Goal: Task Accomplishment & Management: Complete application form

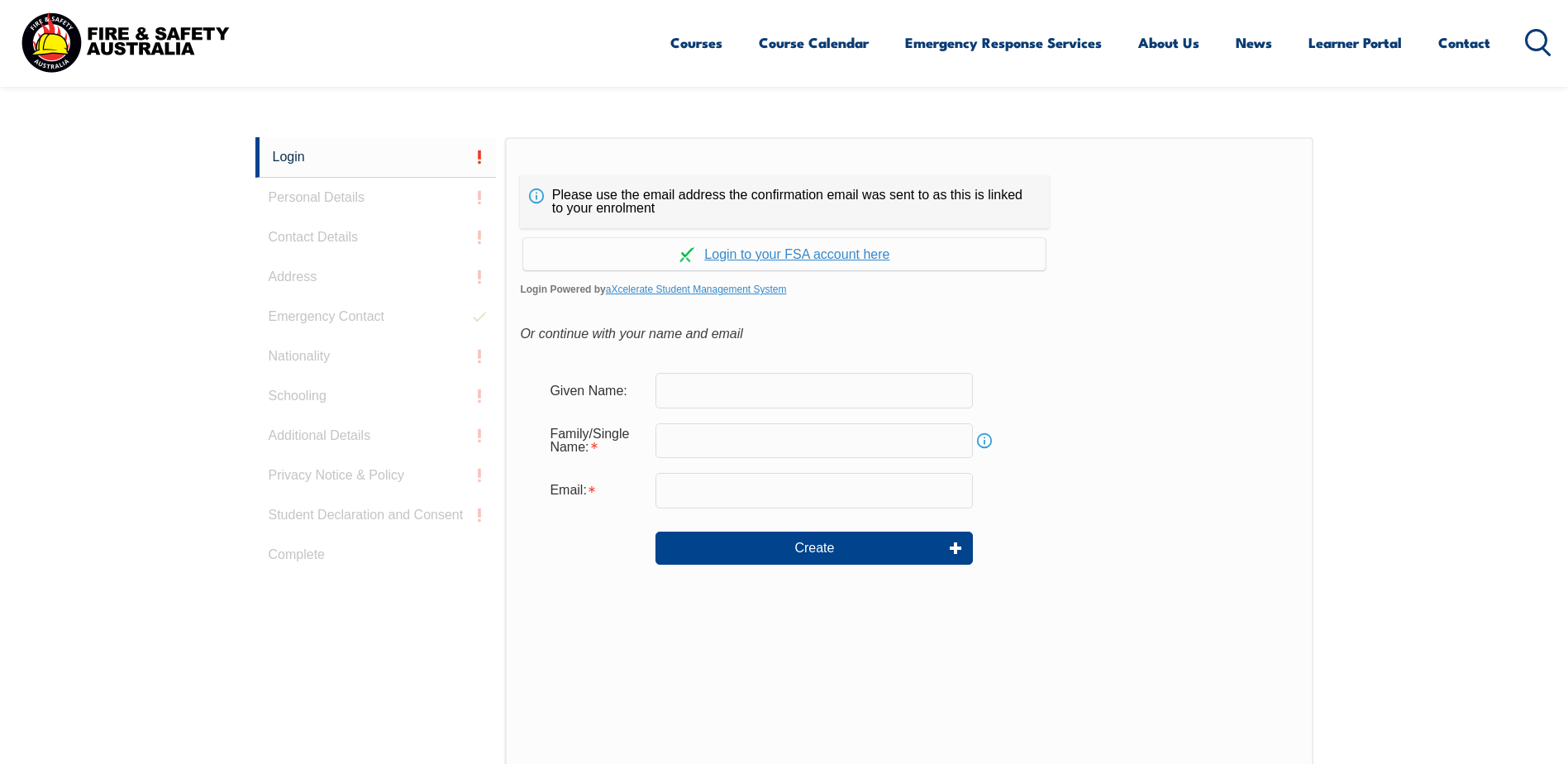
scroll to position [441, 0]
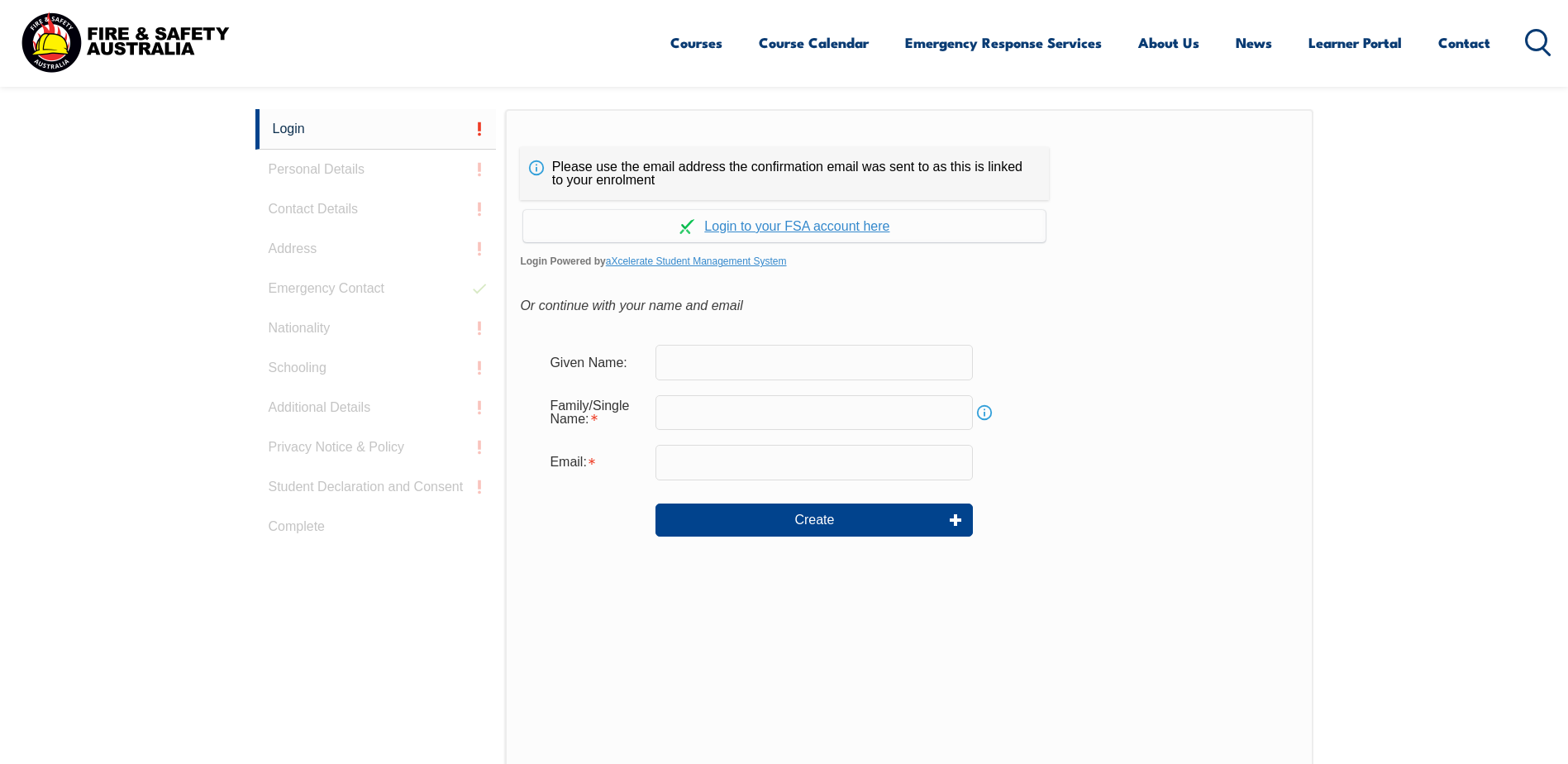
click at [849, 225] on link "Continue with aXcelerate" at bounding box center [784, 226] width 523 height 32
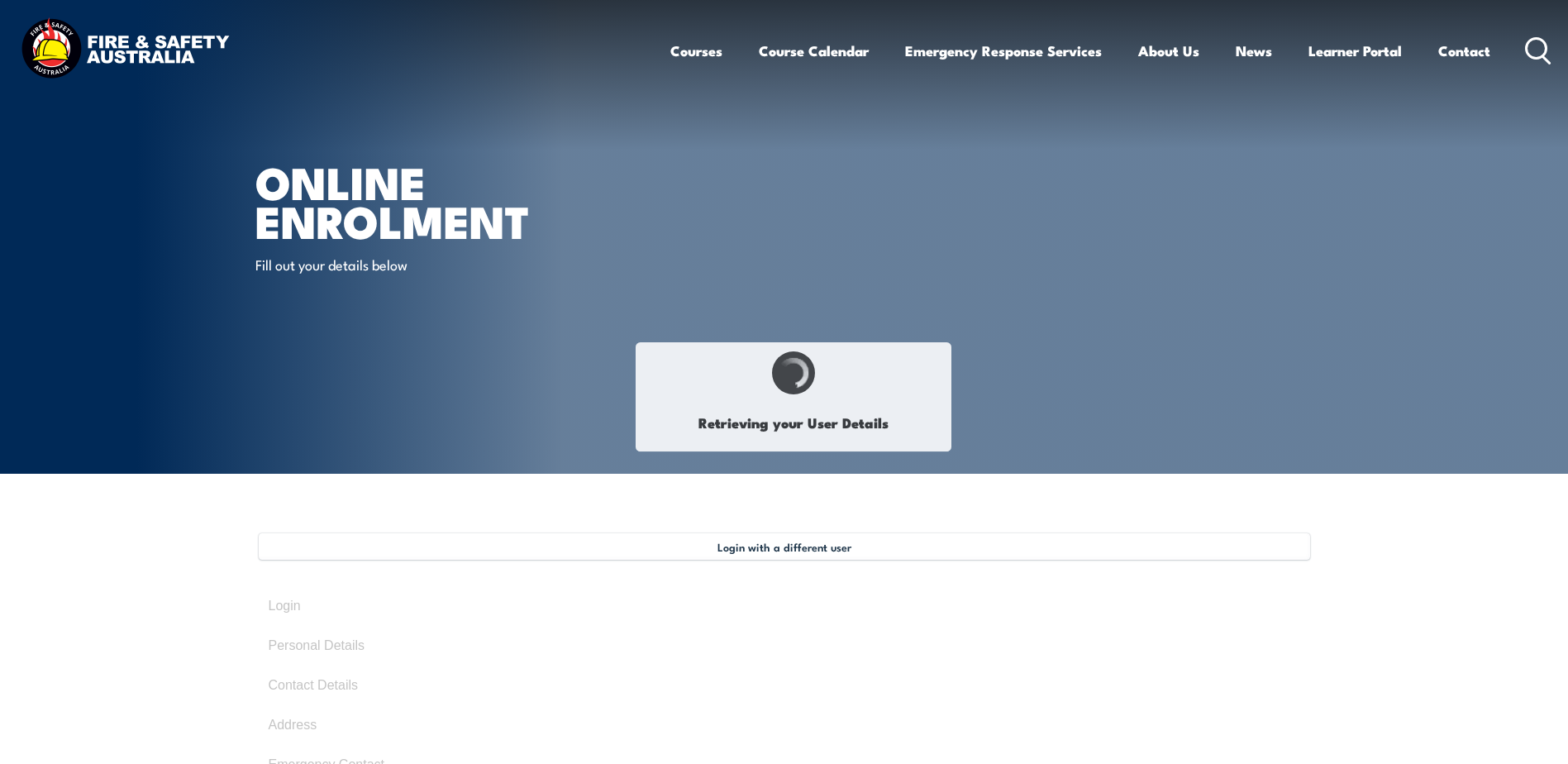
type input "[PERSON_NAME]"
type input "[DATE]"
type input "Q7XU9QJH5Z"
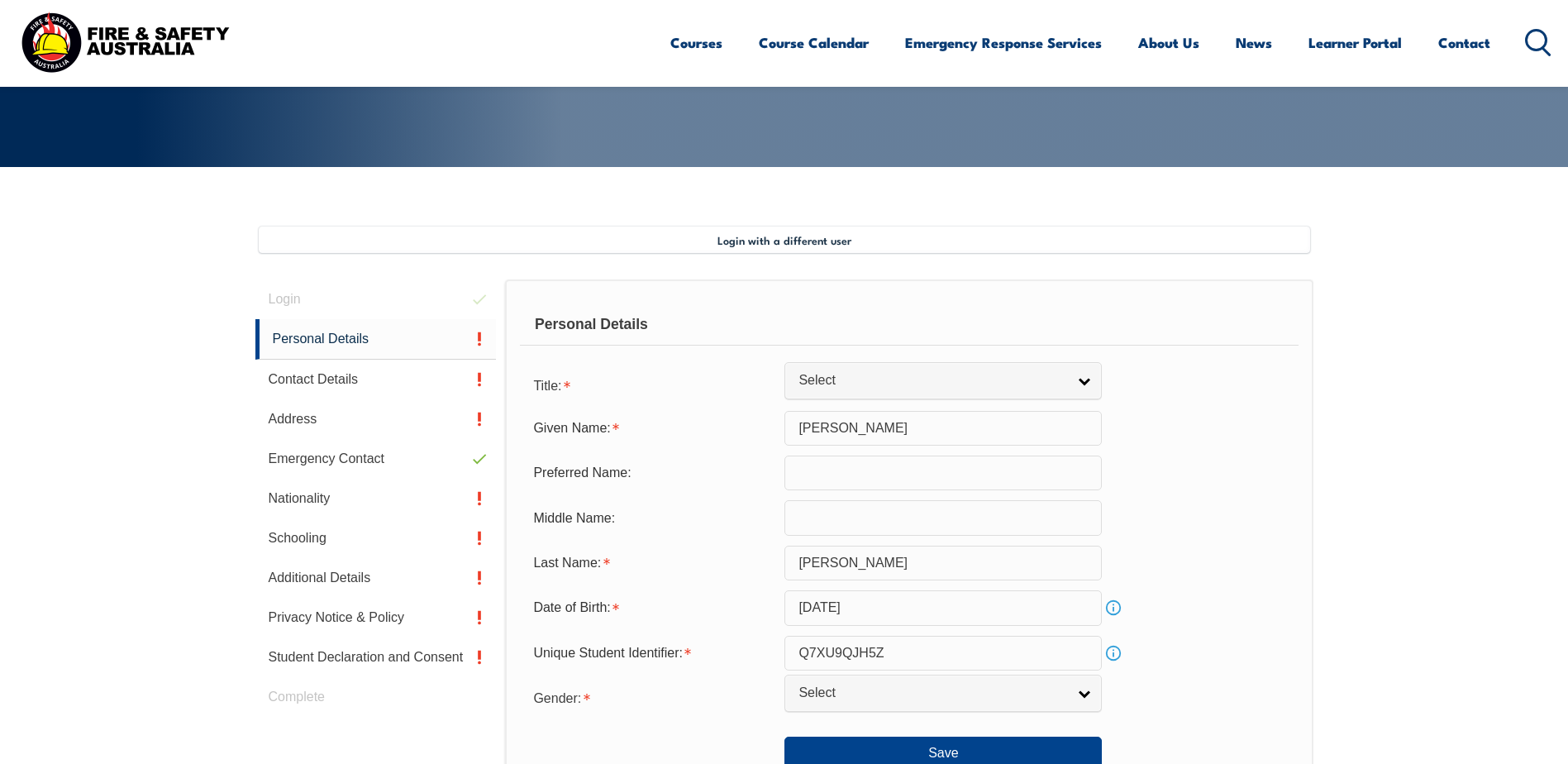
scroll to position [309, 0]
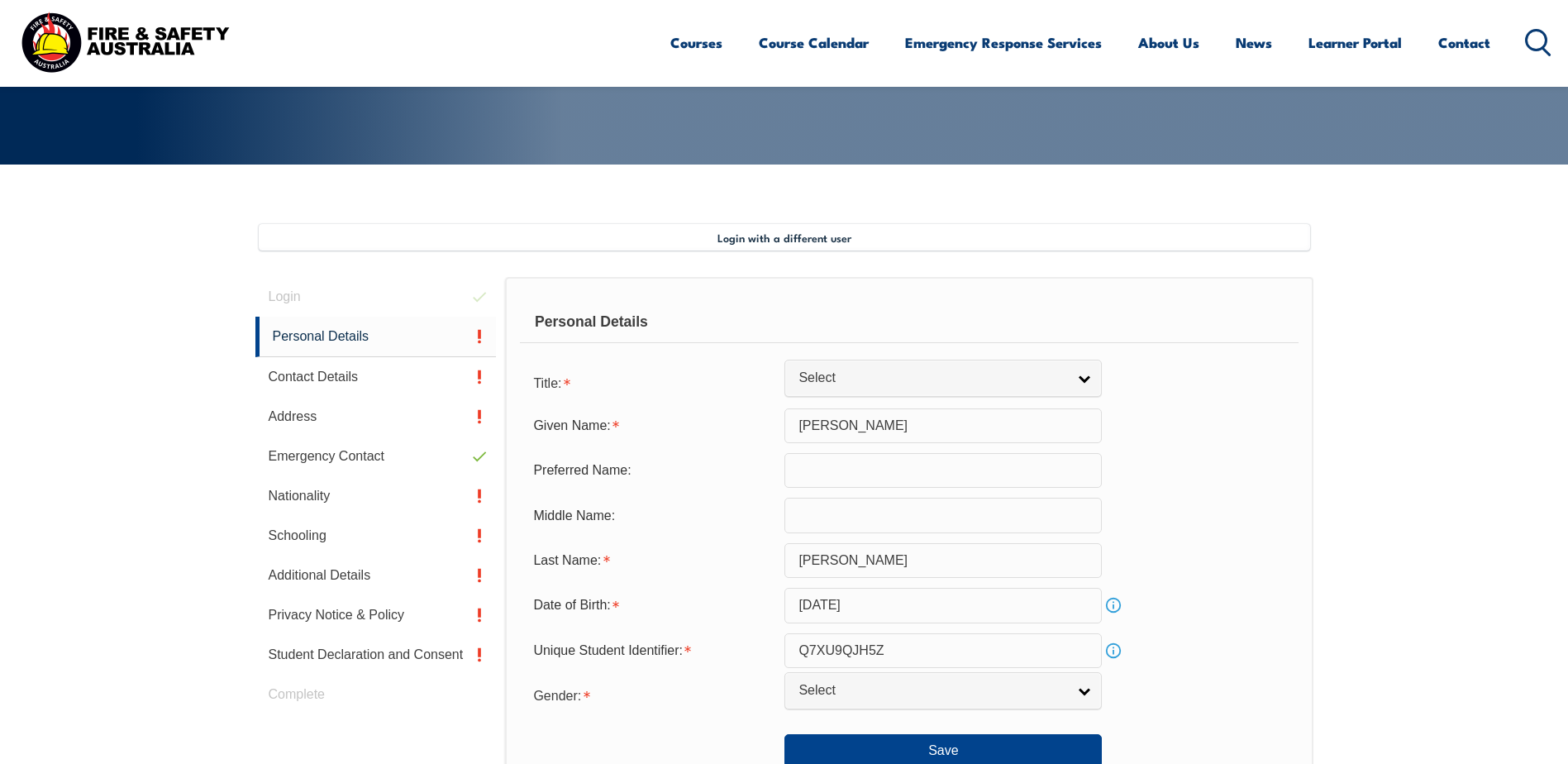
click at [1088, 384] on link "Select" at bounding box center [943, 378] width 318 height 37
click at [858, 430] on li "Mrs" at bounding box center [944, 427] width 309 height 21
select select "Mrs"
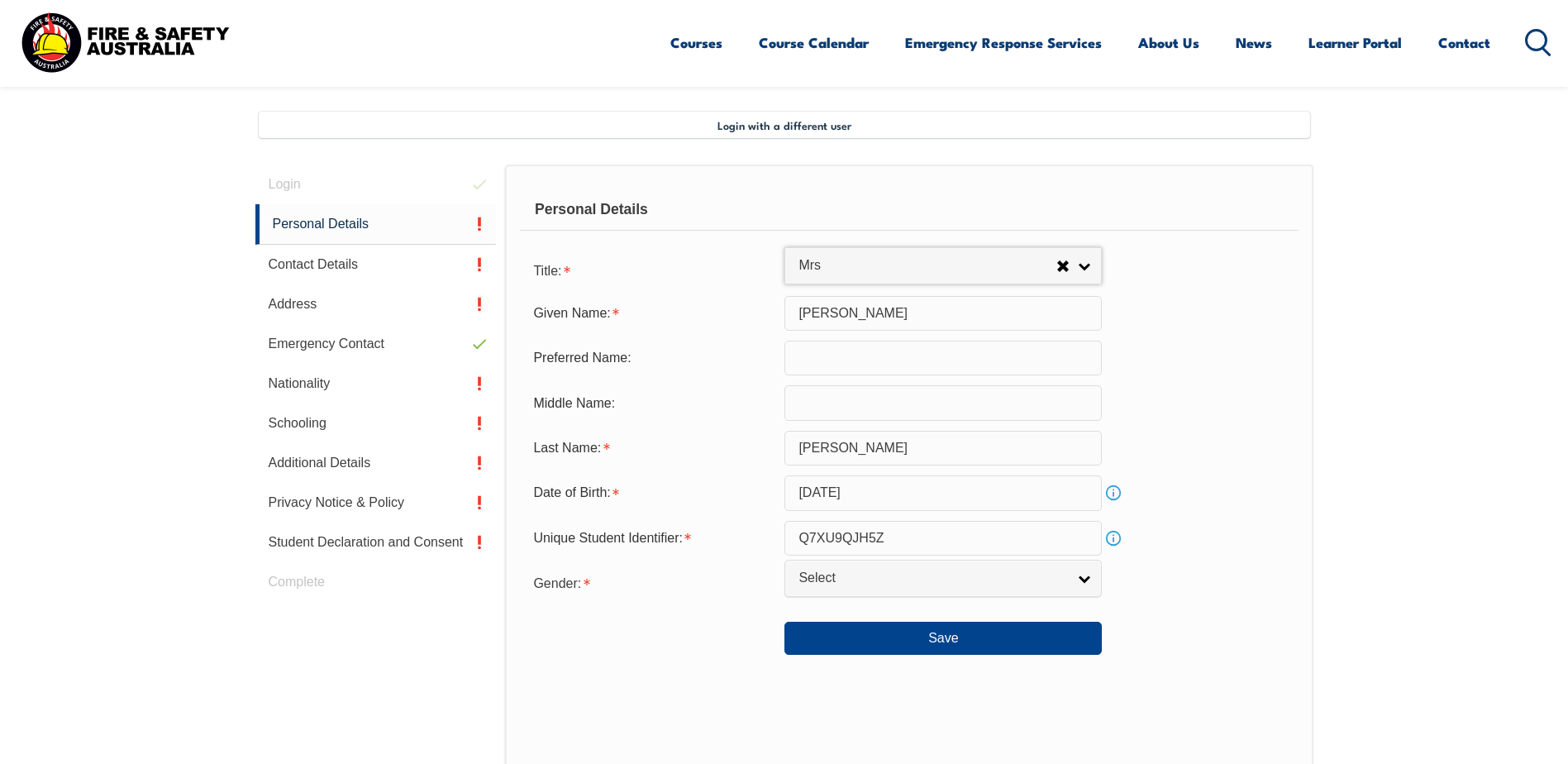
scroll to position [475, 0]
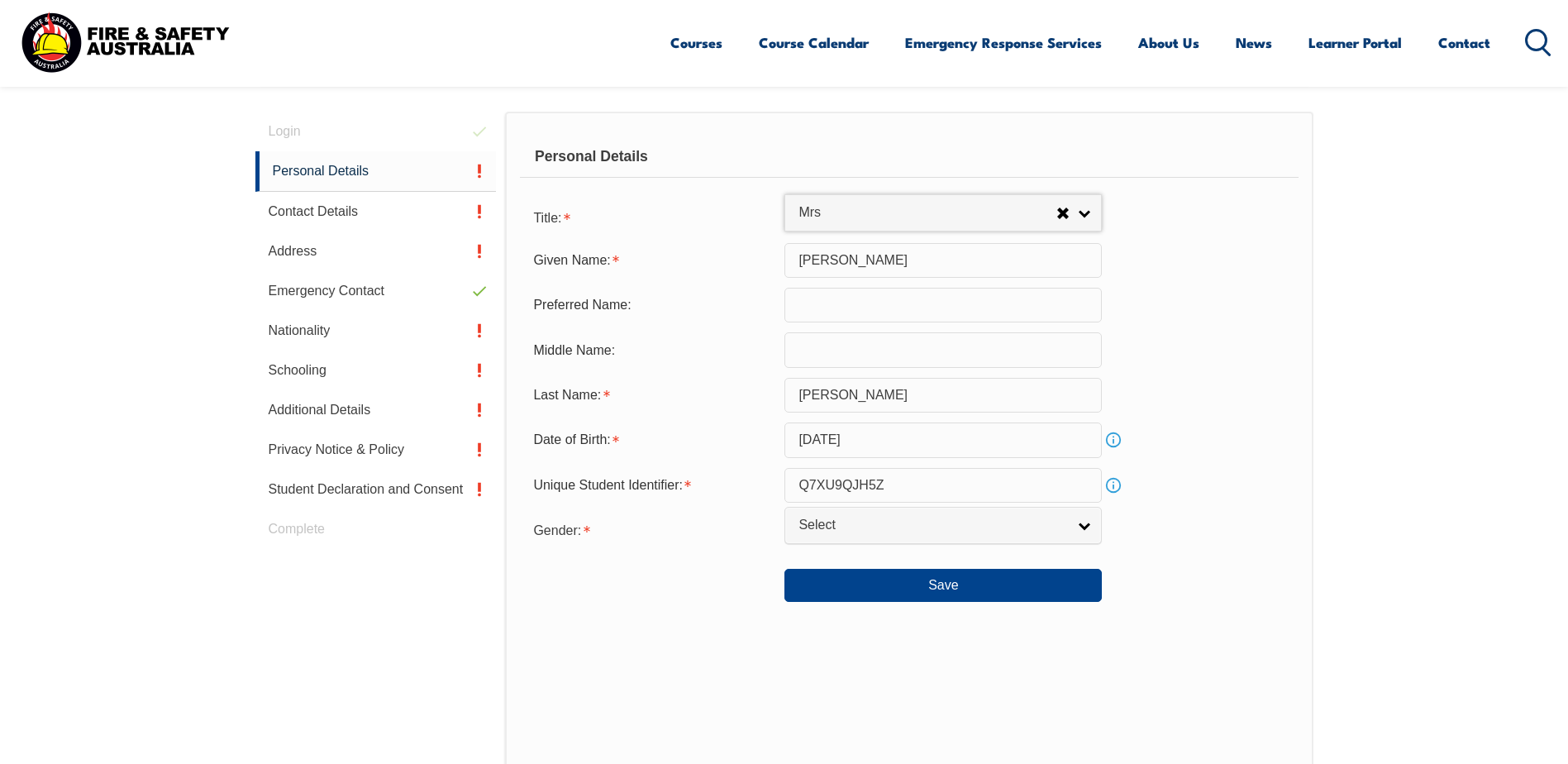
click at [1096, 531] on link "Select" at bounding box center [943, 525] width 318 height 37
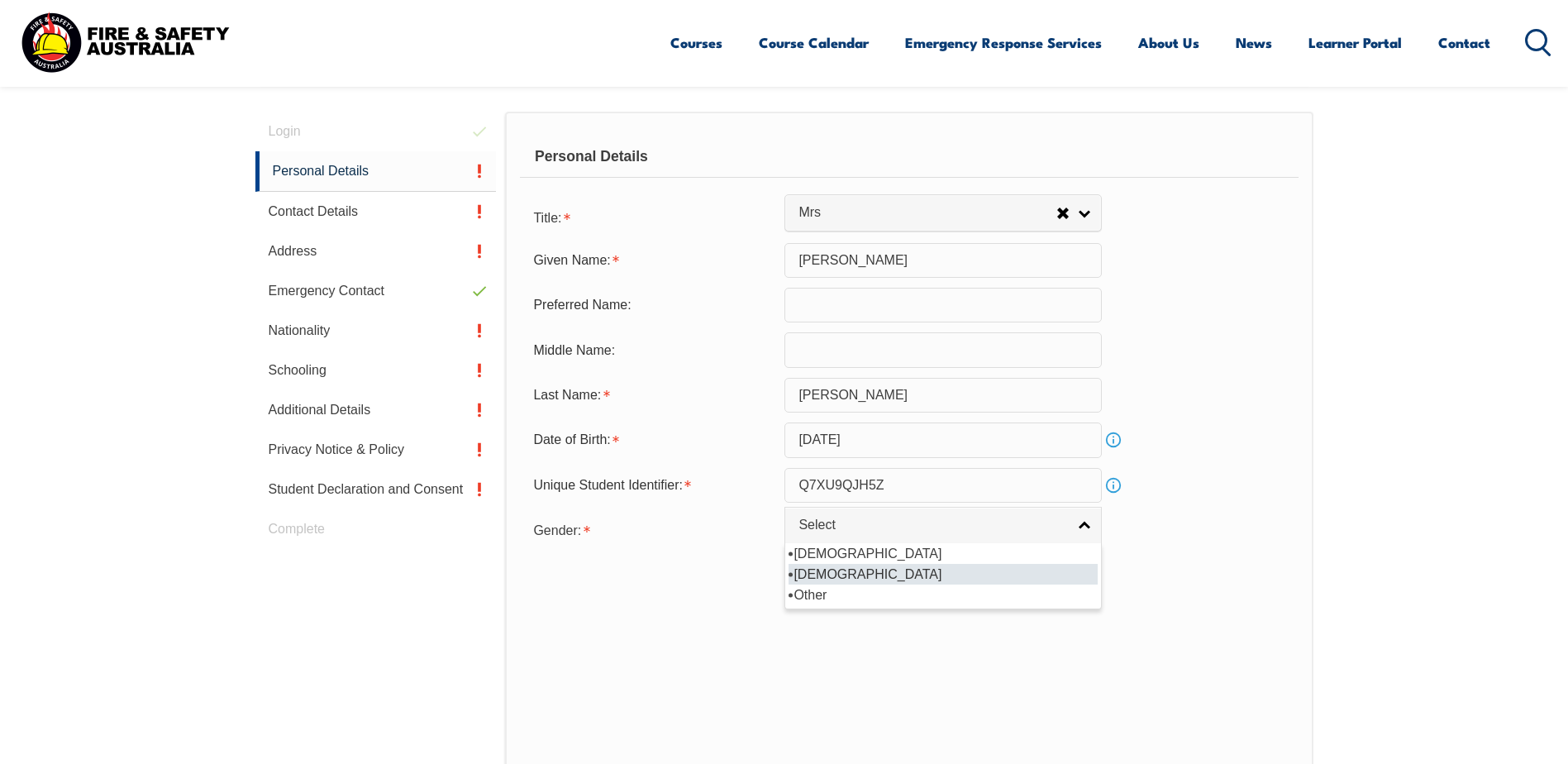
click at [913, 570] on li "[DEMOGRAPHIC_DATA]" at bounding box center [944, 574] width 309 height 21
select select "F"
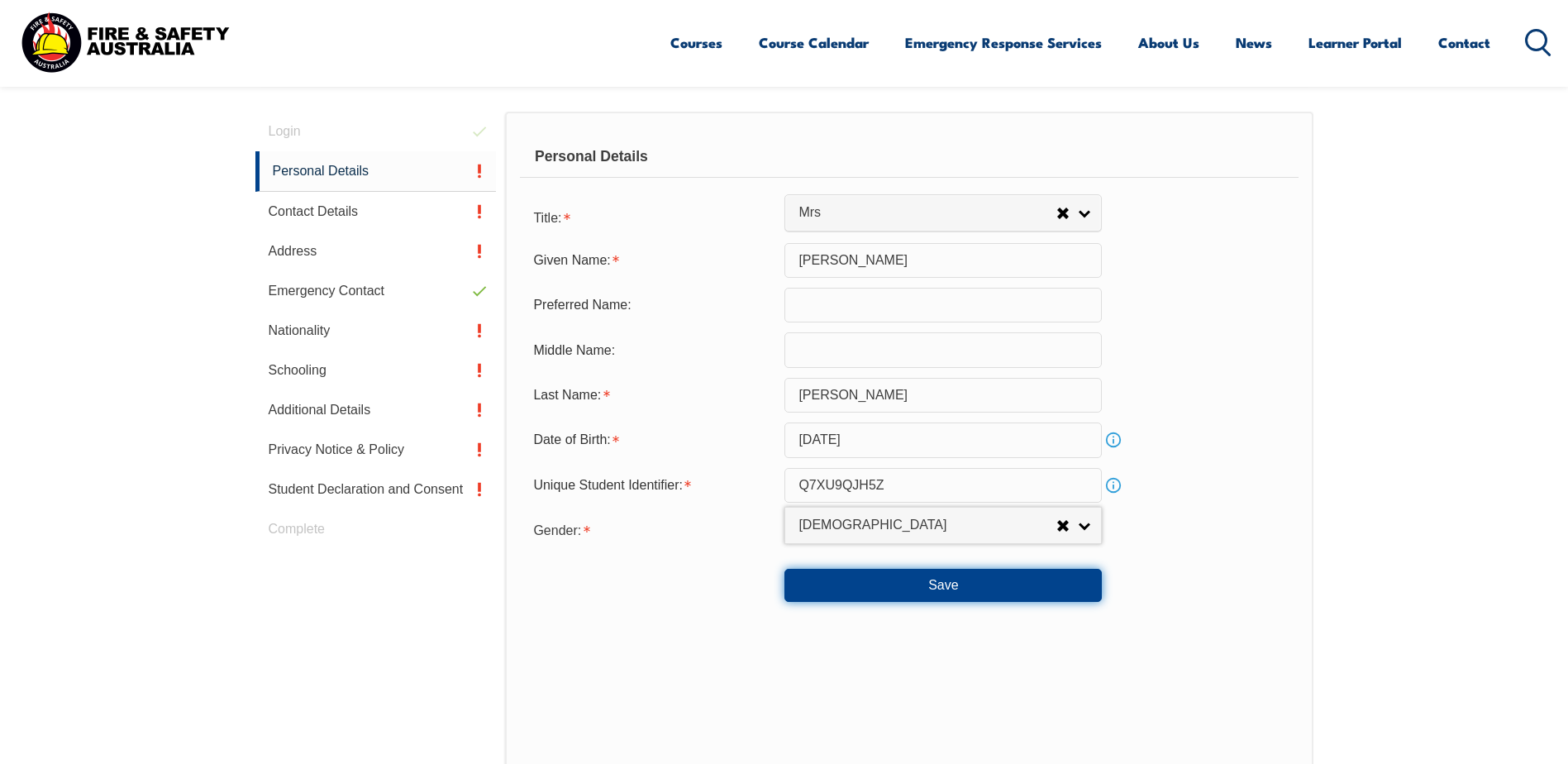
click at [950, 580] on button "Save" at bounding box center [943, 586] width 318 height 33
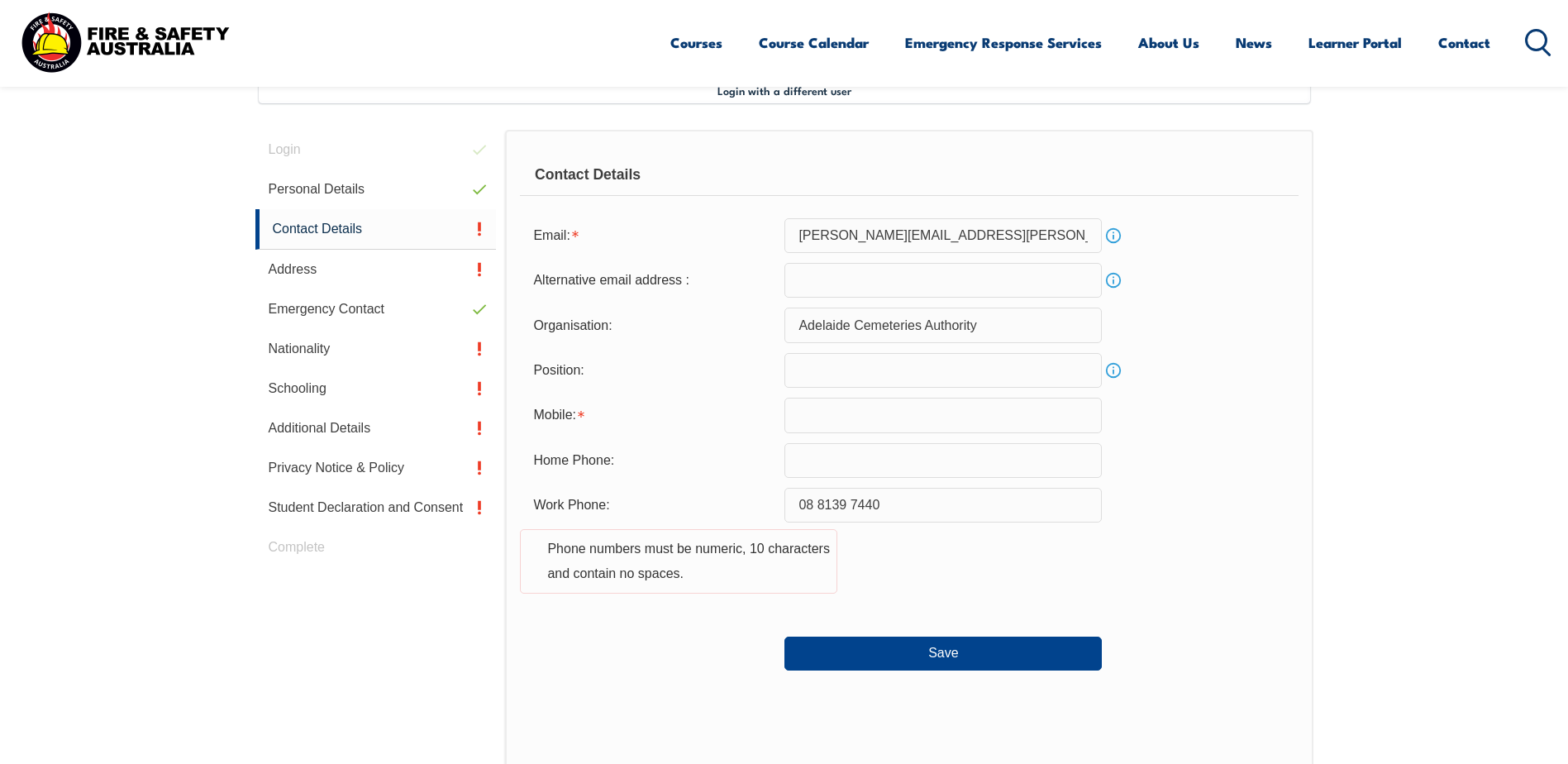
scroll to position [451, 0]
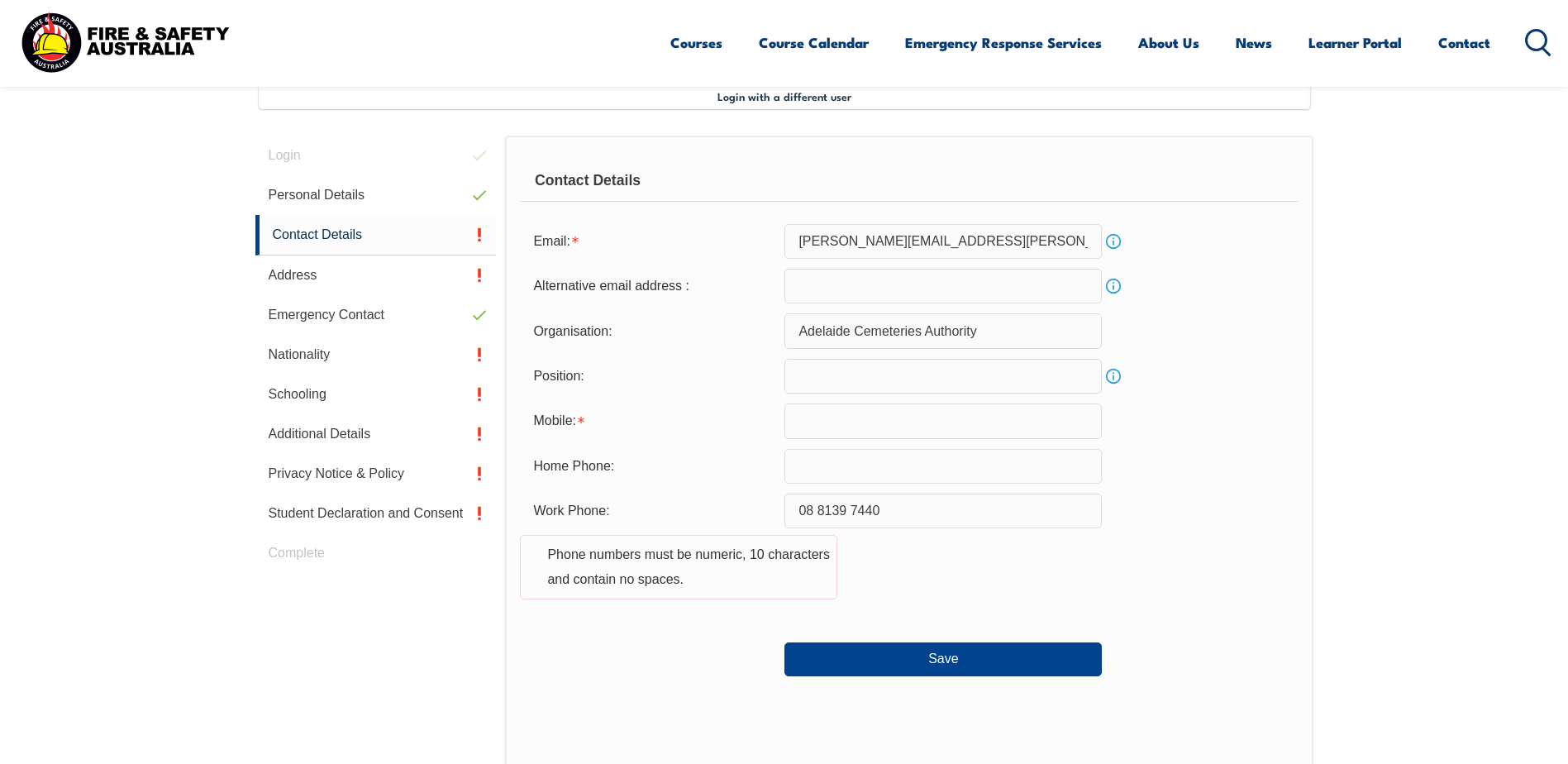
click at [869, 289] on input "email" at bounding box center [943, 286] width 318 height 35
type input "[EMAIL_ADDRESS][DOMAIN_NAME]"
type input "0487852396"
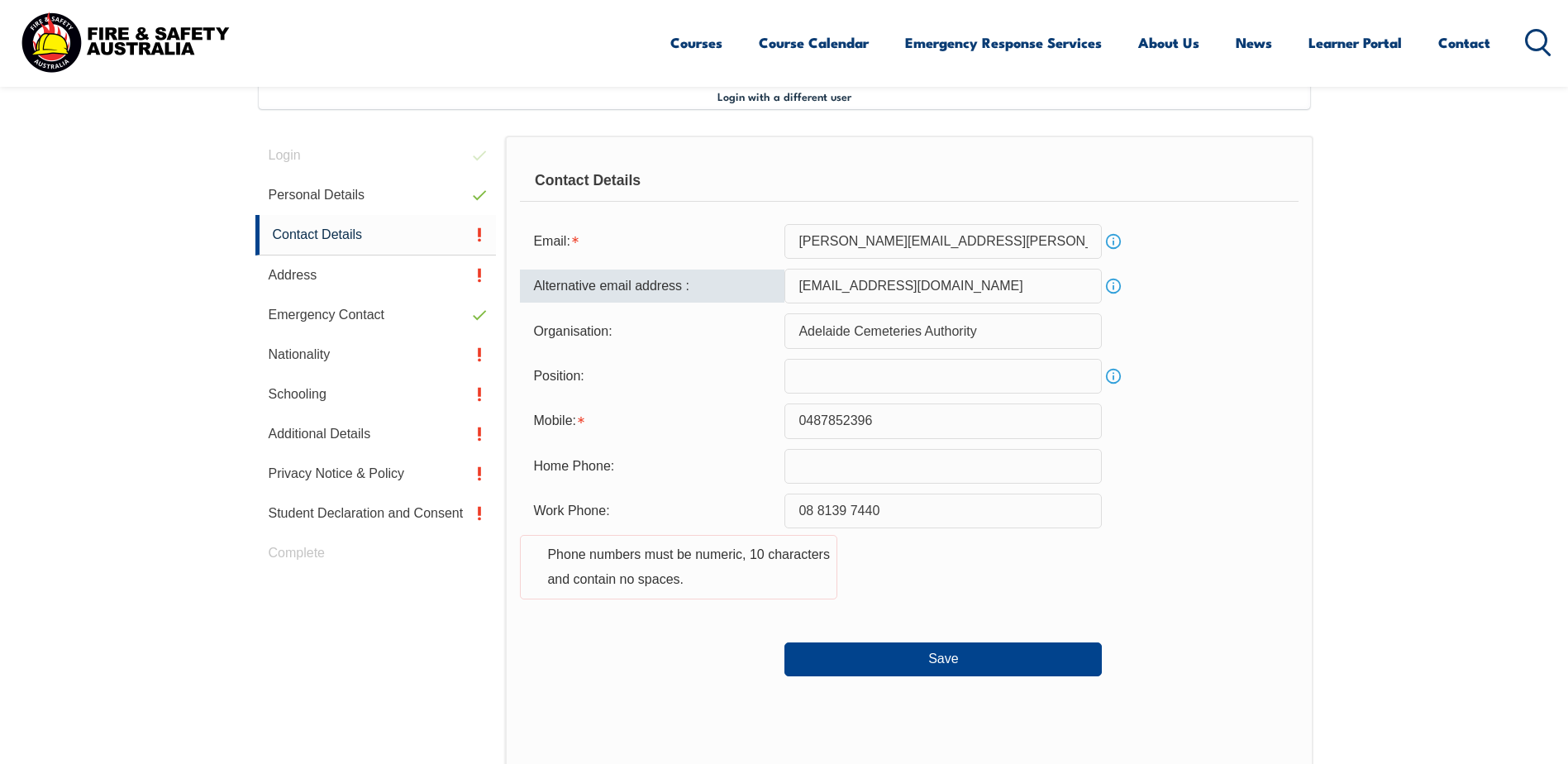
click at [1065, 383] on input "text" at bounding box center [943, 376] width 318 height 35
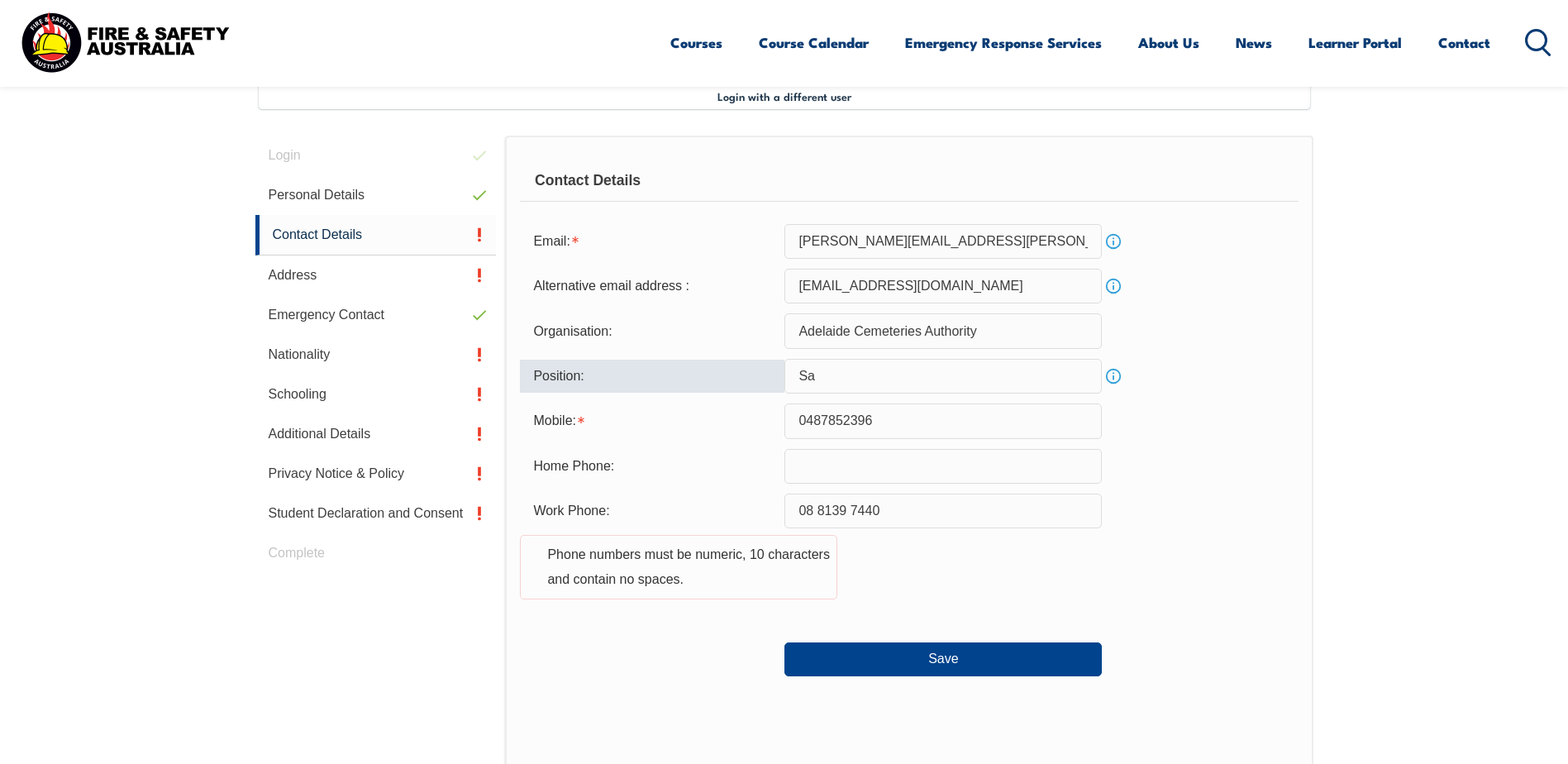
type input "S"
click at [837, 378] on input "text" at bounding box center [943, 376] width 318 height 35
click at [906, 377] on input "Memorial Sales consultant" at bounding box center [943, 376] width 318 height 35
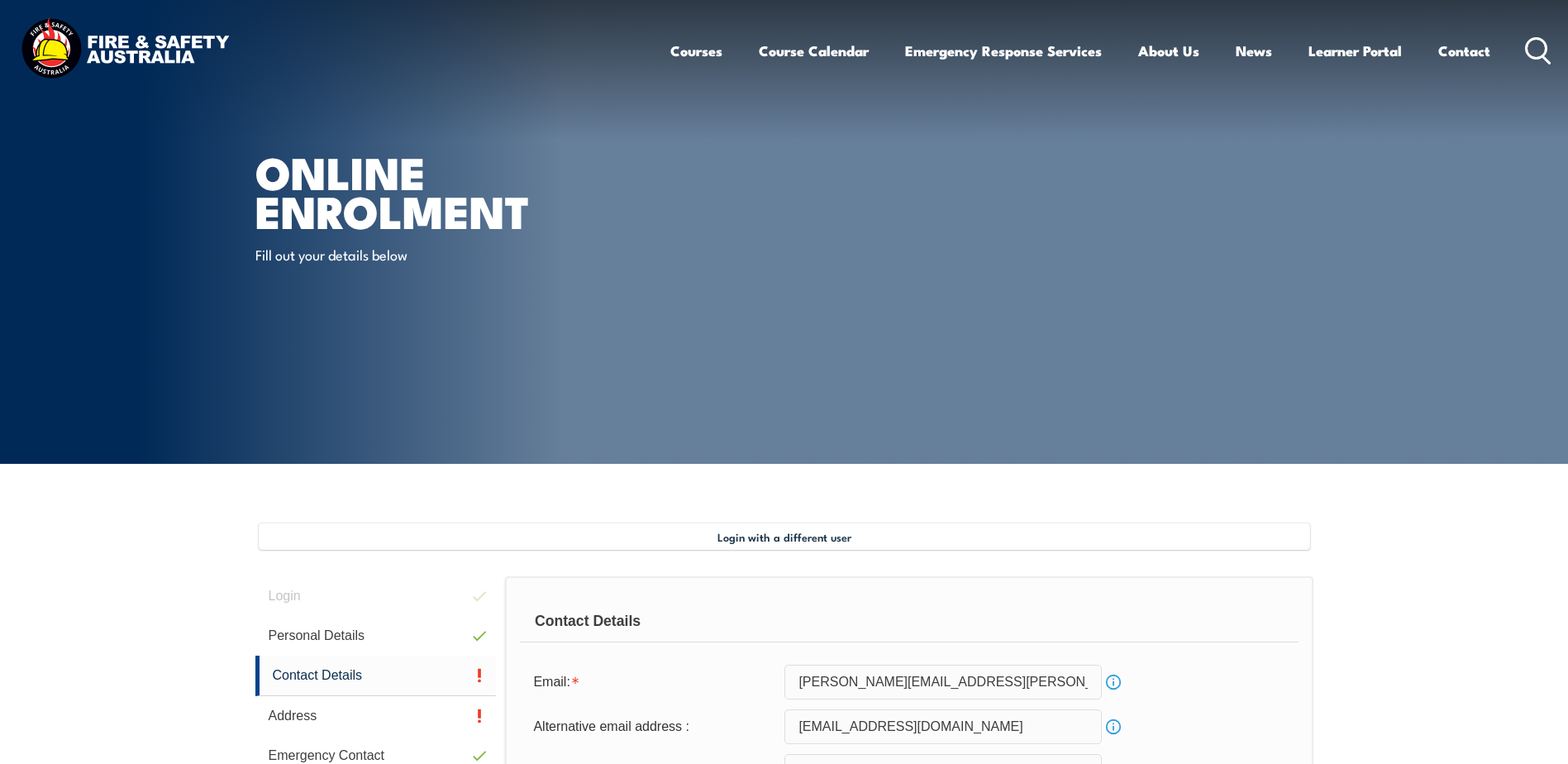
scroll to position [0, 0]
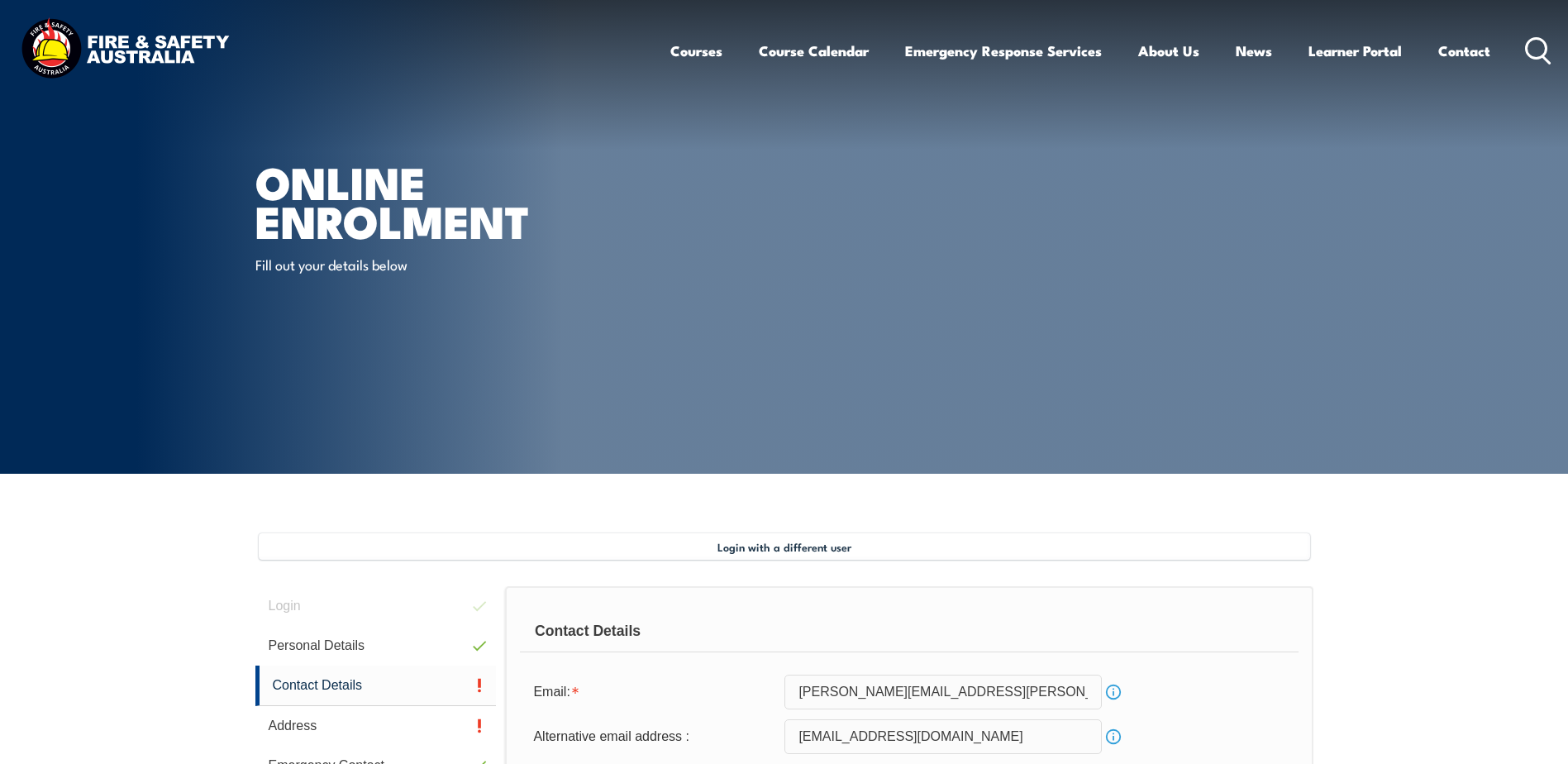
type input "Memorial Sales Consultant"
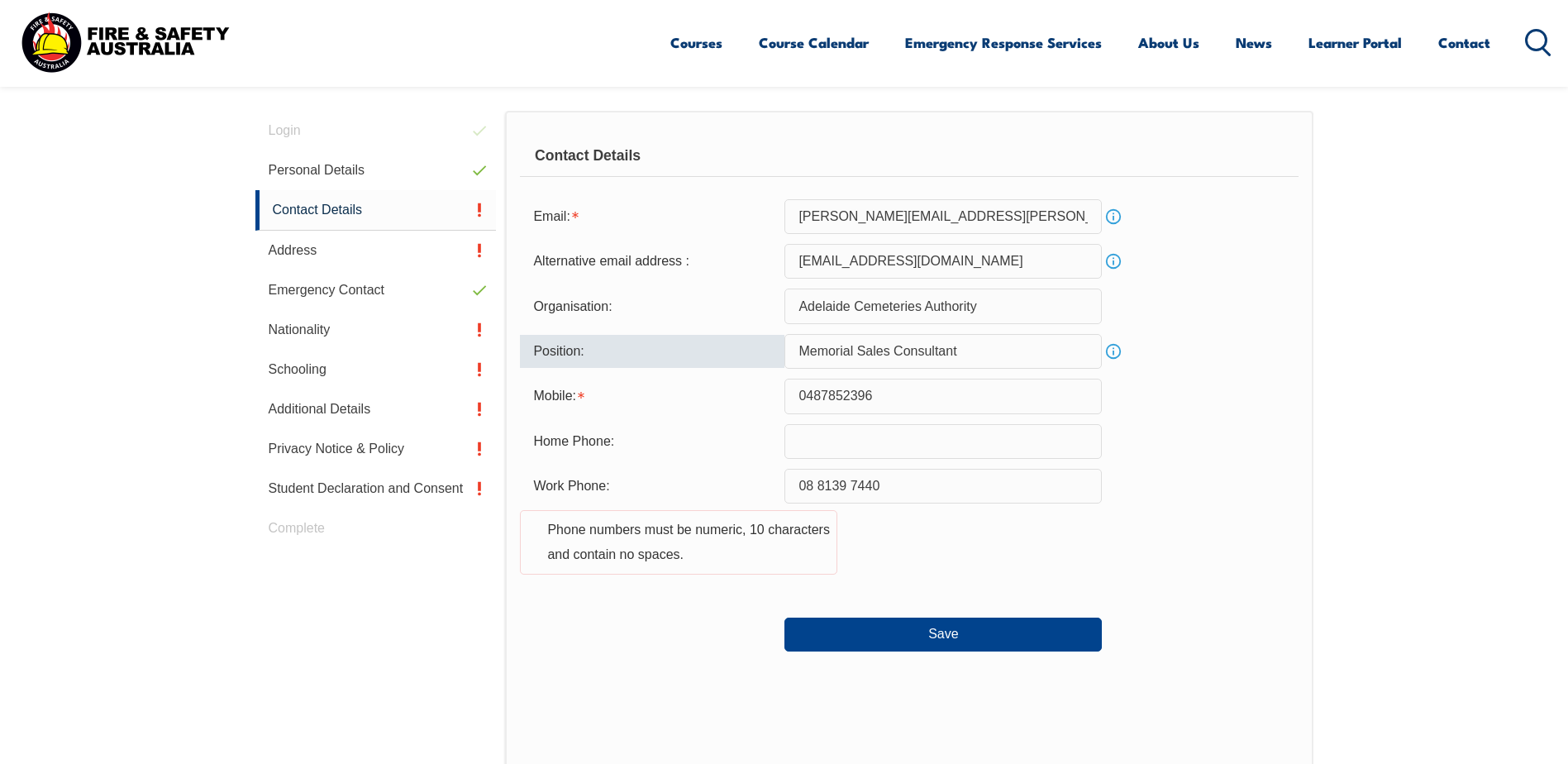
scroll to position [496, 0]
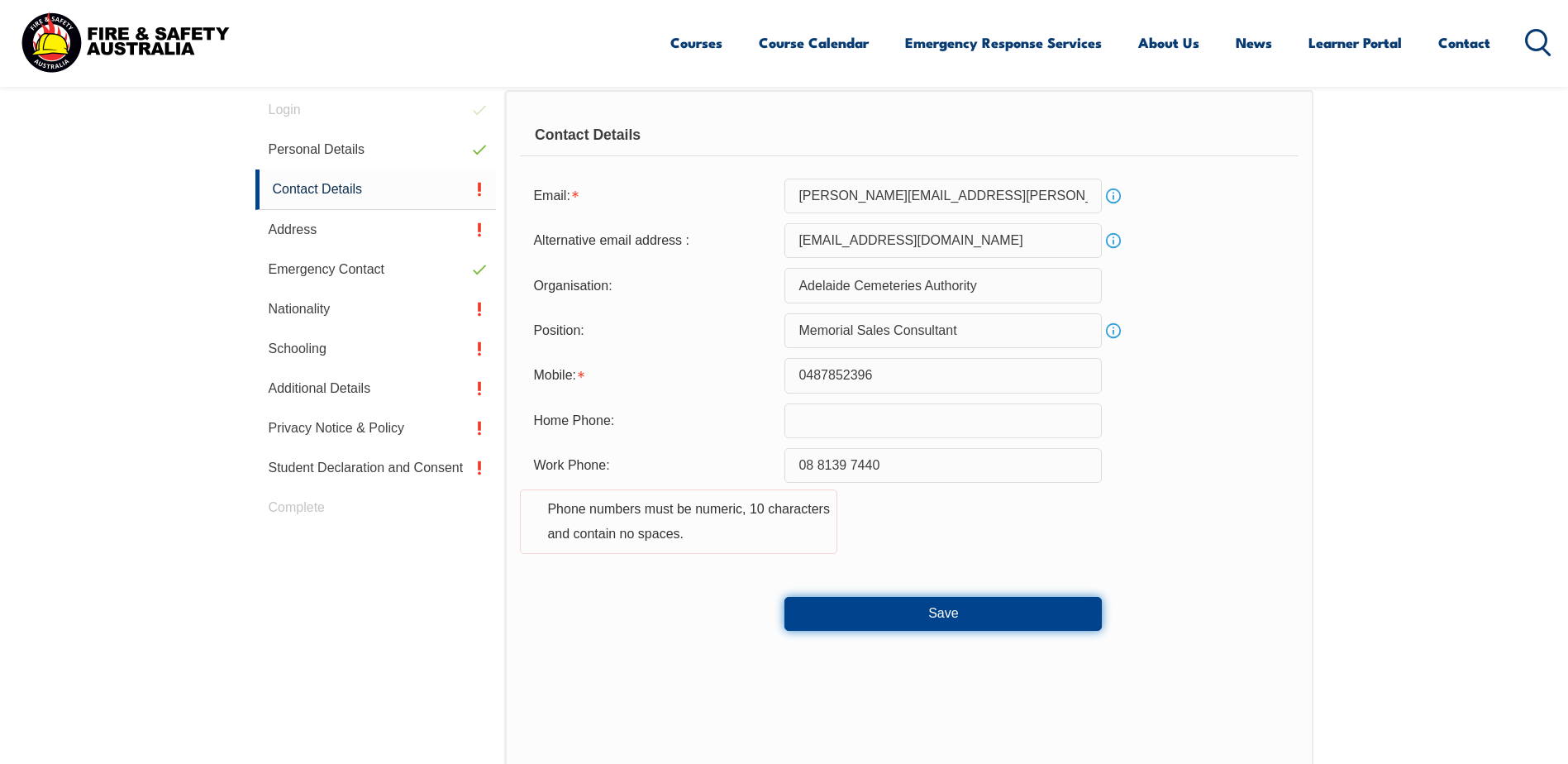
click at [960, 606] on button "Save" at bounding box center [943, 613] width 318 height 33
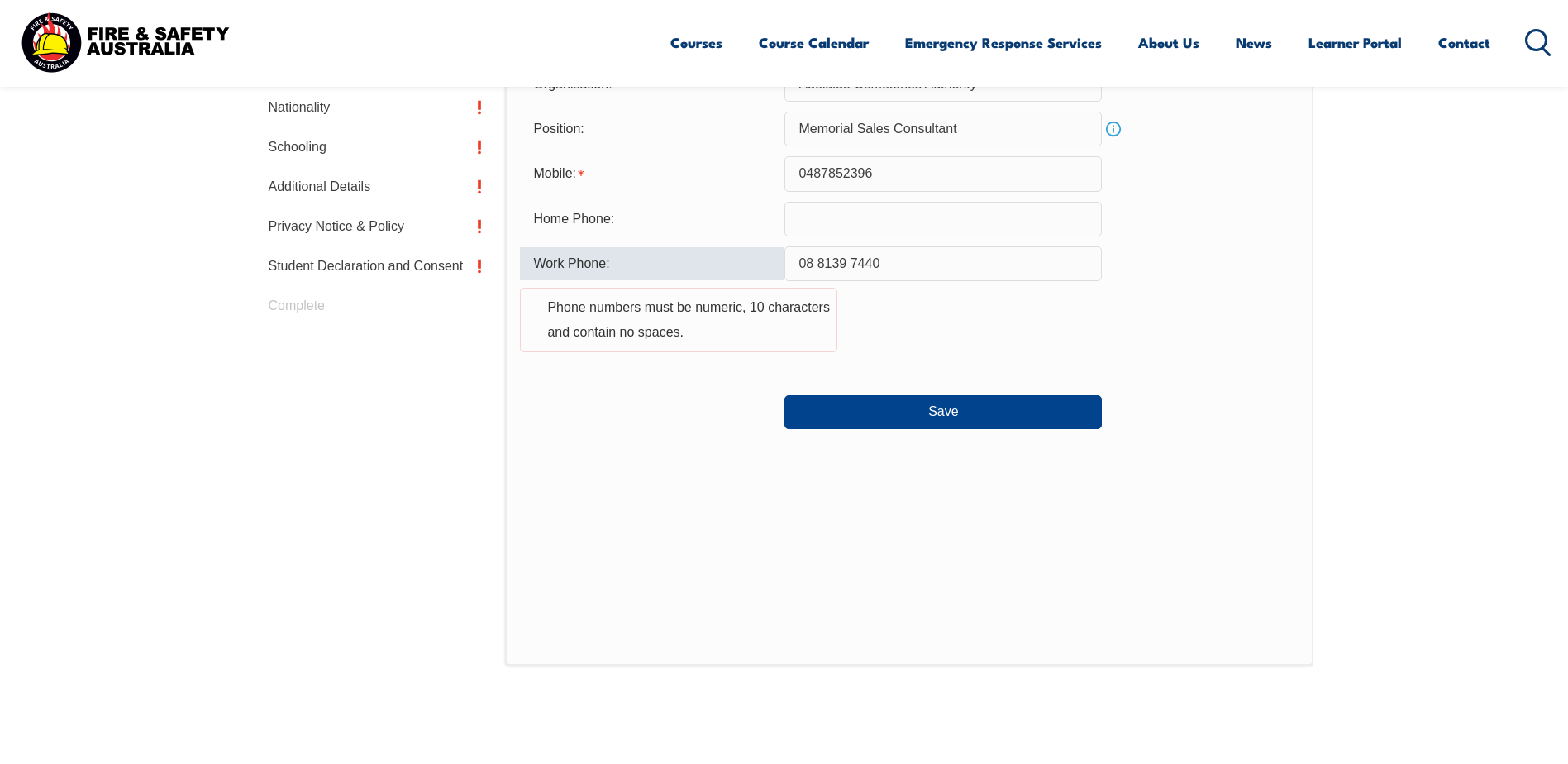
scroll to position [697, 0]
click at [1208, 363] on div "Work Phone: [PHONE_NUMBER] Phone numbers must be numeric, 10 characters and con…" at bounding box center [909, 310] width 778 height 125
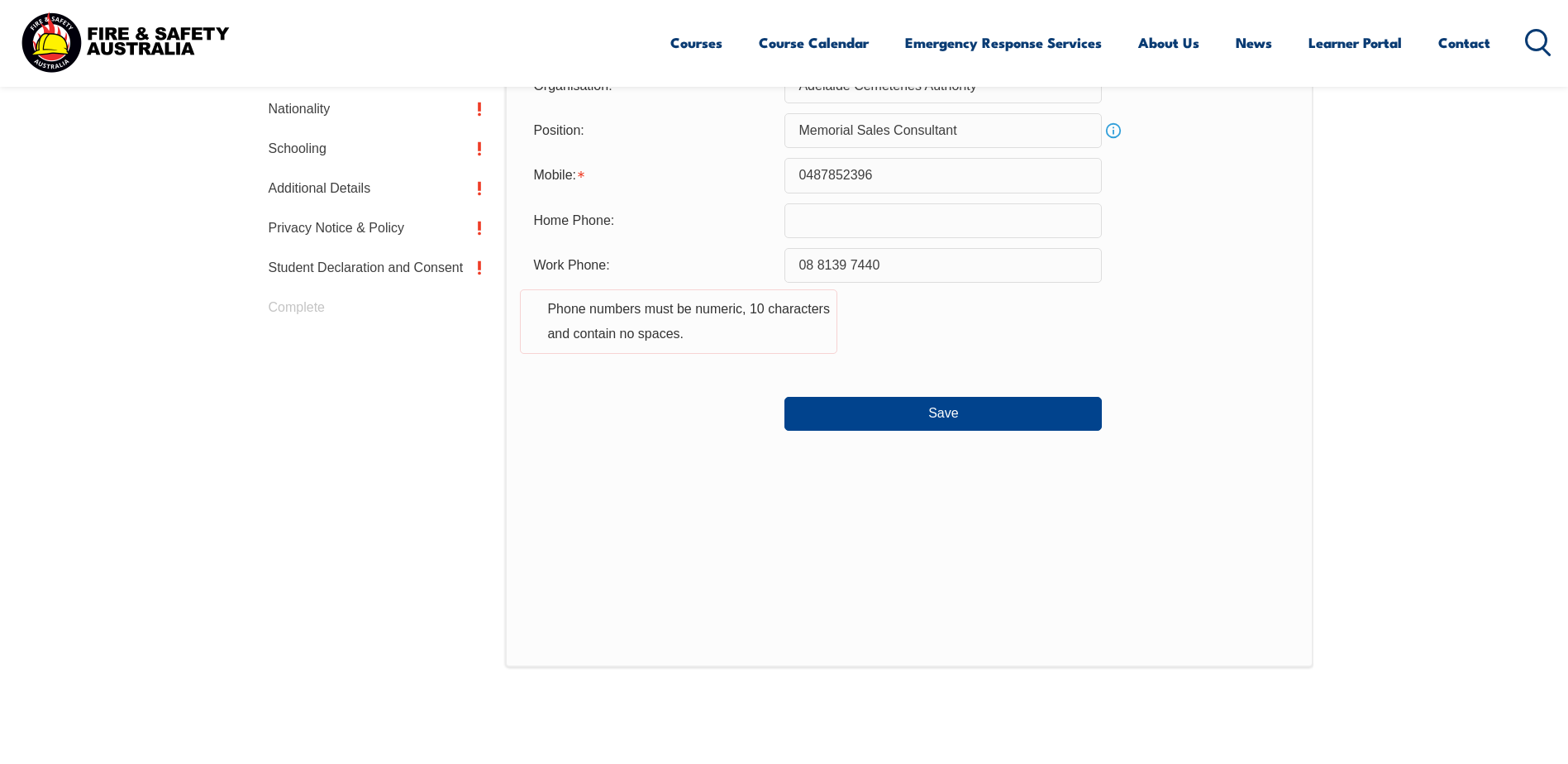
click at [898, 266] on input "08 8139 7440" at bounding box center [943, 265] width 318 height 35
click at [822, 260] on input "08 8139 7440" at bounding box center [943, 265] width 318 height 35
click at [821, 269] on input "08 8139 7440" at bounding box center [943, 265] width 318 height 35
click at [853, 265] on input "088139 7440" at bounding box center [943, 265] width 318 height 35
click at [851, 268] on input "088139 7440" at bounding box center [943, 265] width 318 height 35
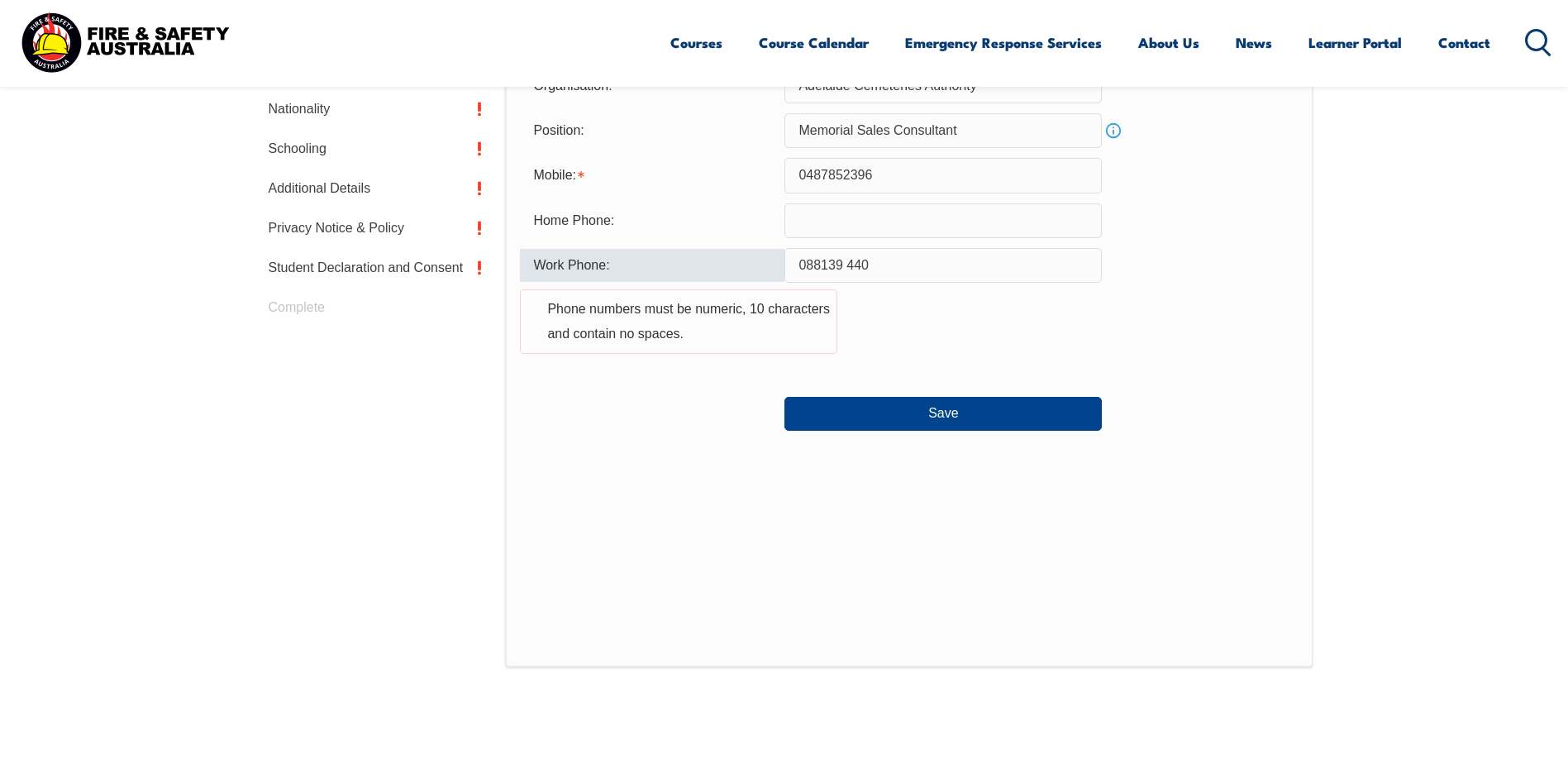
click at [896, 244] on form "Email: [PERSON_NAME][EMAIL_ADDRESS][PERSON_NAME][DOMAIN_NAME] Info Alternative …" at bounding box center [909, 204] width 778 height 453
click at [883, 264] on input "088139 440" at bounding box center [943, 265] width 318 height 35
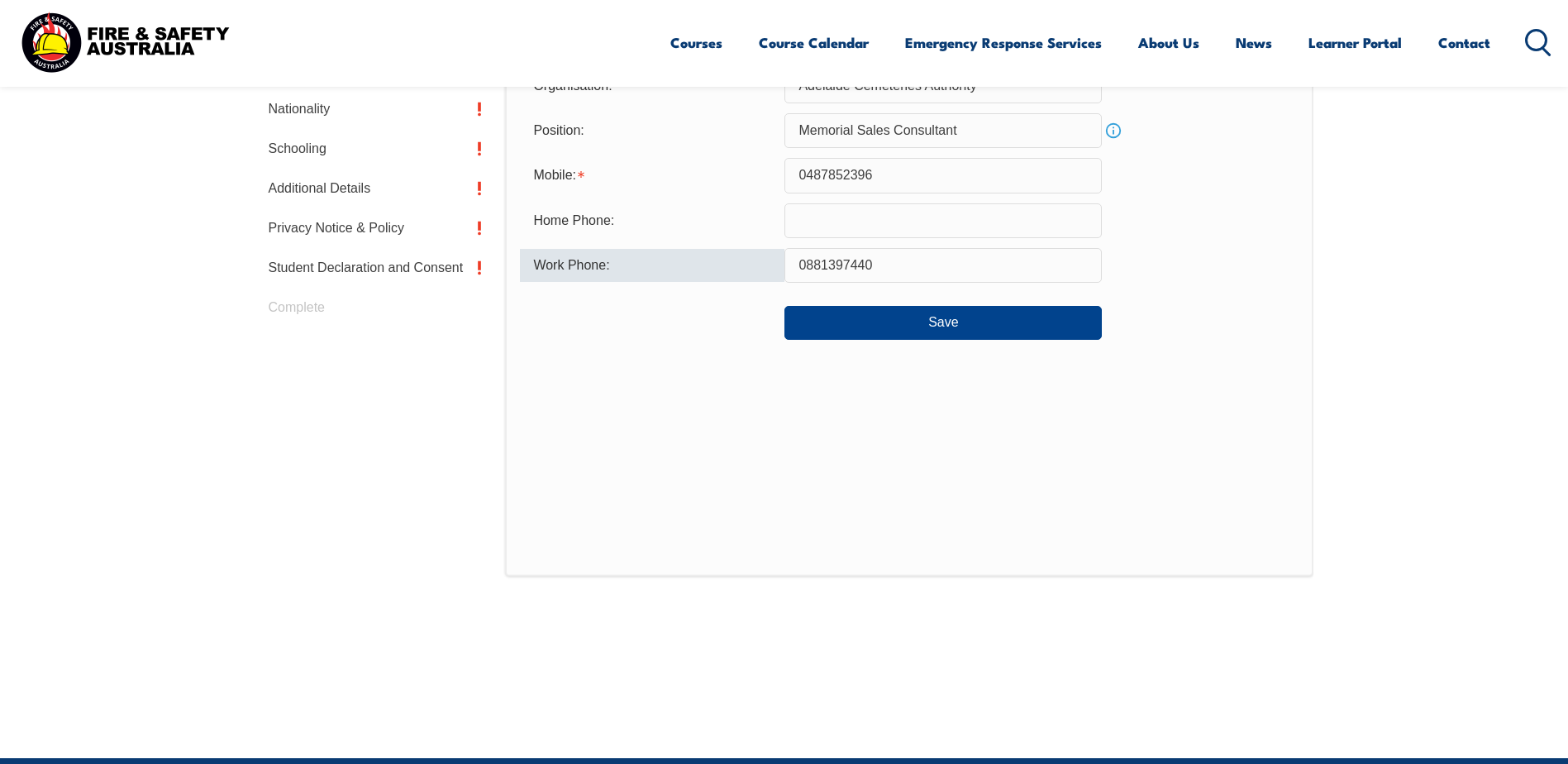
type input "0881397440"
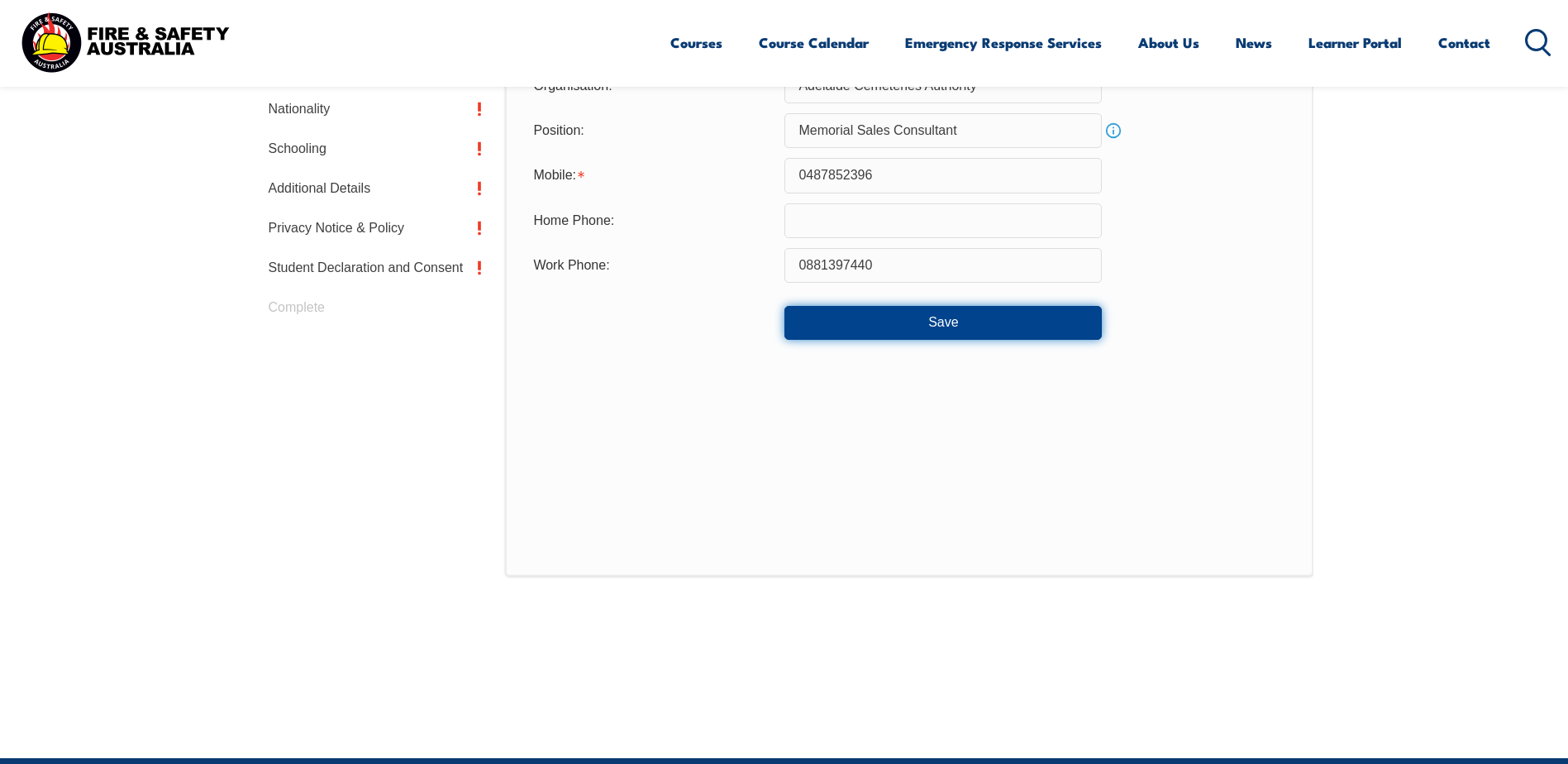
click at [928, 321] on button "Save" at bounding box center [943, 323] width 318 height 33
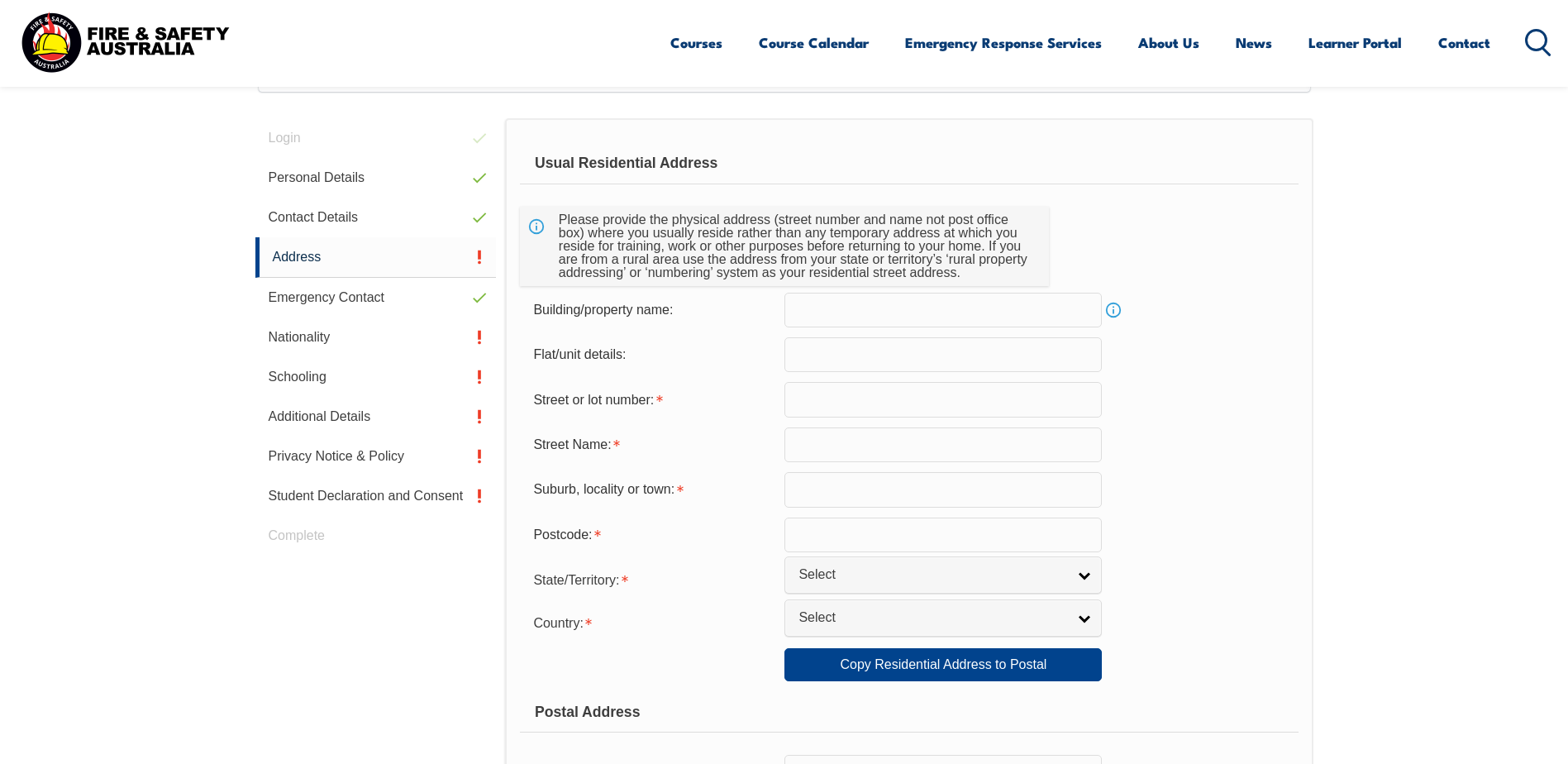
scroll to position [451, 0]
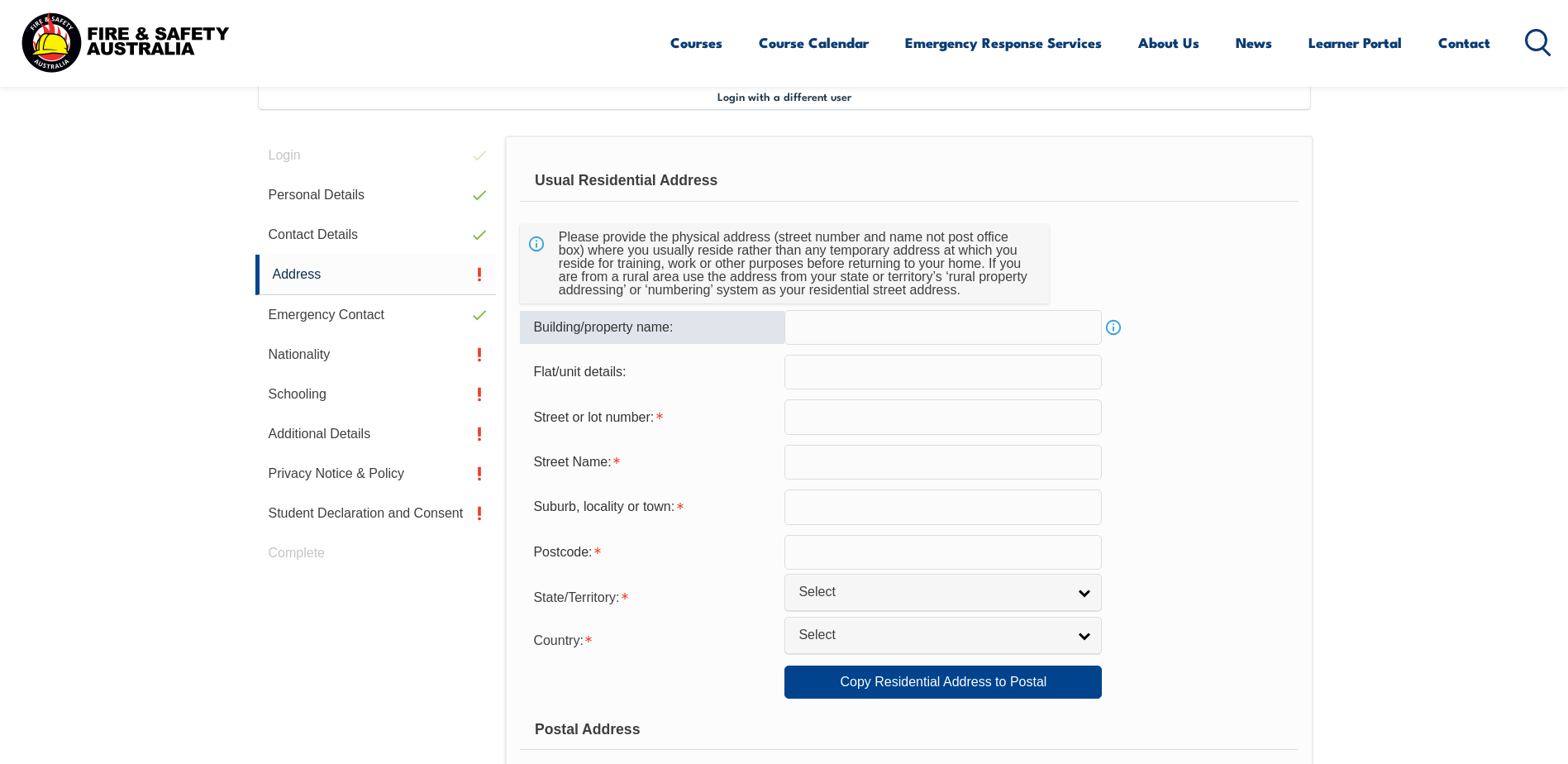
click at [820, 328] on input "text" at bounding box center [943, 327] width 318 height 35
type input "E"
click at [910, 373] on input "text" at bounding box center [943, 372] width 318 height 35
type input "1"
click at [895, 428] on input "text" at bounding box center [943, 417] width 318 height 35
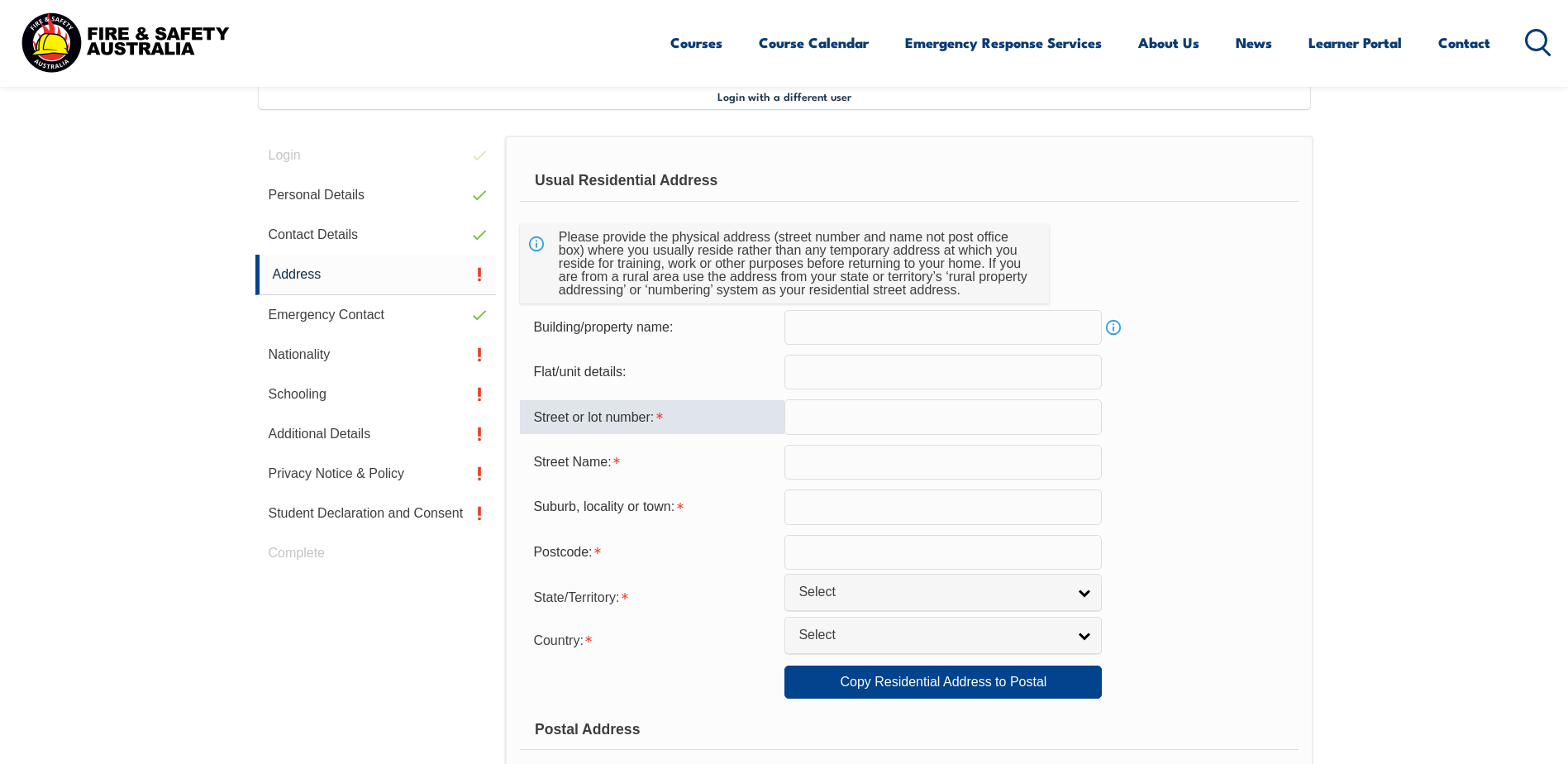
type input "19 Clydesdale P"
type input "NAIRNE"
type input "5252"
select select "SA"
select select "1101"
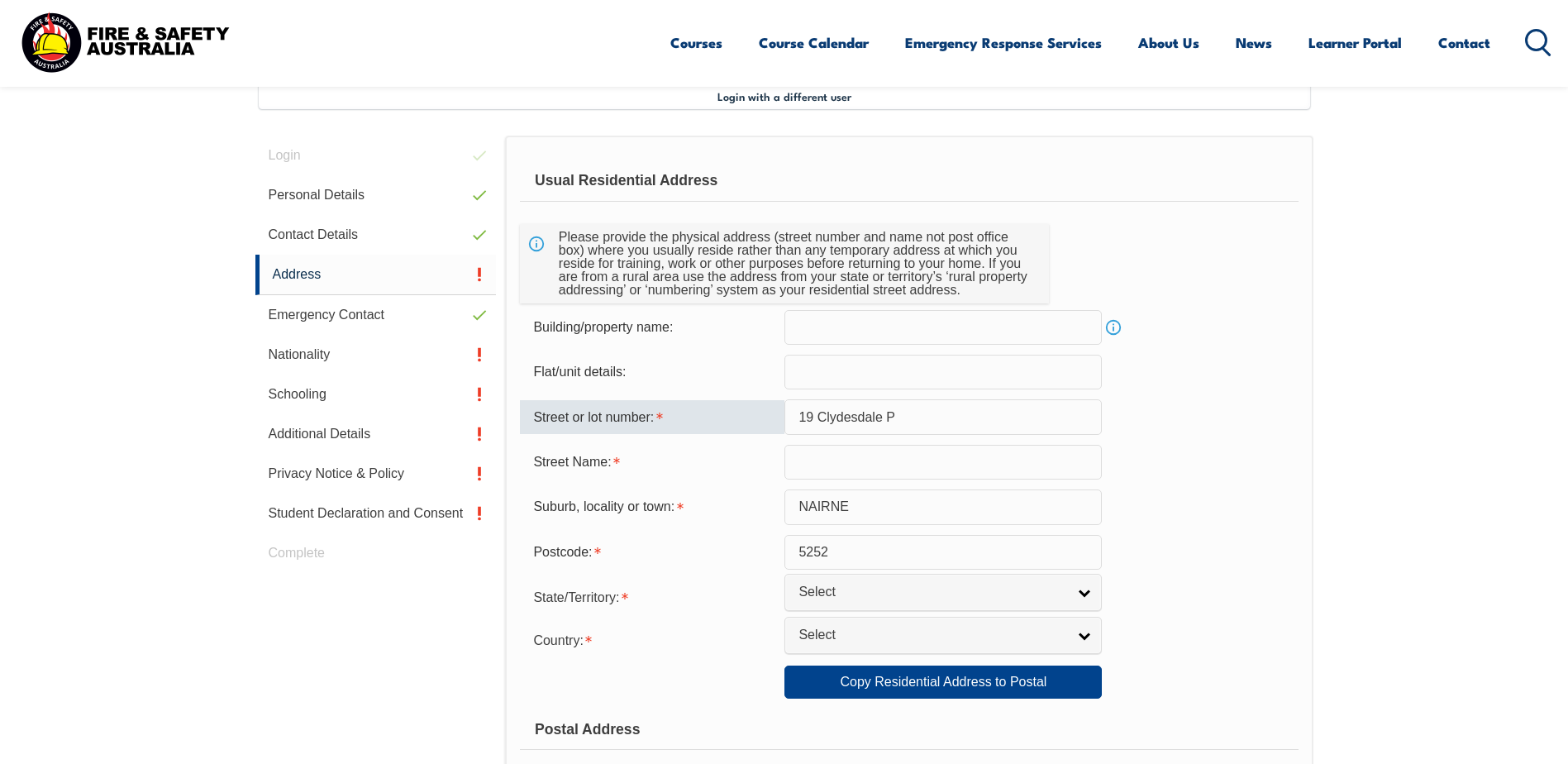
click at [1074, 602] on link "Select" at bounding box center [943, 592] width 318 height 37
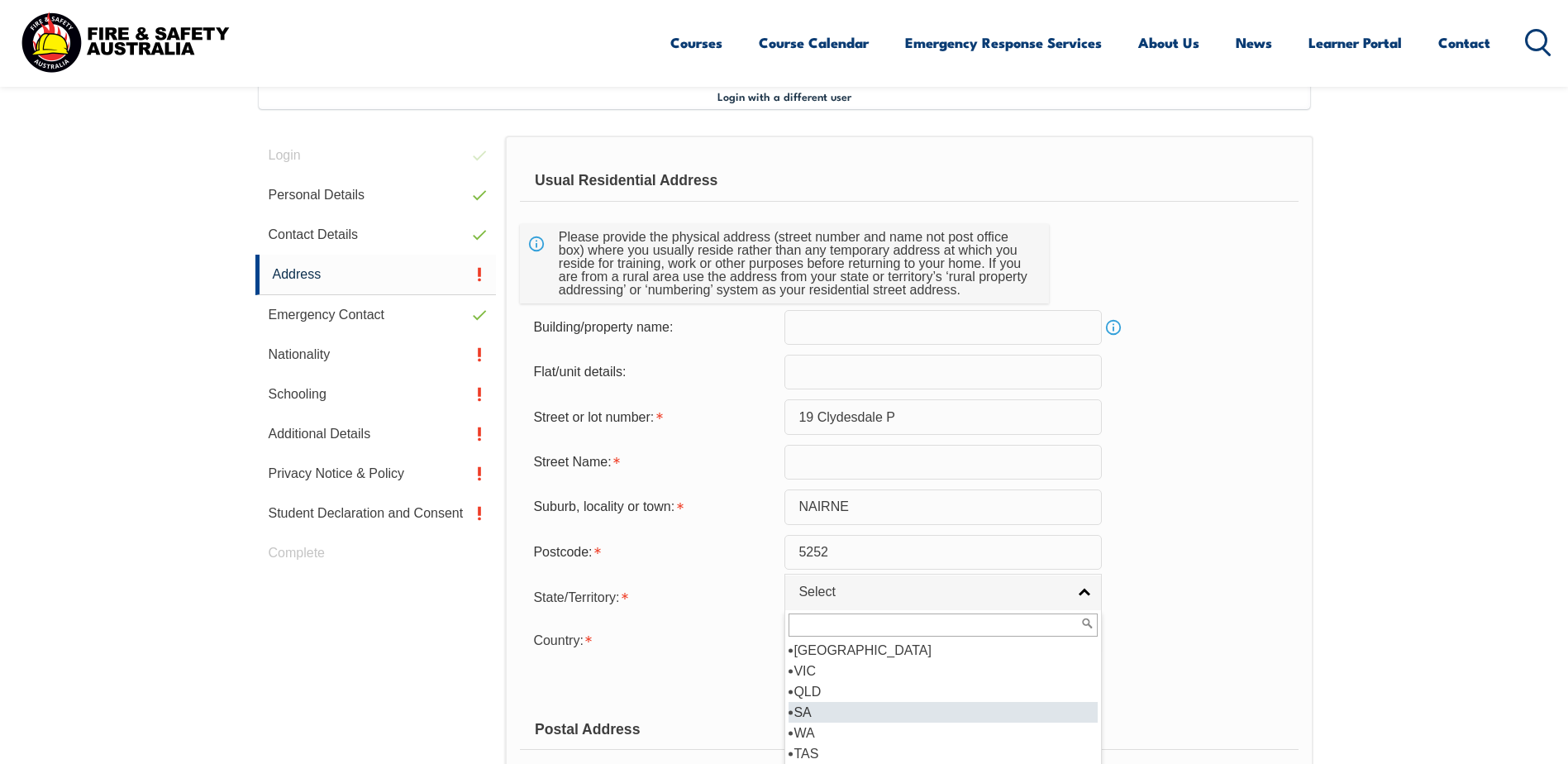
click at [813, 712] on li "SA" at bounding box center [944, 713] width 309 height 21
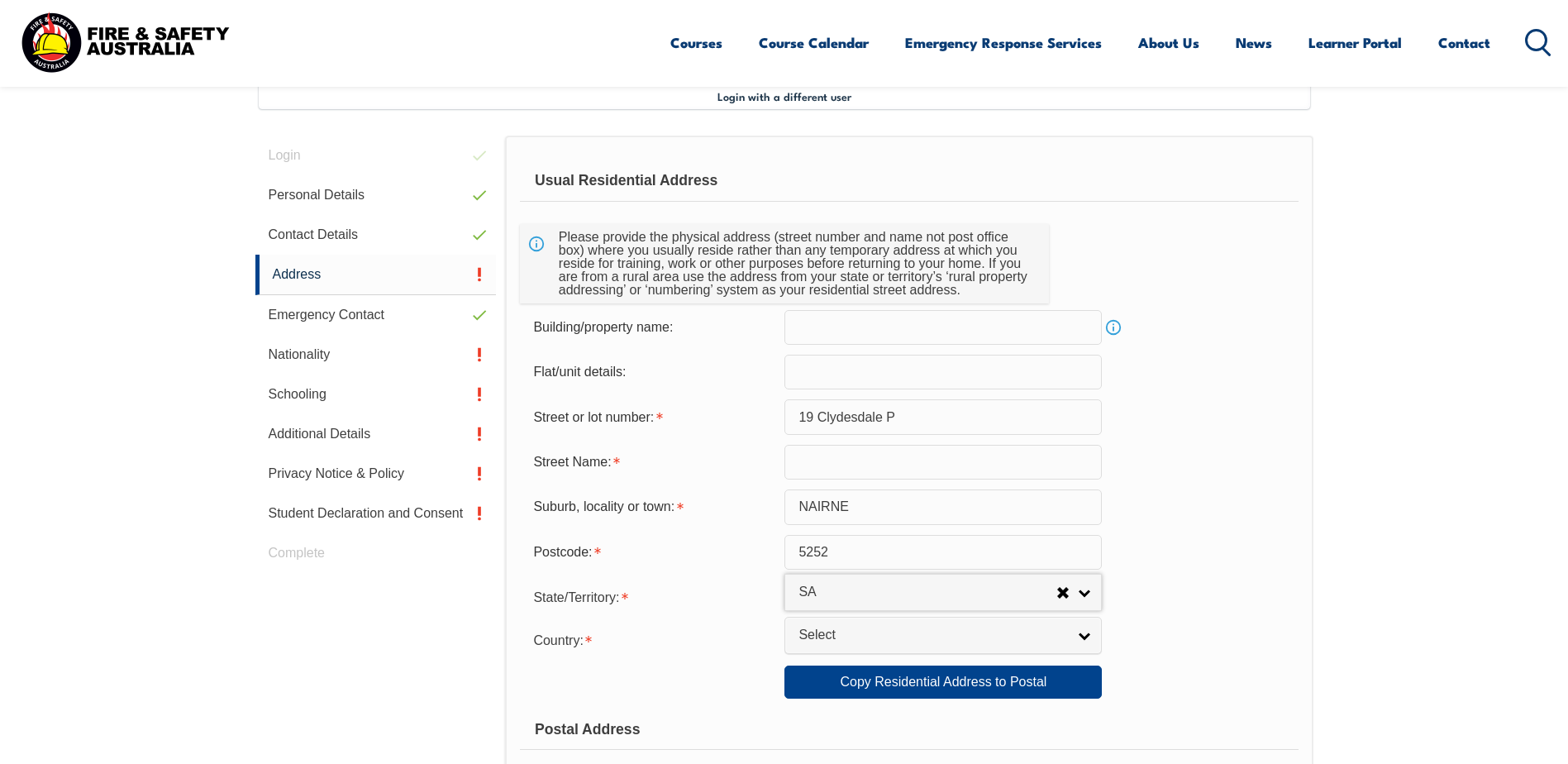
click at [1006, 633] on span "Select" at bounding box center [932, 636] width 267 height 17
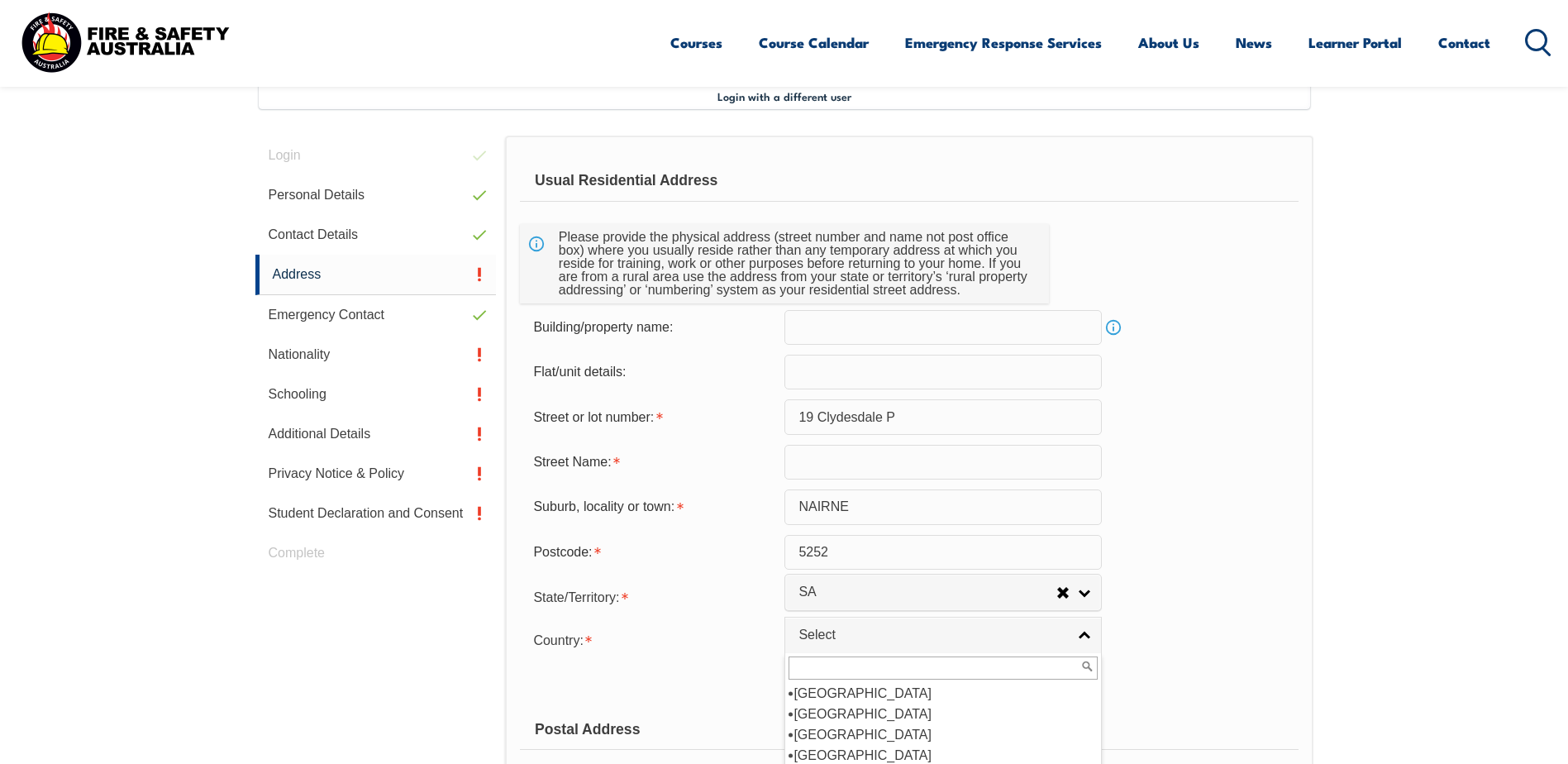
scroll to position [248, 0]
click at [839, 717] on li "[GEOGRAPHIC_DATA]" at bounding box center [944, 715] width 309 height 21
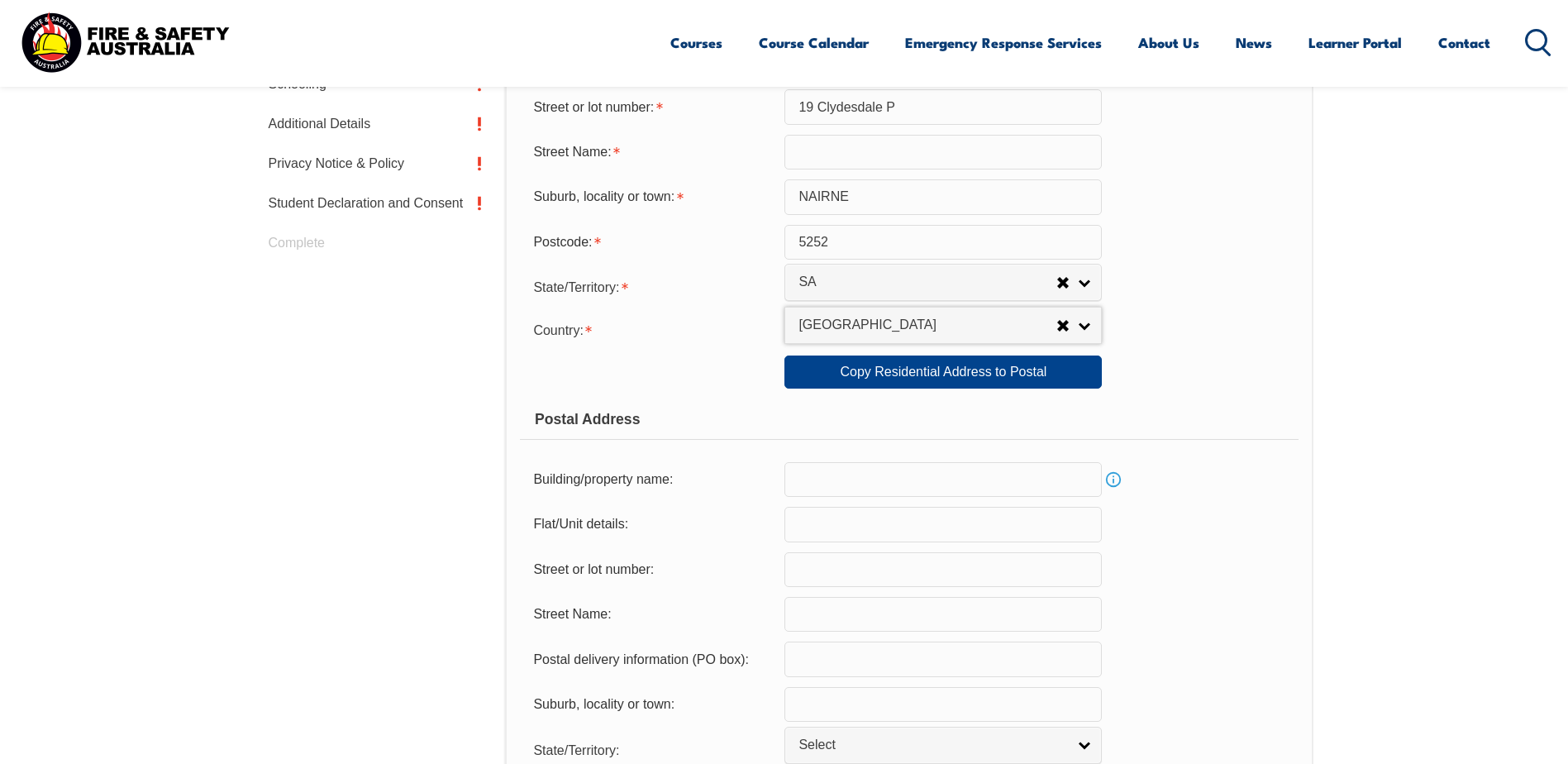
scroll to position [782, 0]
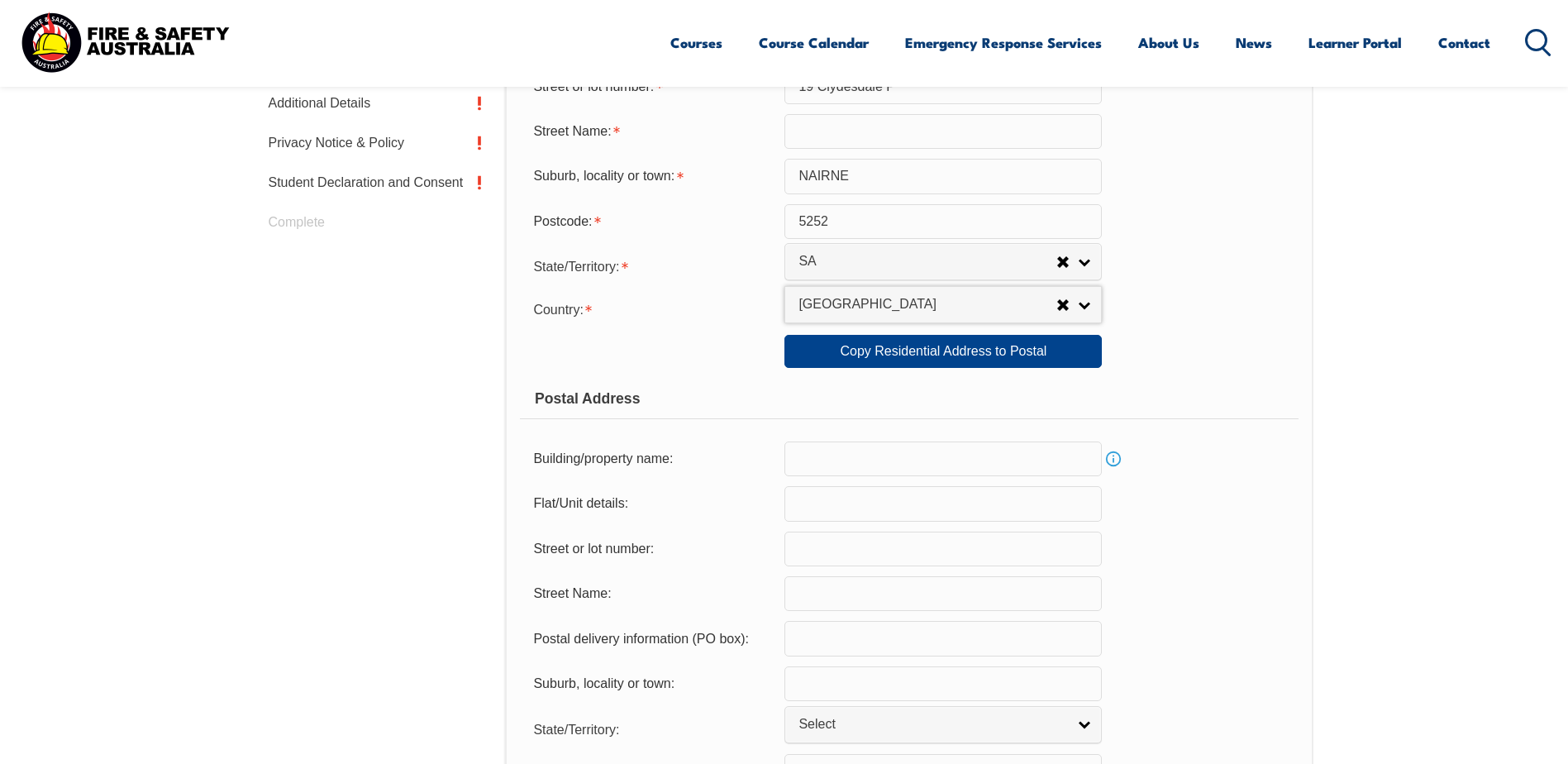
click at [876, 621] on form "Usual Residential Address Please provide the physical address (street number an…" at bounding box center [909, 359] width 778 height 1060
click at [876, 637] on input "text" at bounding box center [943, 639] width 318 height 35
type input "PO BOX 1274"
click at [886, 696] on input "text" at bounding box center [943, 684] width 318 height 35
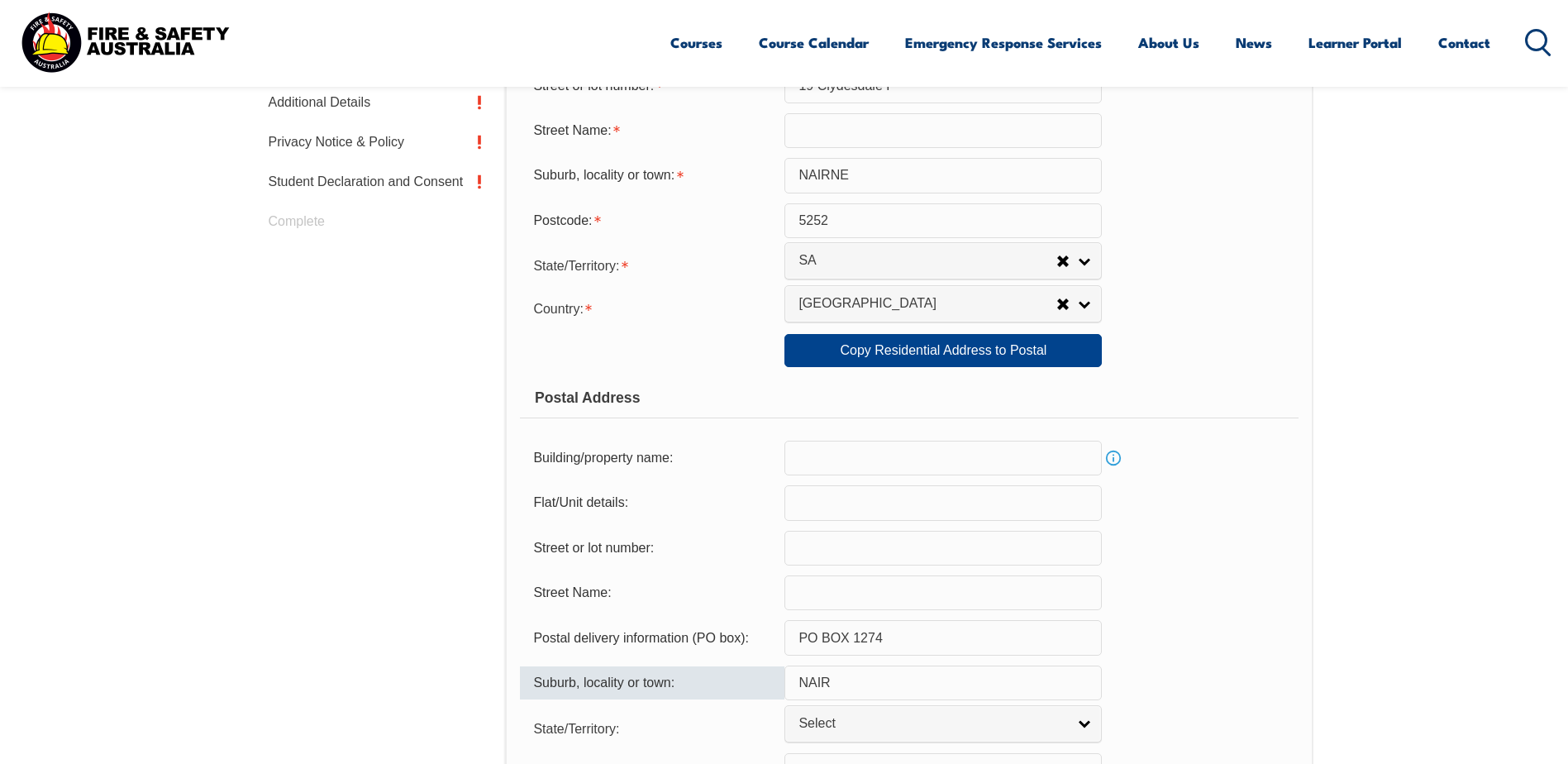
click at [926, 710] on link "Select" at bounding box center [943, 723] width 318 height 37
click at [891, 662] on form "Usual Residential Address Please provide the physical address (street number an…" at bounding box center [909, 359] width 778 height 1060
click at [874, 679] on input "NAIR" at bounding box center [943, 683] width 318 height 35
type input "NAIRNE"
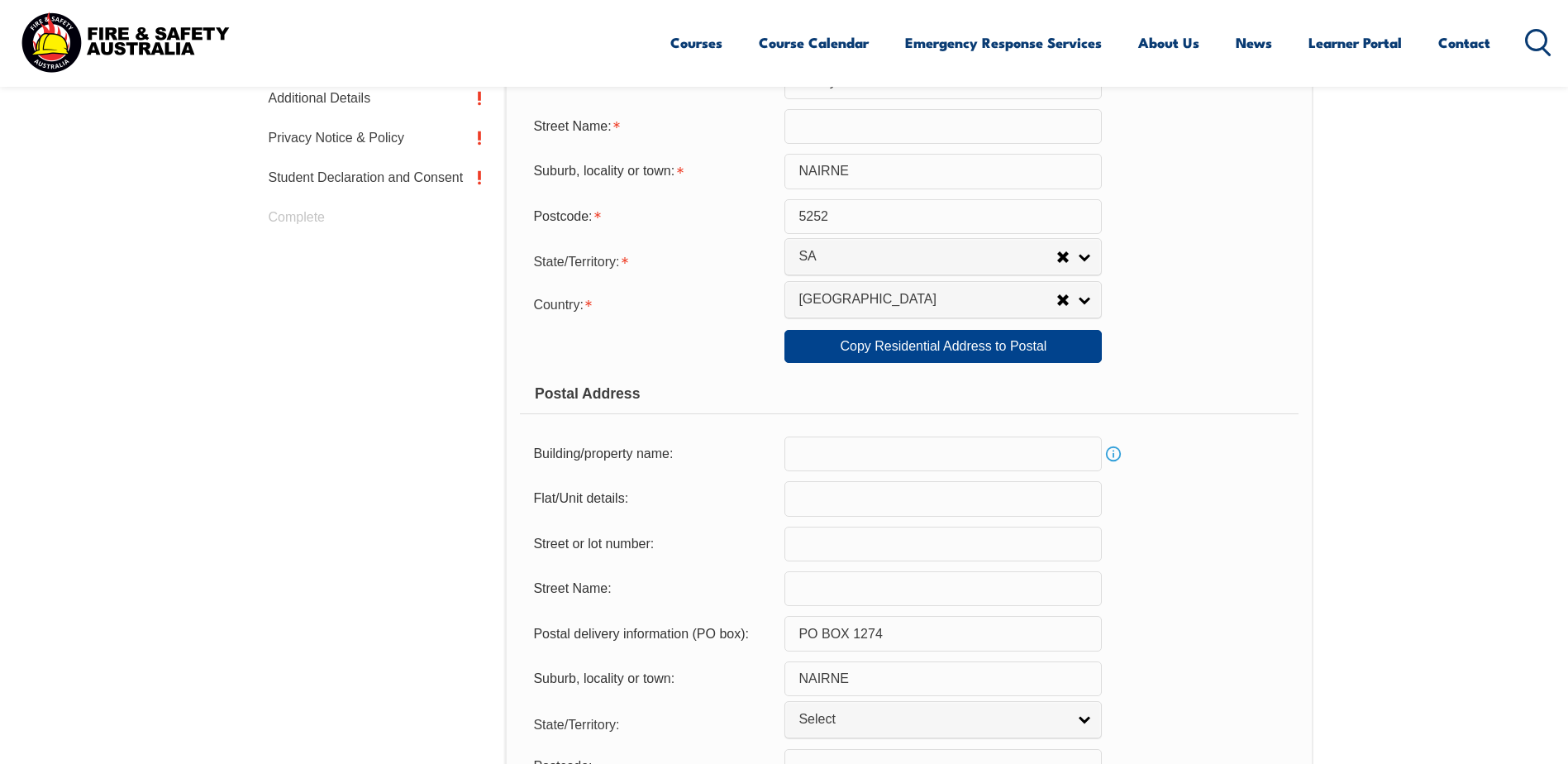
click at [910, 719] on span "Select" at bounding box center [932, 720] width 267 height 17
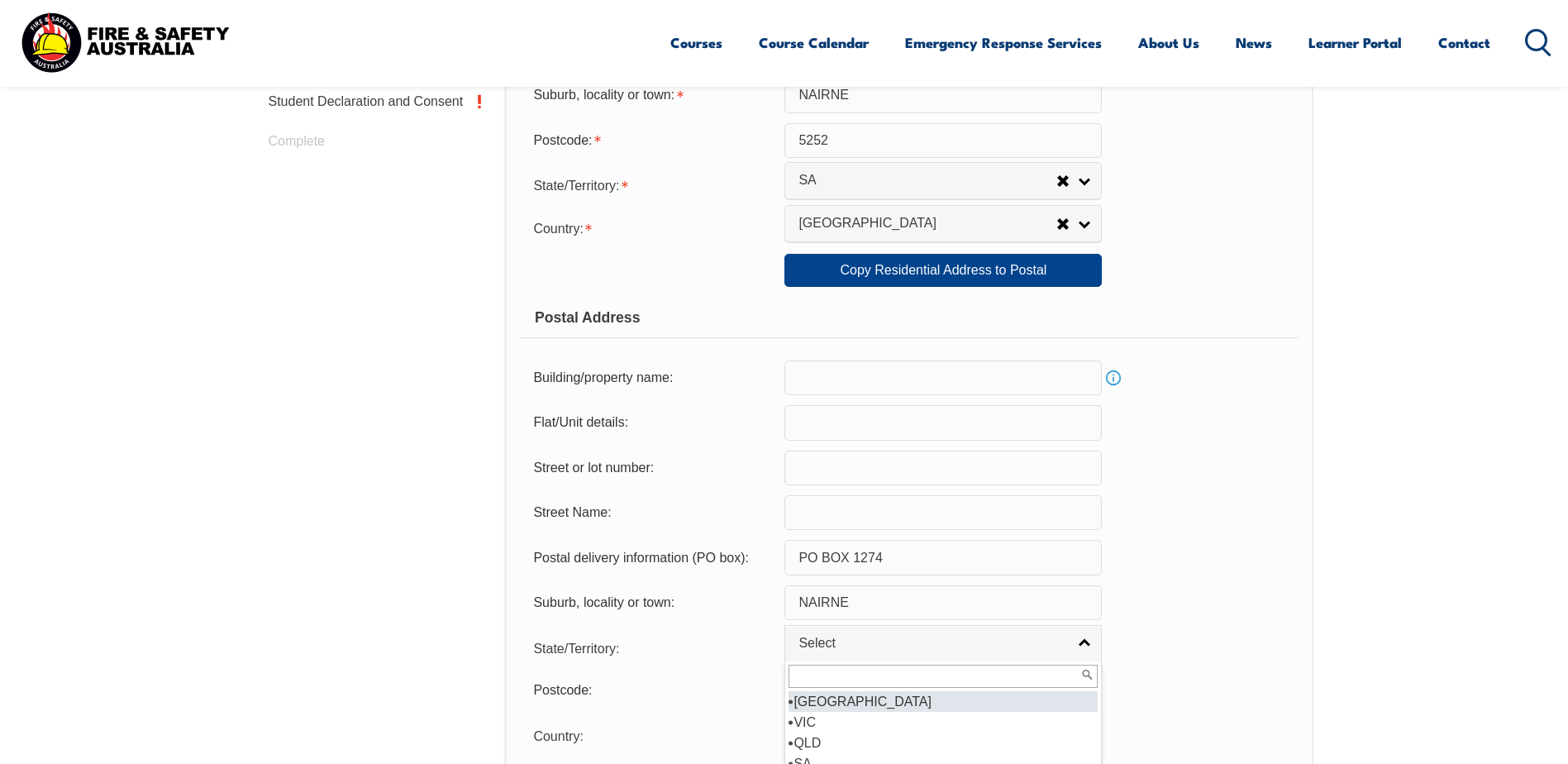
scroll to position [952, 0]
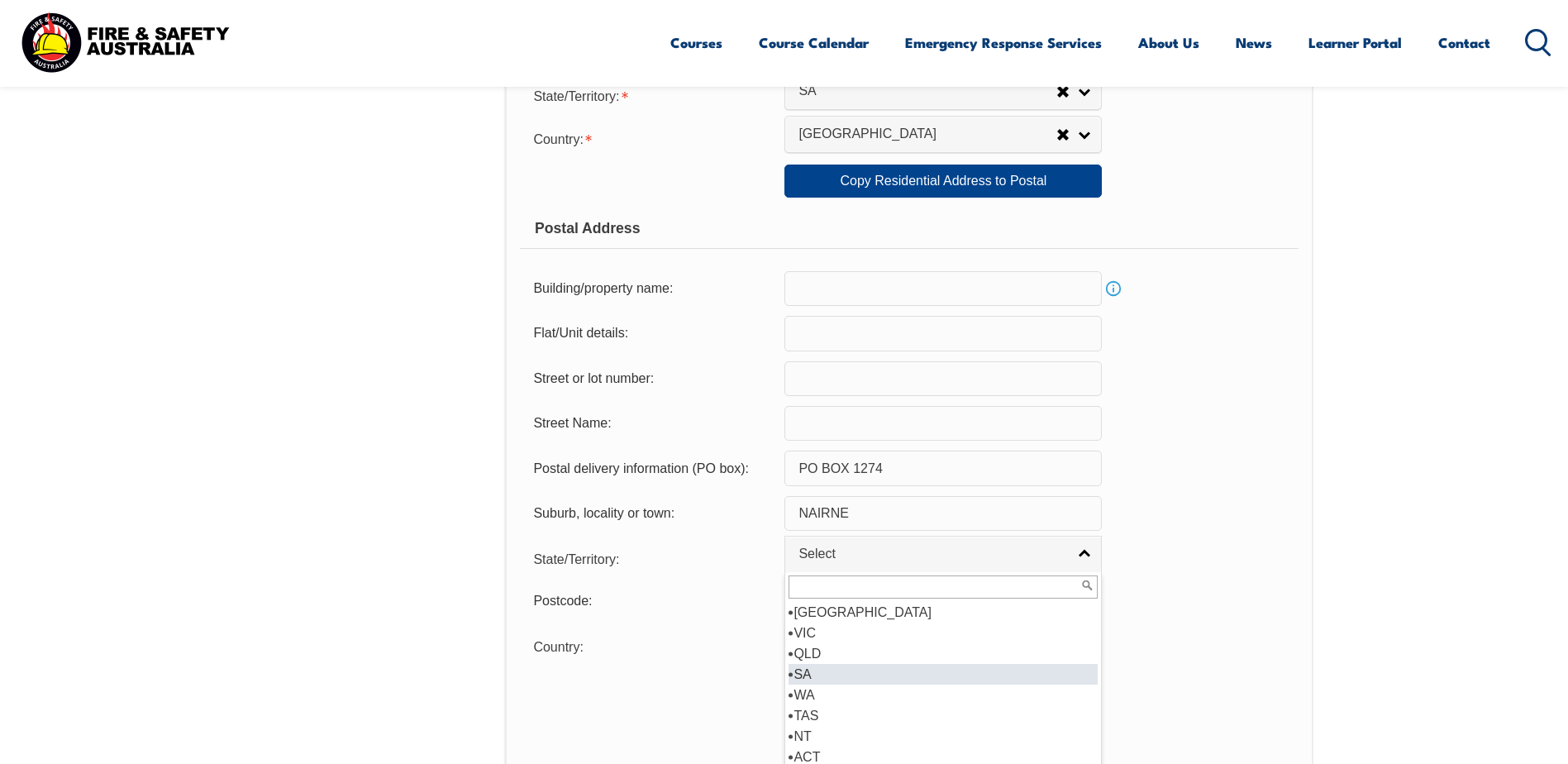
click at [818, 669] on li "SA" at bounding box center [944, 675] width 309 height 21
select select "SA"
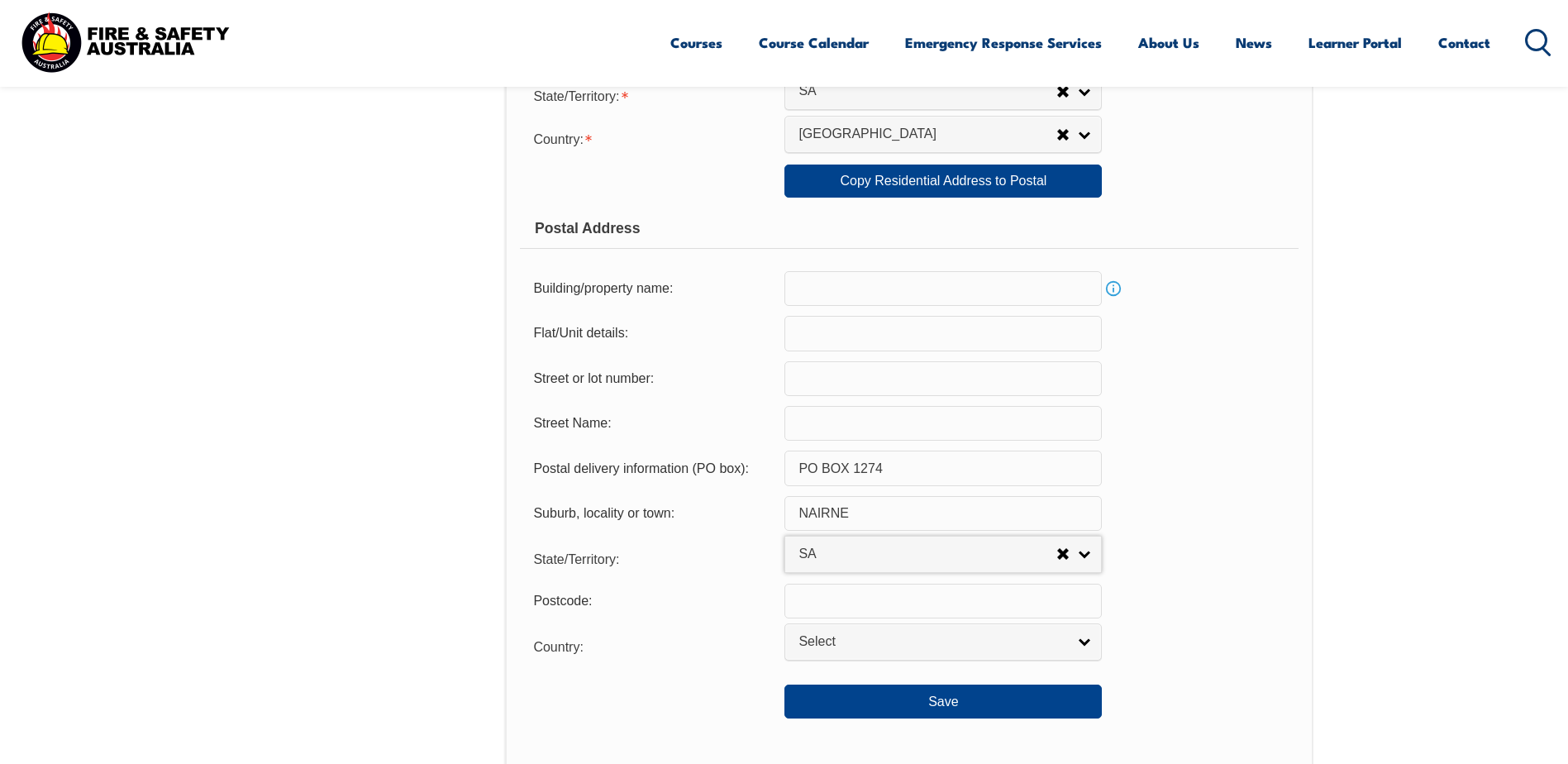
click at [917, 597] on input "text" at bounding box center [943, 601] width 318 height 35
type input "5252"
click at [1259, 512] on div "Suburb, locality or town: [GEOGRAPHIC_DATA]" at bounding box center [909, 513] width 778 height 35
click at [1066, 641] on span "Select" at bounding box center [932, 643] width 267 height 17
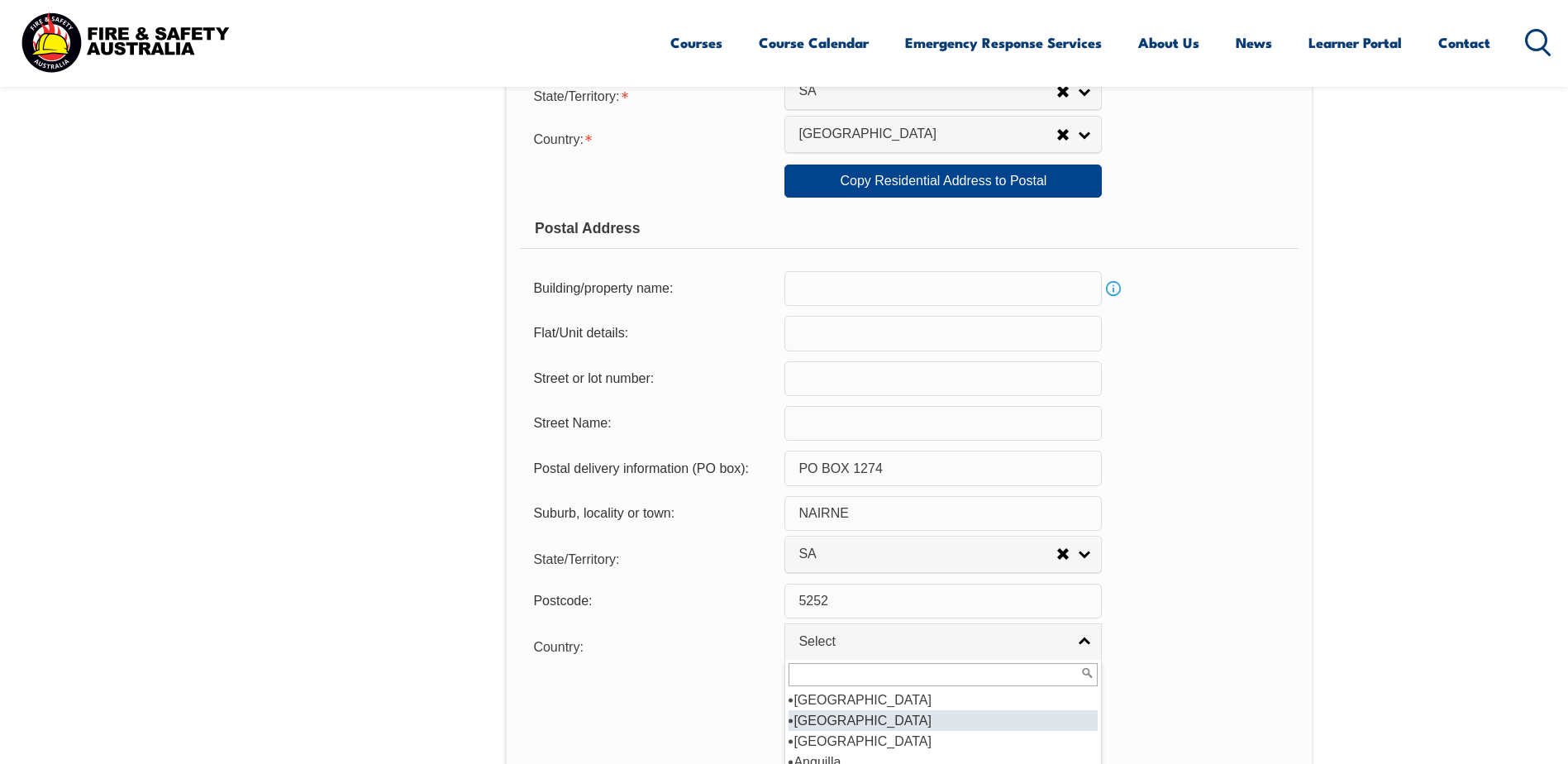
scroll to position [248, 0]
click at [844, 722] on li "[GEOGRAPHIC_DATA]" at bounding box center [944, 721] width 309 height 21
select select "1101"
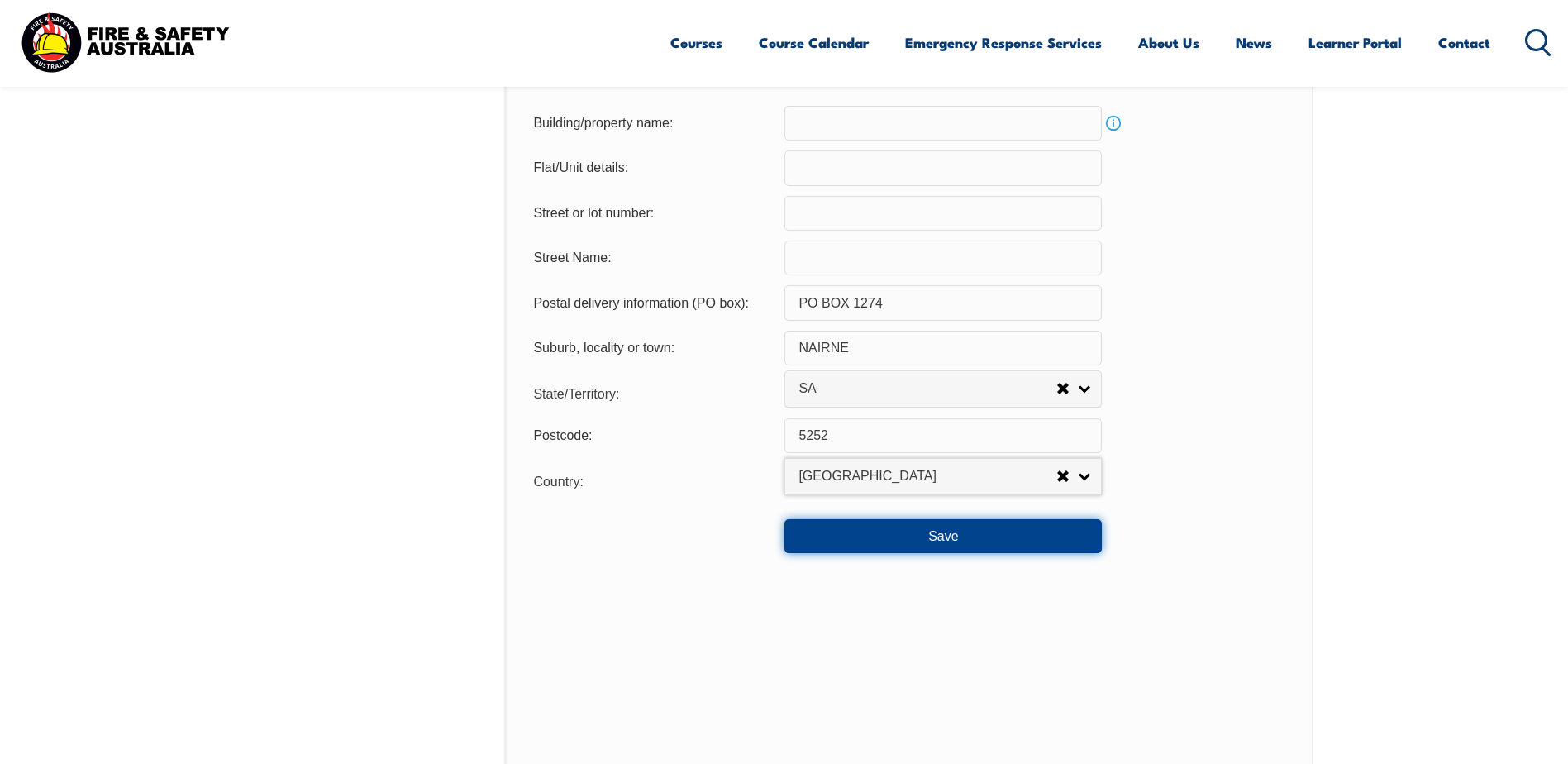
click at [915, 540] on button "Save" at bounding box center [943, 535] width 318 height 33
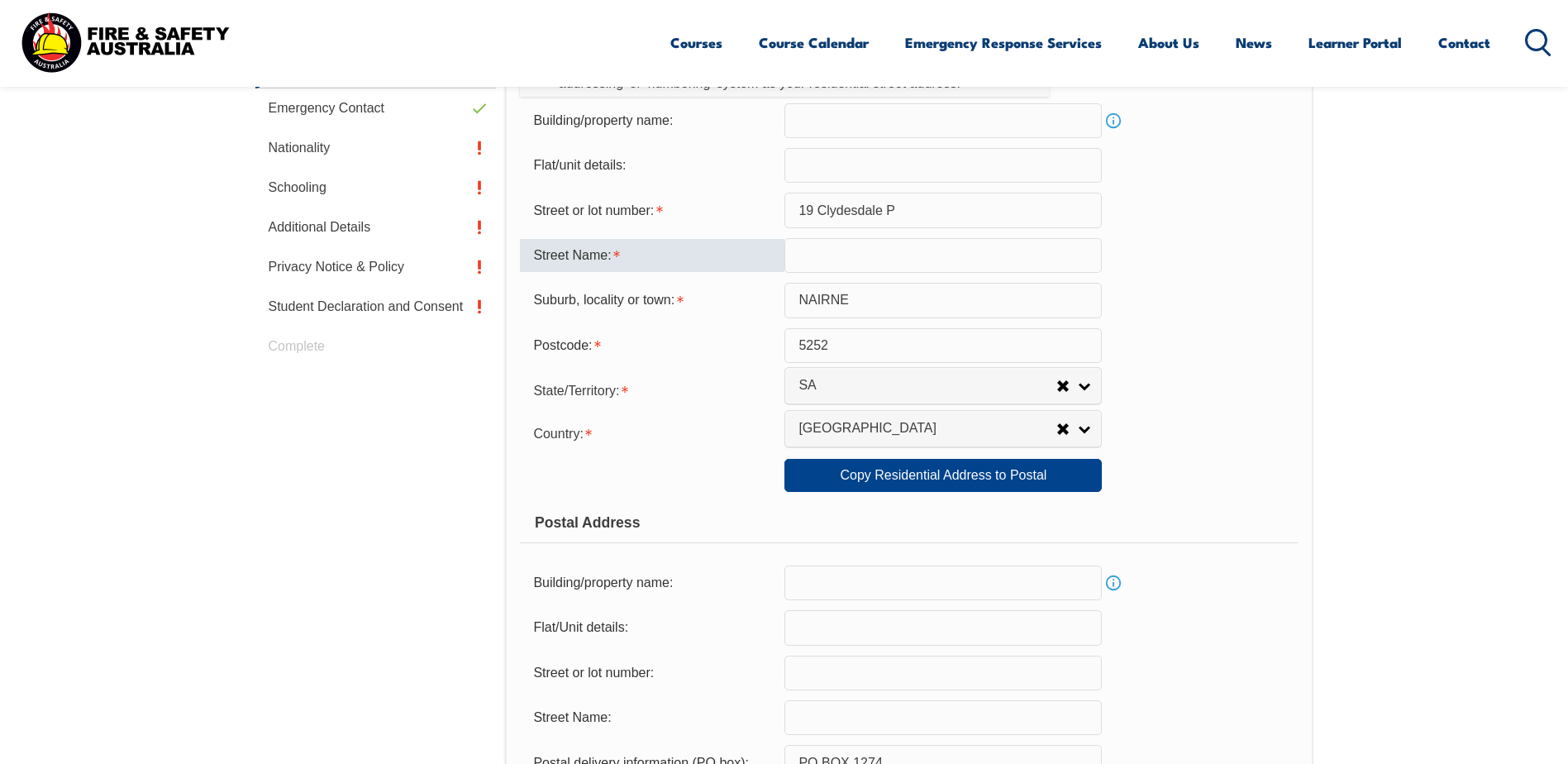
scroll to position [565, 0]
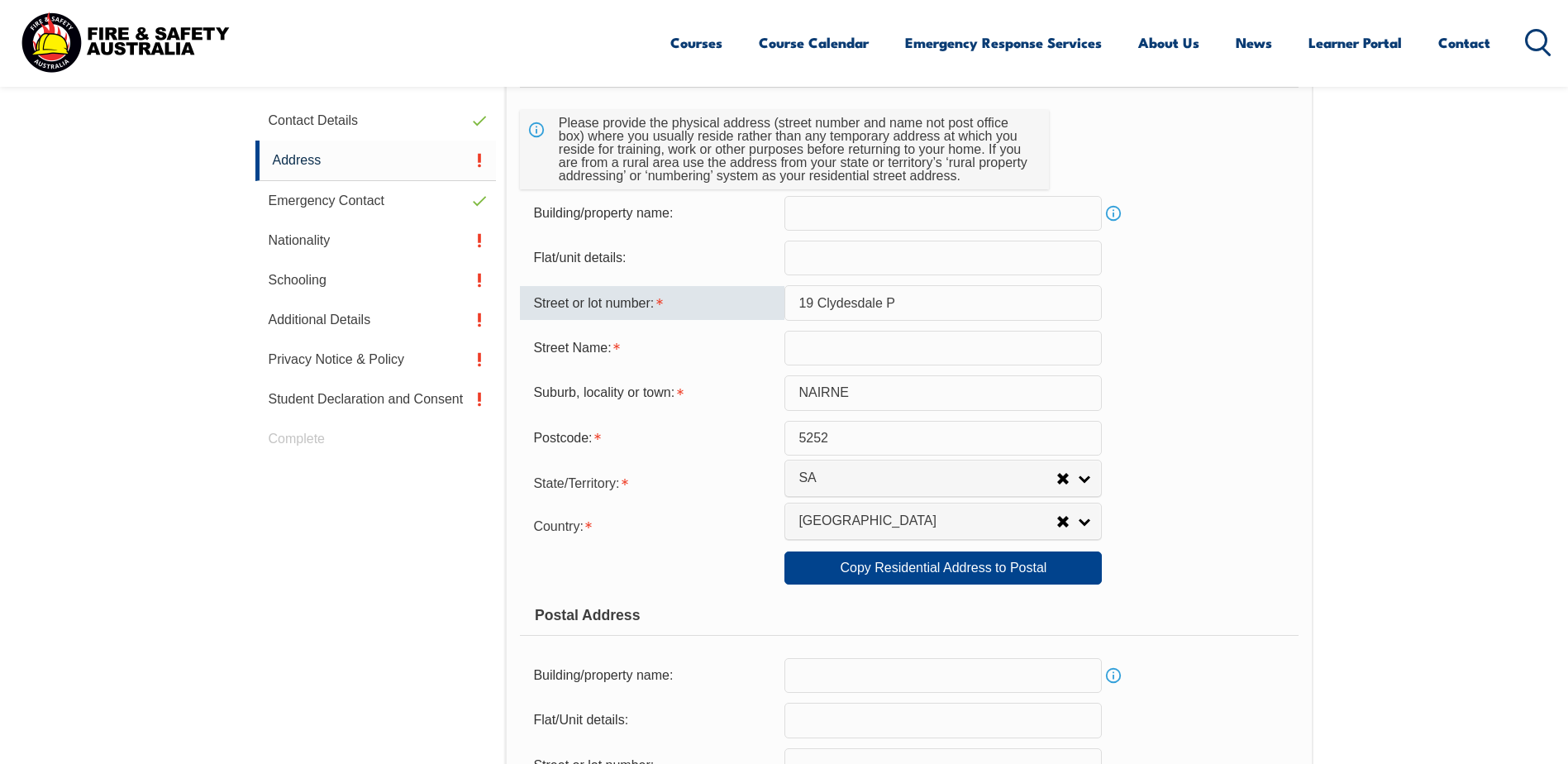
drag, startPoint x: 908, startPoint y: 307, endPoint x: 821, endPoint y: 297, distance: 87.6
click at [821, 297] on input "19 Clydesdale P" at bounding box center [943, 303] width 318 height 35
type input "19"
click at [1210, 306] on div "Street or lot number: 19" at bounding box center [909, 303] width 778 height 35
click at [931, 359] on input "text" at bounding box center [943, 348] width 318 height 35
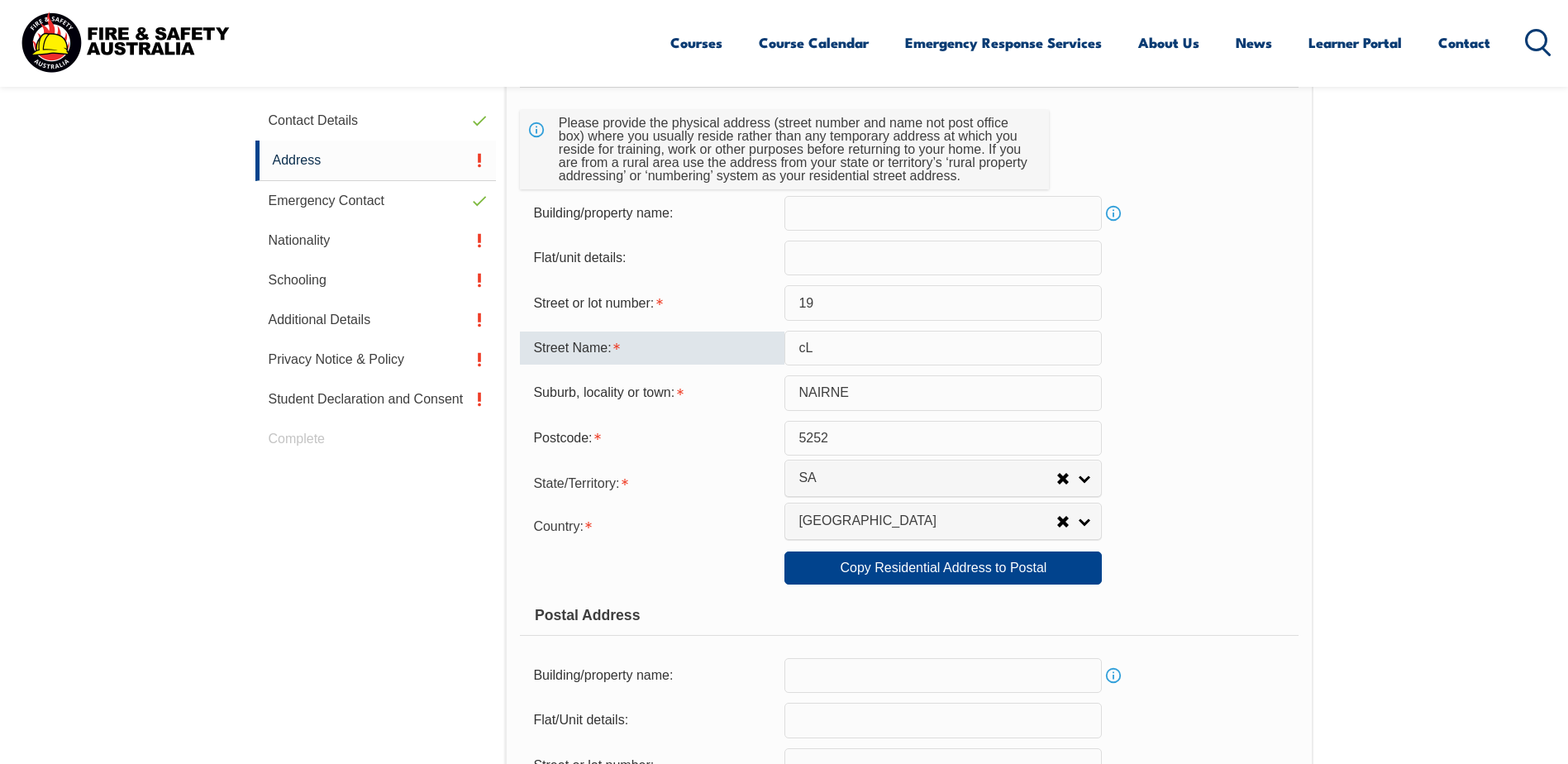
type input "c"
type input "[GEOGRAPHIC_DATA]"
click at [1280, 458] on form "Usual Residential Address Please provide the physical address (street number an…" at bounding box center [909, 576] width 778 height 1060
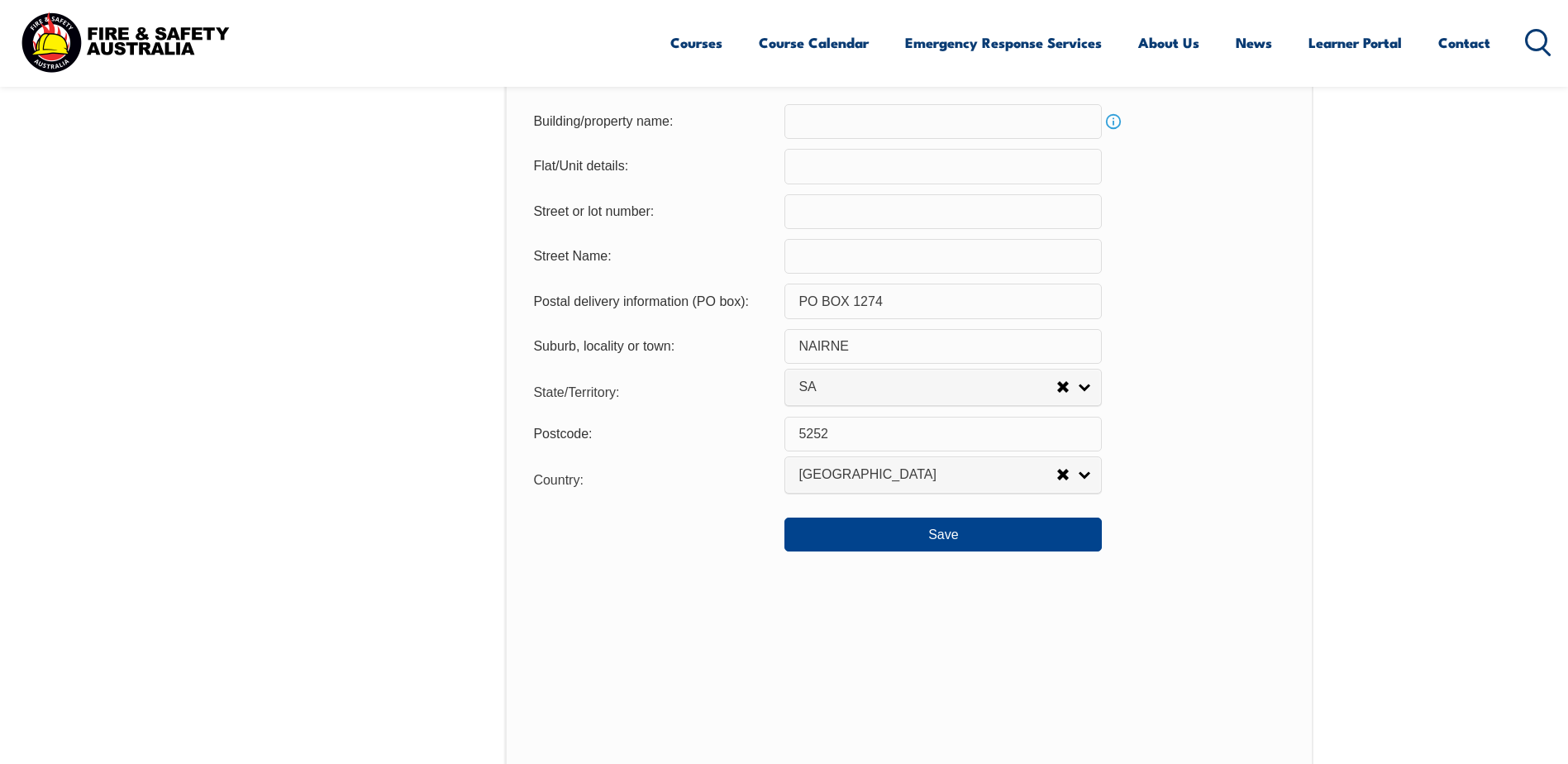
scroll to position [1227, 0]
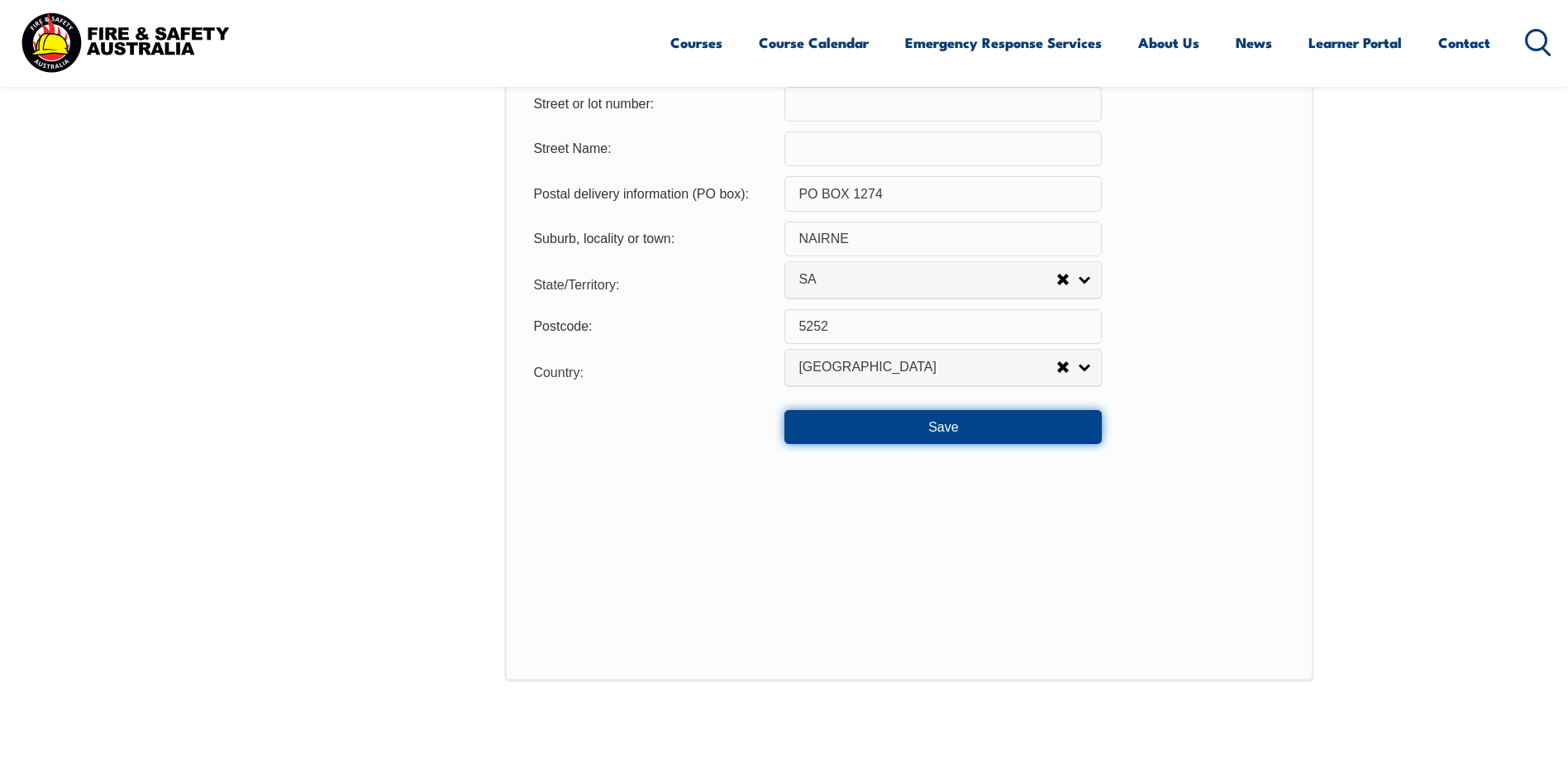
click at [950, 416] on button "Save" at bounding box center [943, 426] width 318 height 33
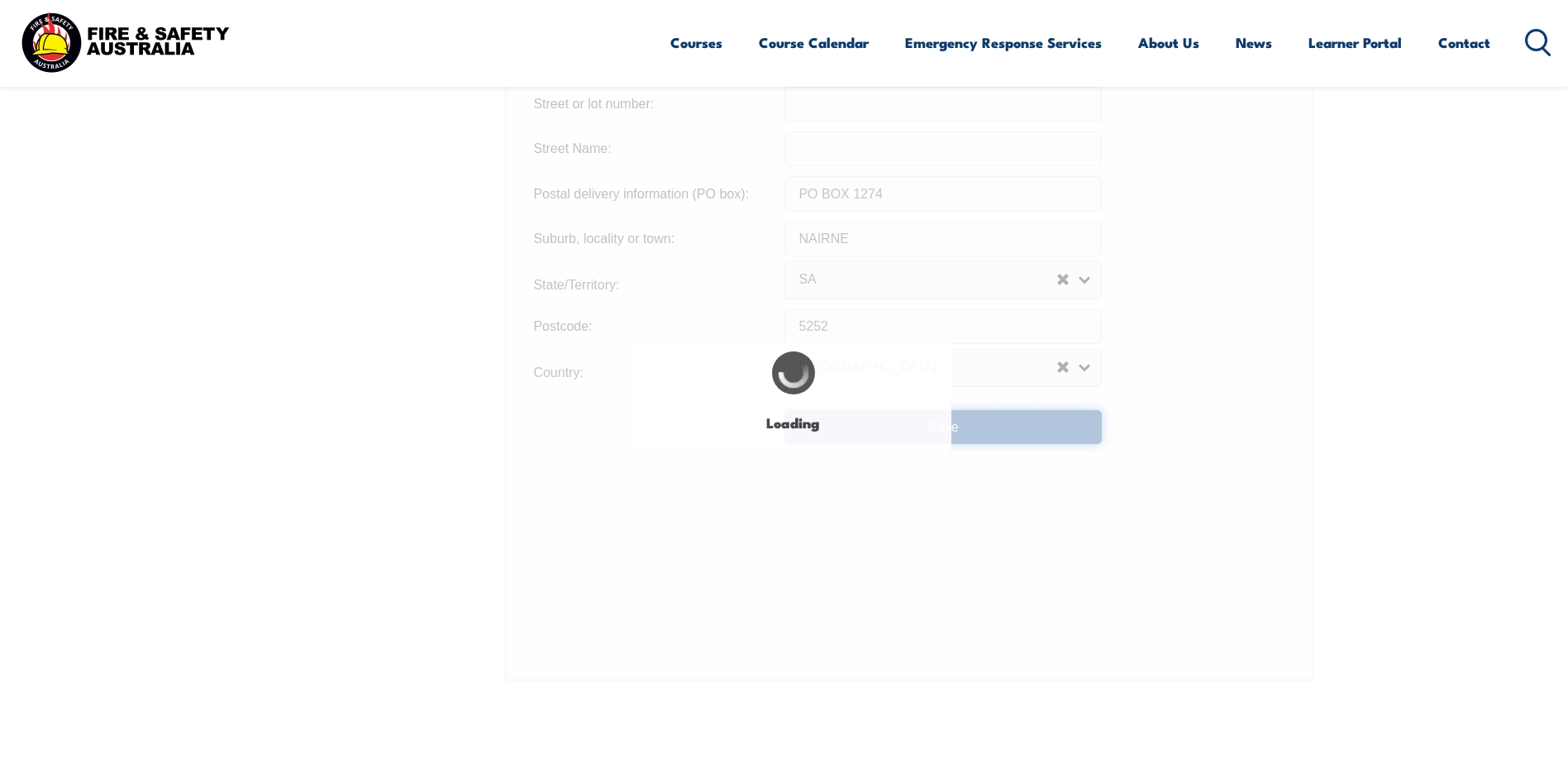
type input "19"
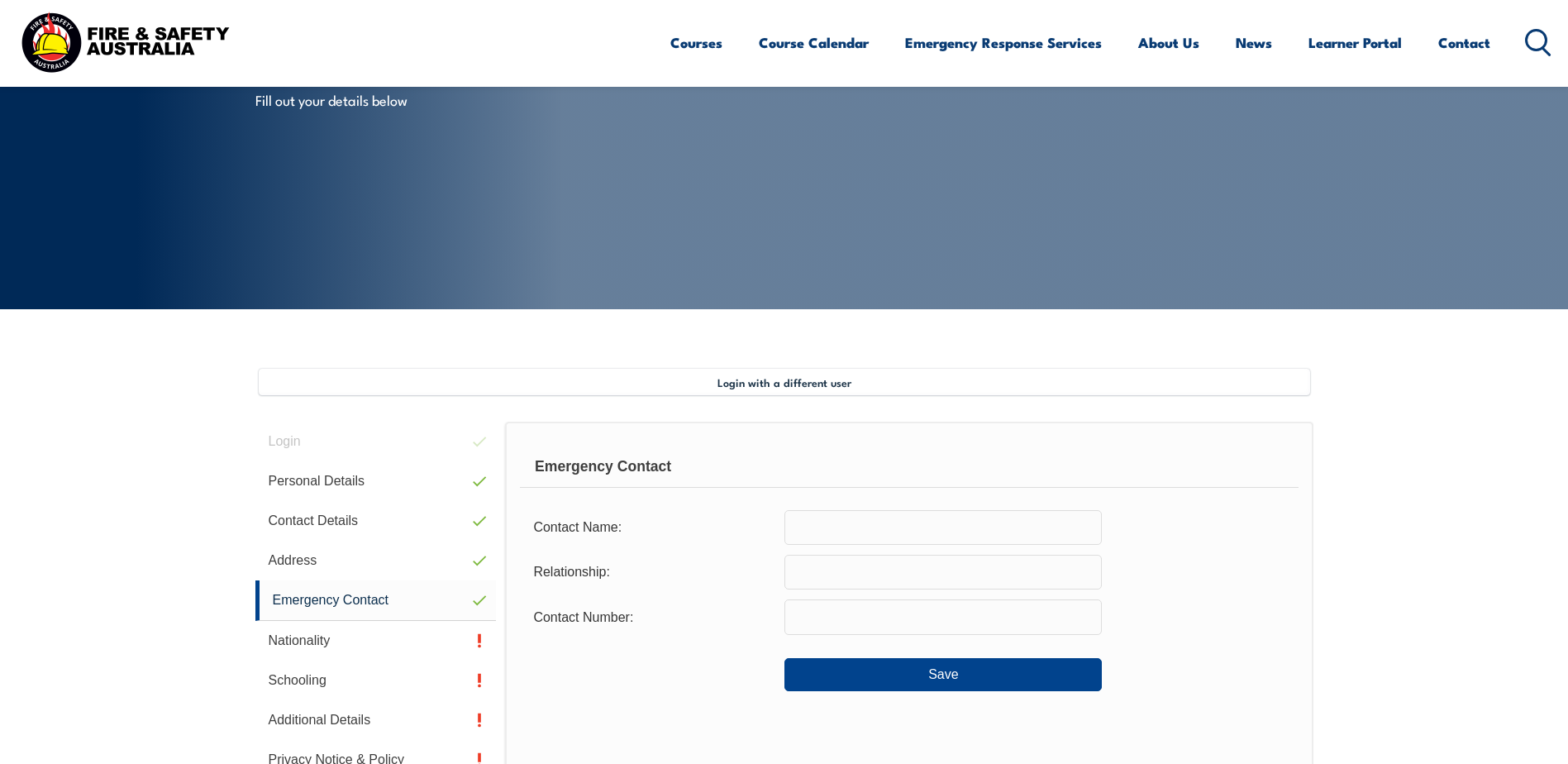
scroll to position [203, 0]
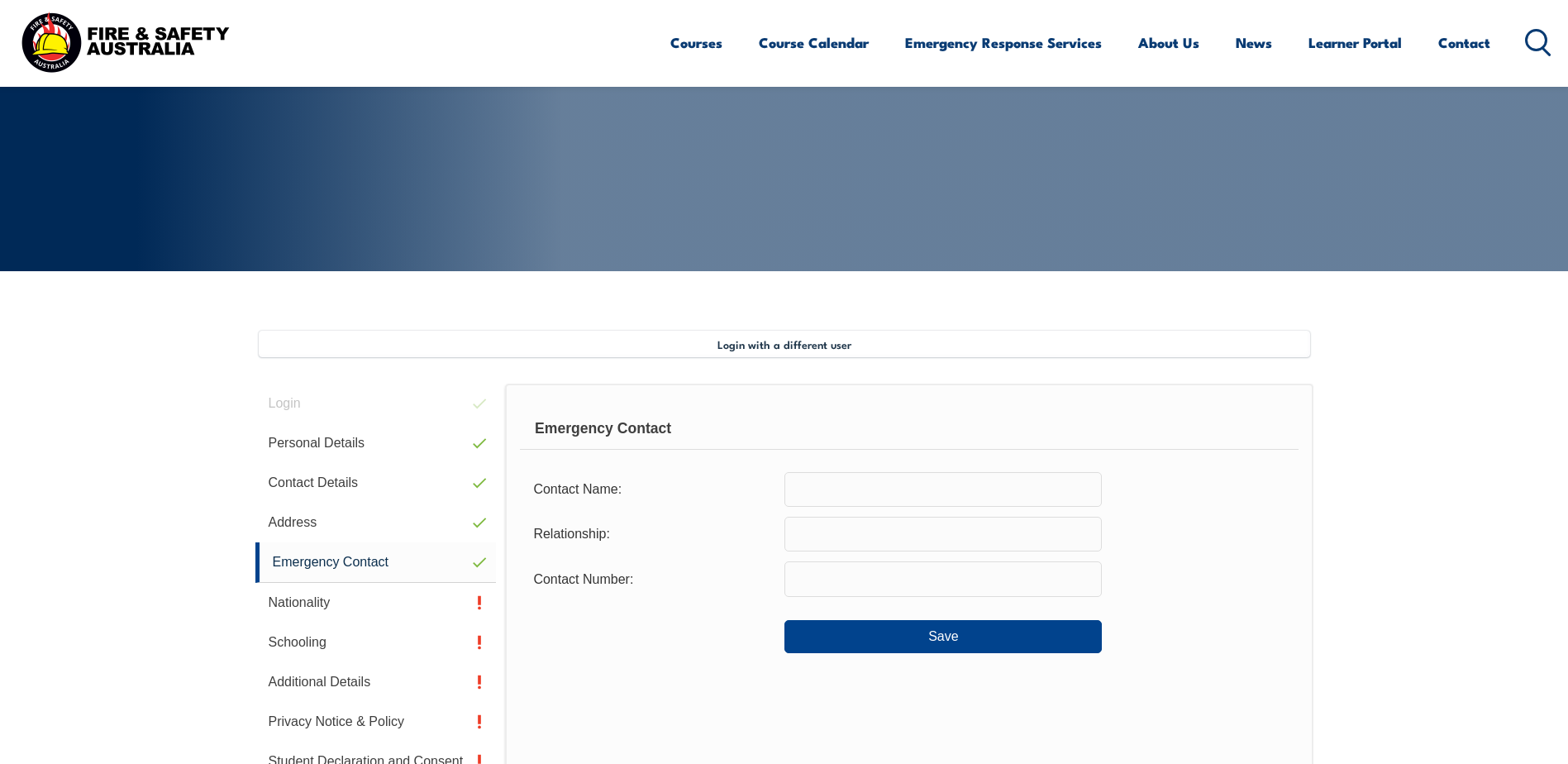
click at [879, 502] on input "text" at bounding box center [943, 490] width 318 height 35
type input "[PERSON_NAME]"
click at [814, 528] on input "text" at bounding box center [943, 534] width 318 height 35
type input "husband"
click at [803, 570] on input "text" at bounding box center [943, 579] width 318 height 35
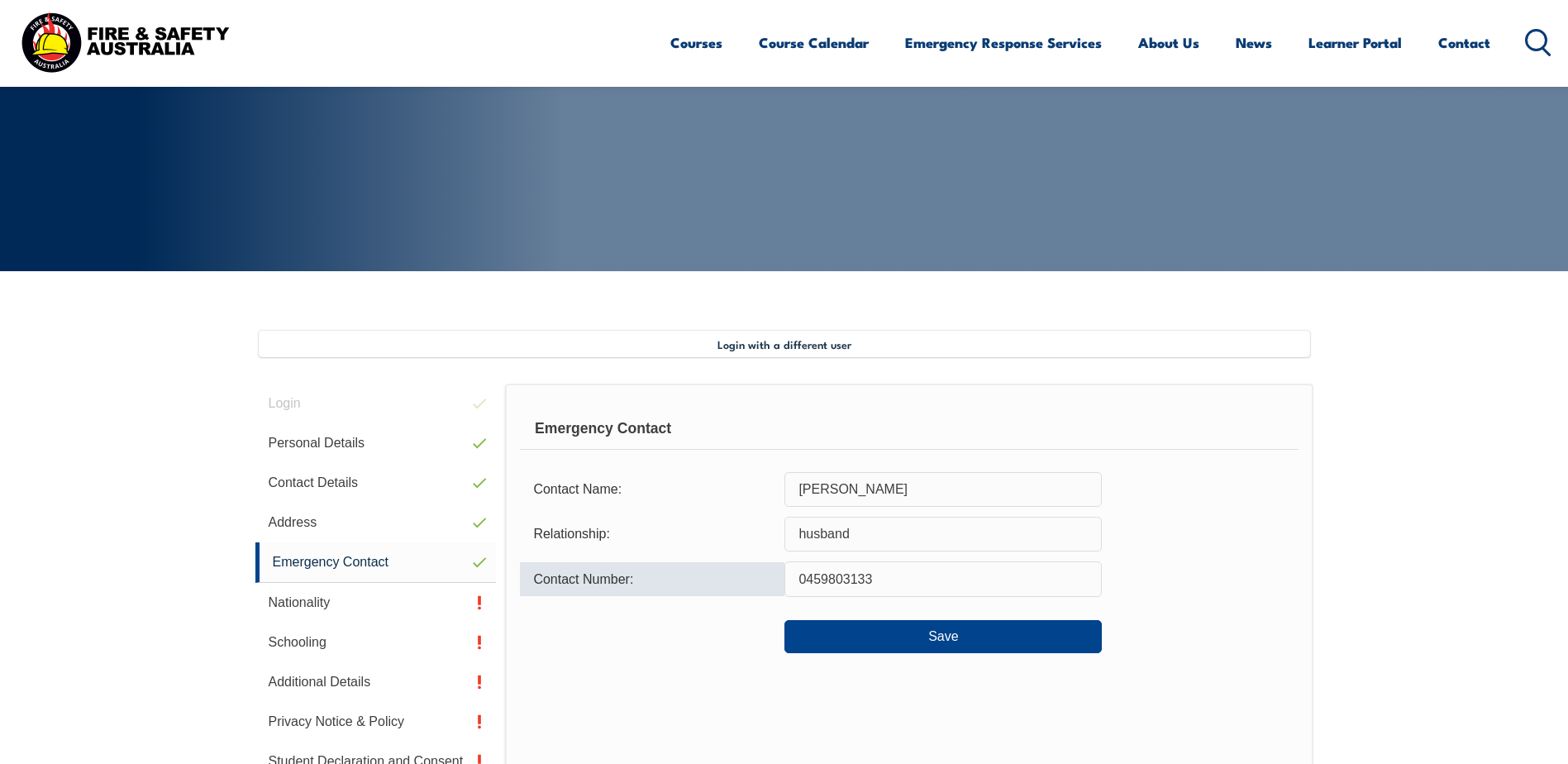
type input "0459803133"
click at [898, 628] on button "Save" at bounding box center [943, 637] width 318 height 33
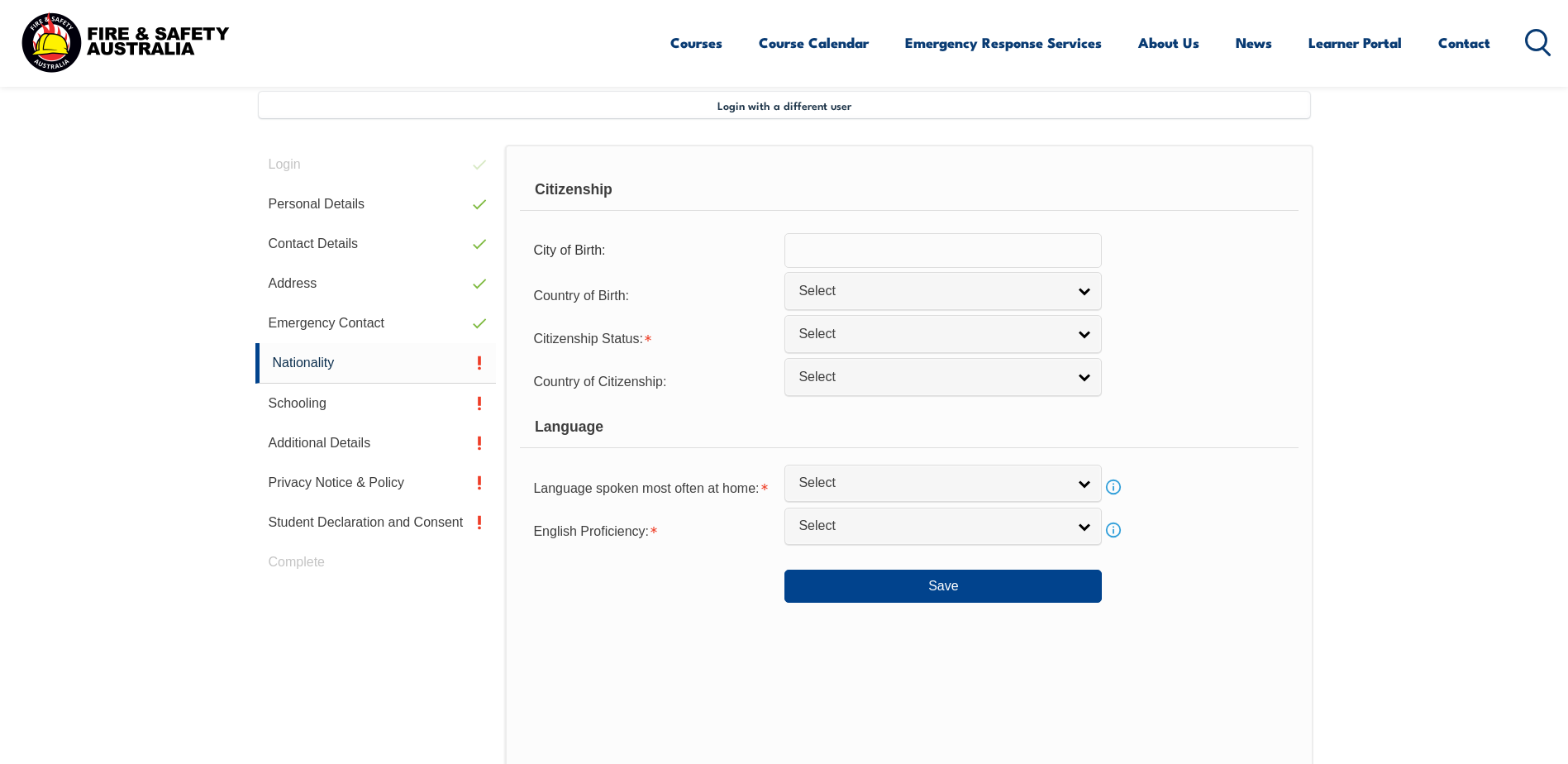
scroll to position [451, 0]
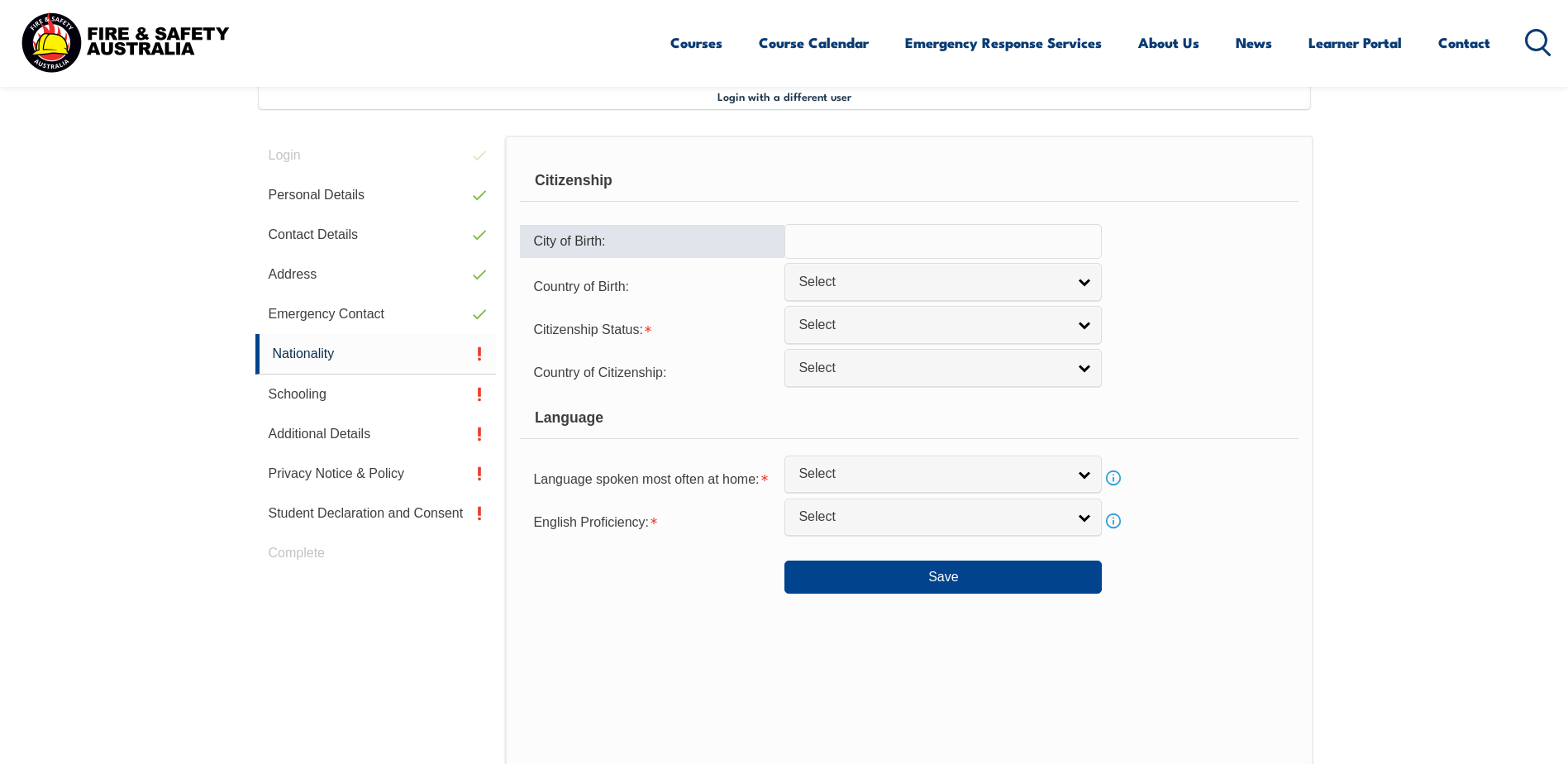
click at [859, 243] on input "text" at bounding box center [943, 241] width 318 height 35
type input "g"
type input "gawler"
click at [903, 276] on span "Select" at bounding box center [932, 283] width 267 height 17
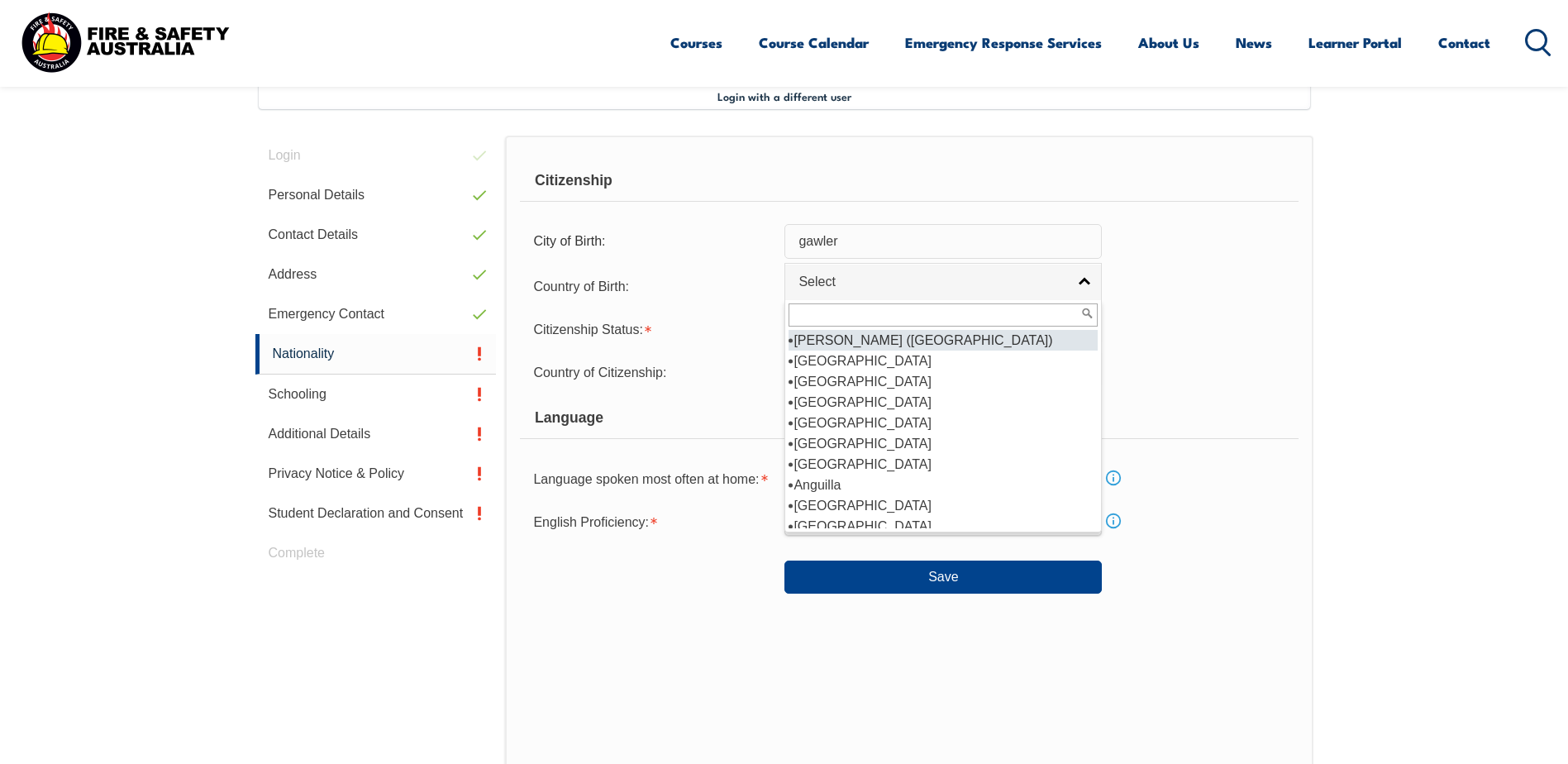
click at [1163, 338] on div "Citizenship Status: [DEMOGRAPHIC_DATA] Citizen [DEMOGRAPHIC_DATA] Citizen [DEMO…" at bounding box center [909, 328] width 778 height 33
click at [885, 288] on span "Select" at bounding box center [932, 283] width 267 height 17
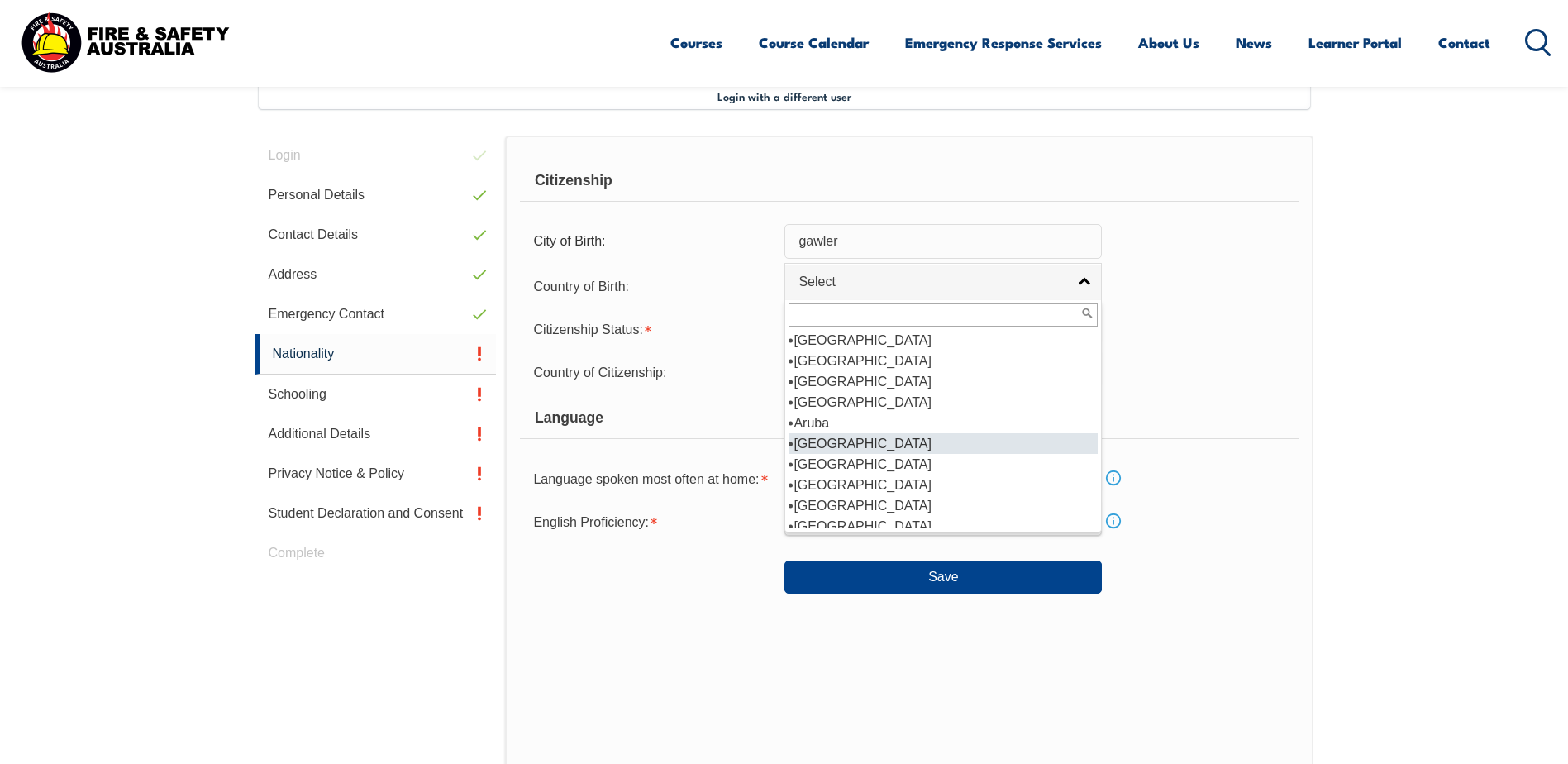
click at [861, 440] on li "[GEOGRAPHIC_DATA]" at bounding box center [944, 444] width 309 height 21
select select "1101"
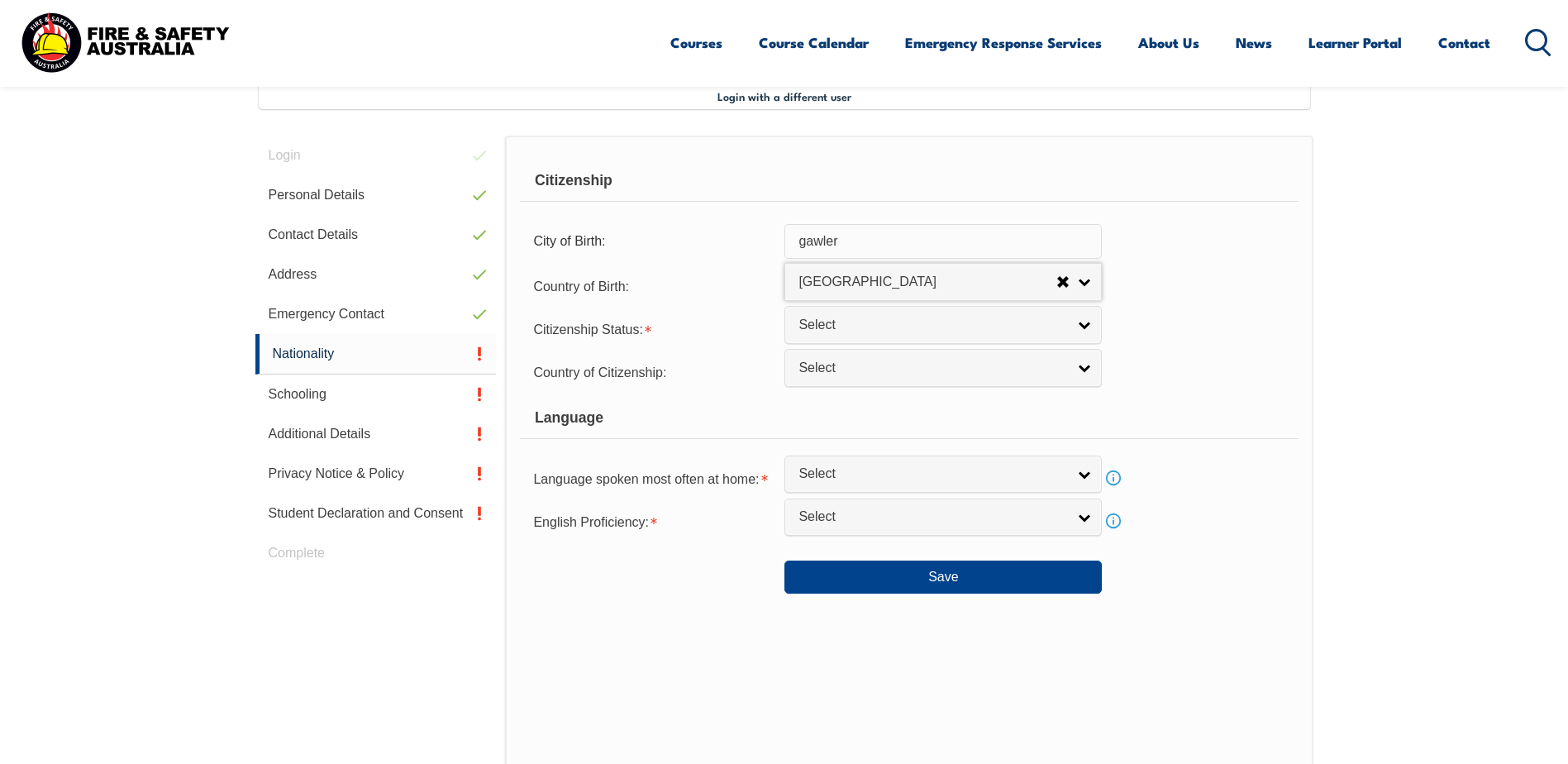
click at [855, 325] on span "Select" at bounding box center [932, 326] width 267 height 17
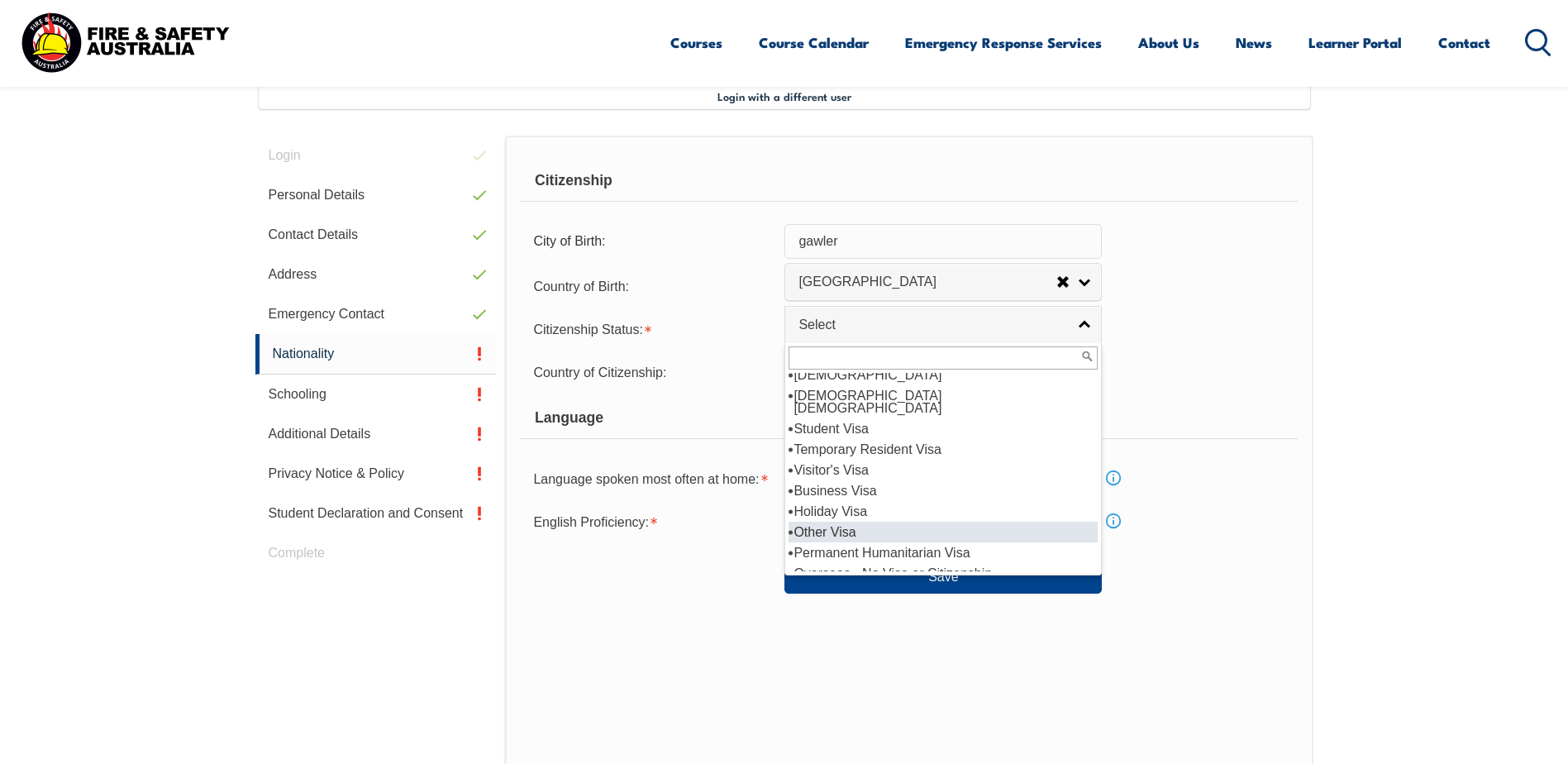
scroll to position [0, 0]
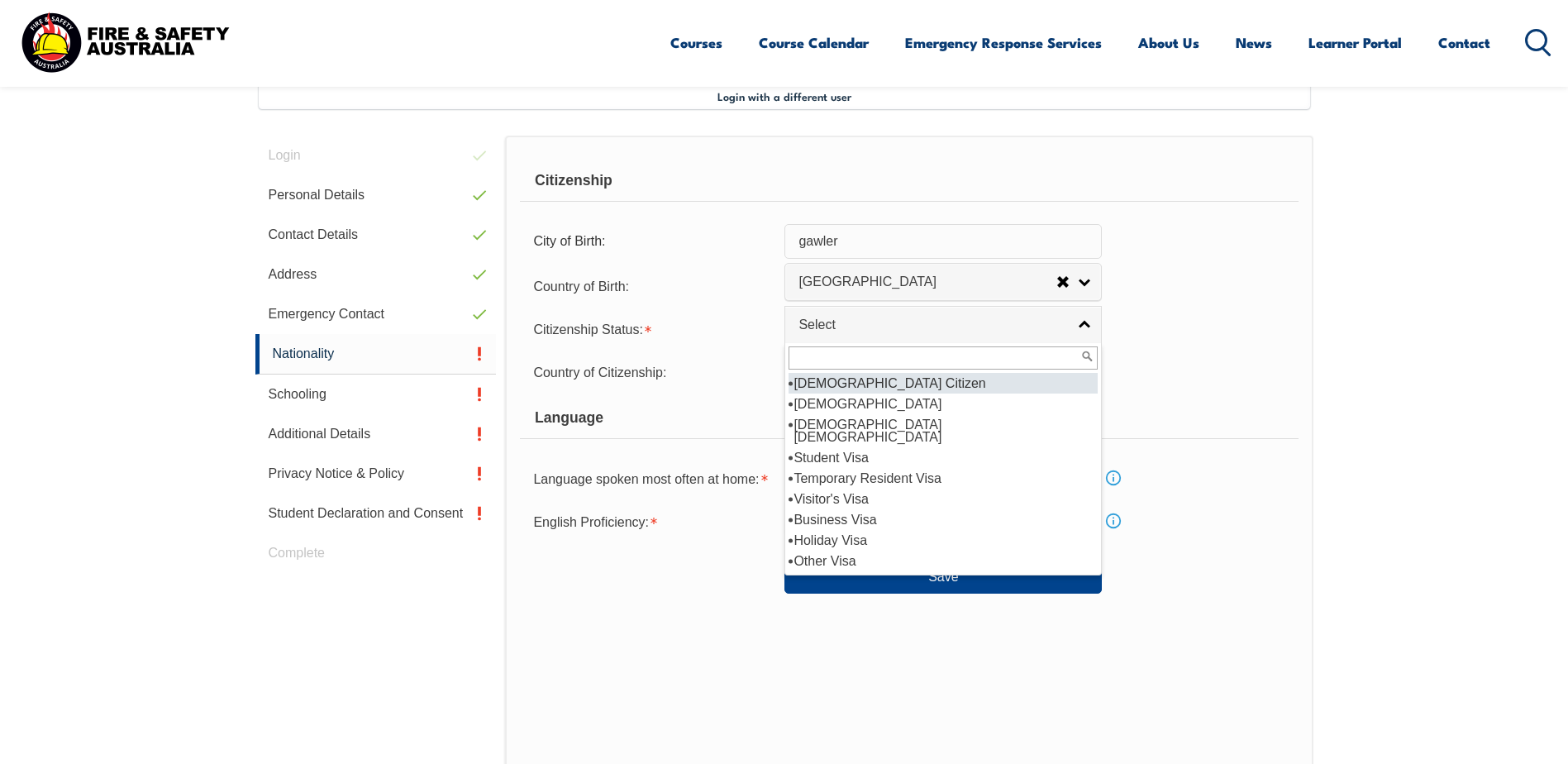
click at [857, 382] on li "[DEMOGRAPHIC_DATA] Citizen" at bounding box center [944, 383] width 309 height 21
select select "1"
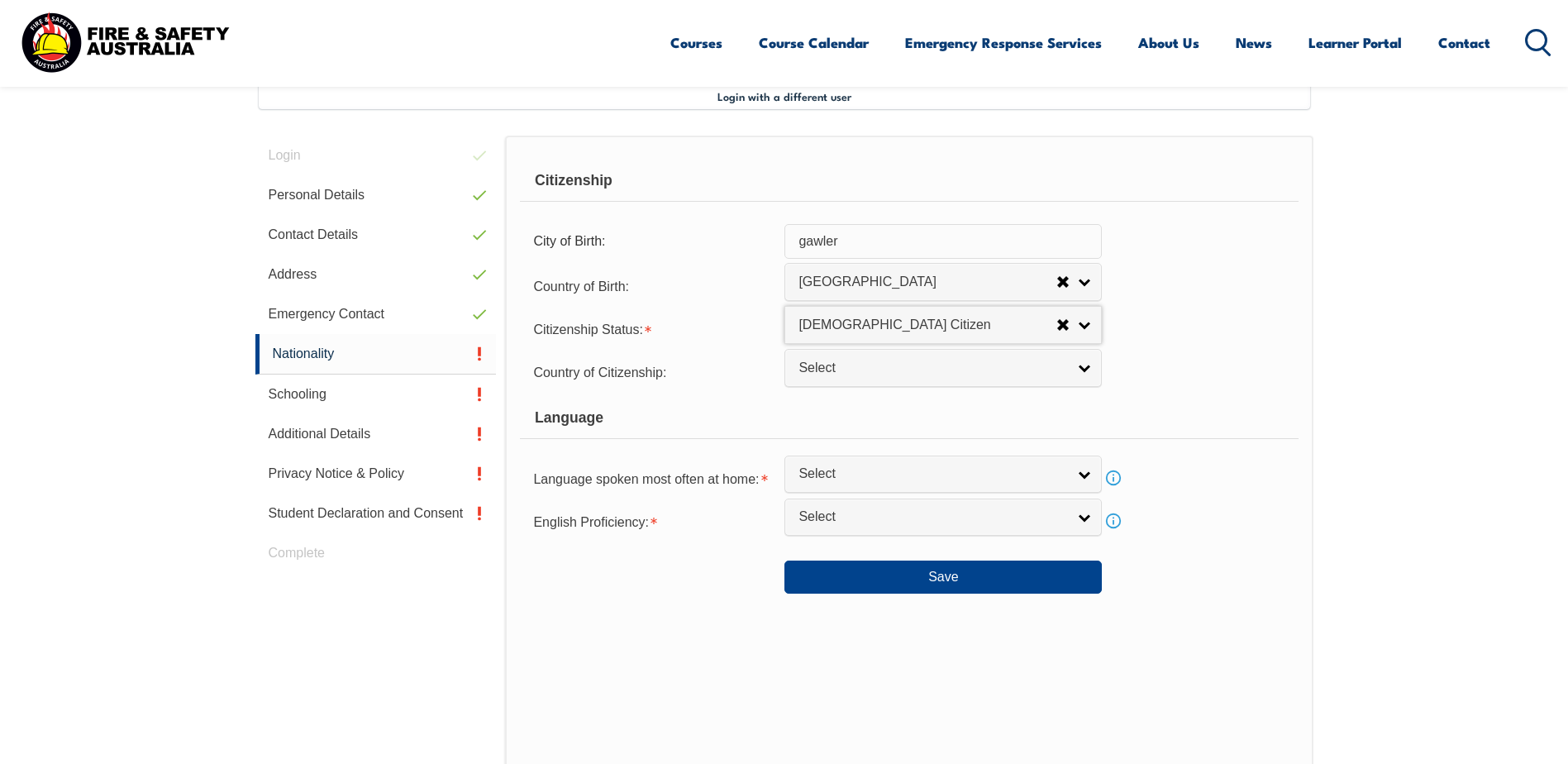
click at [935, 367] on span "Select" at bounding box center [932, 368] width 267 height 17
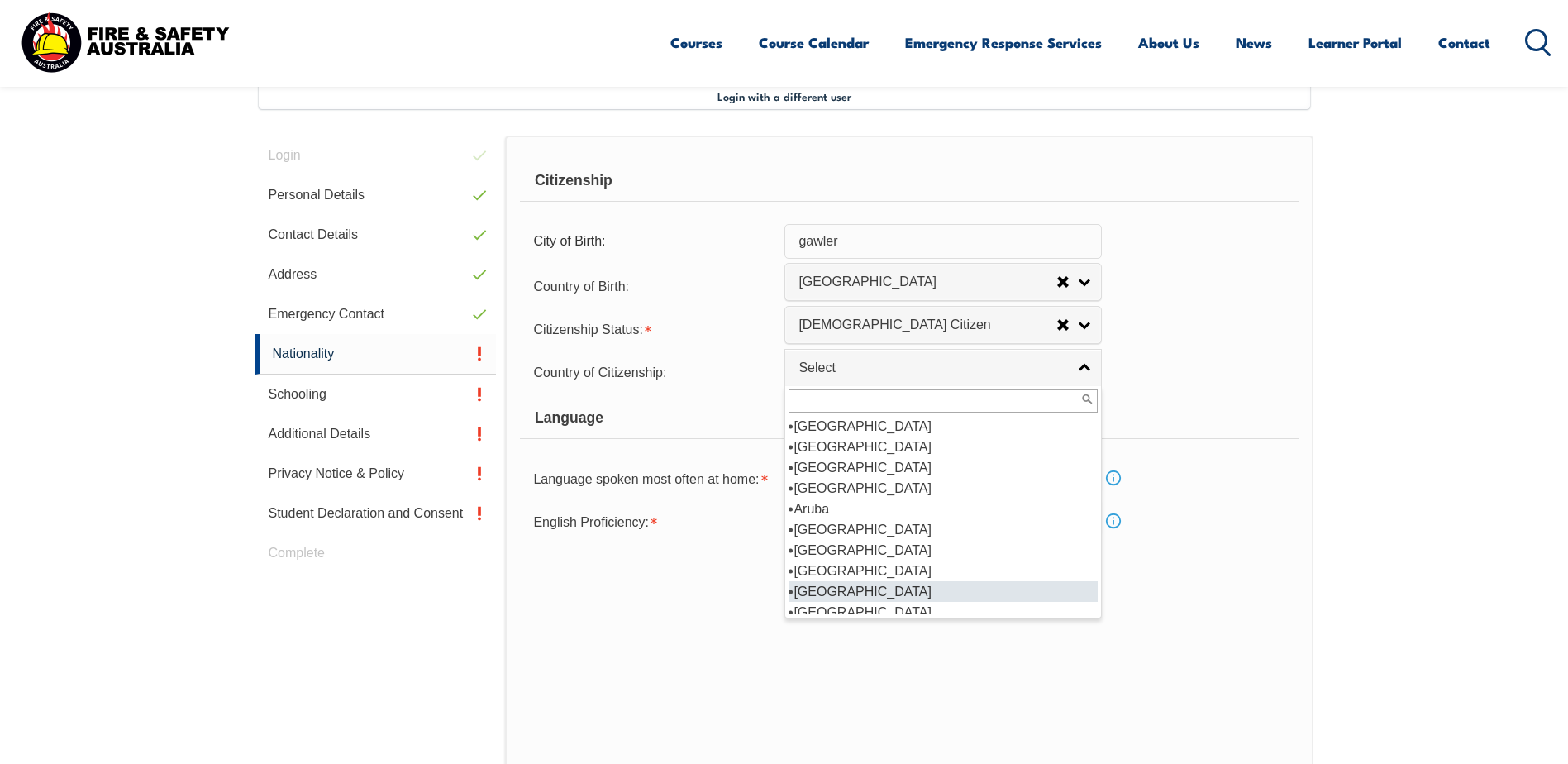
scroll to position [248, 0]
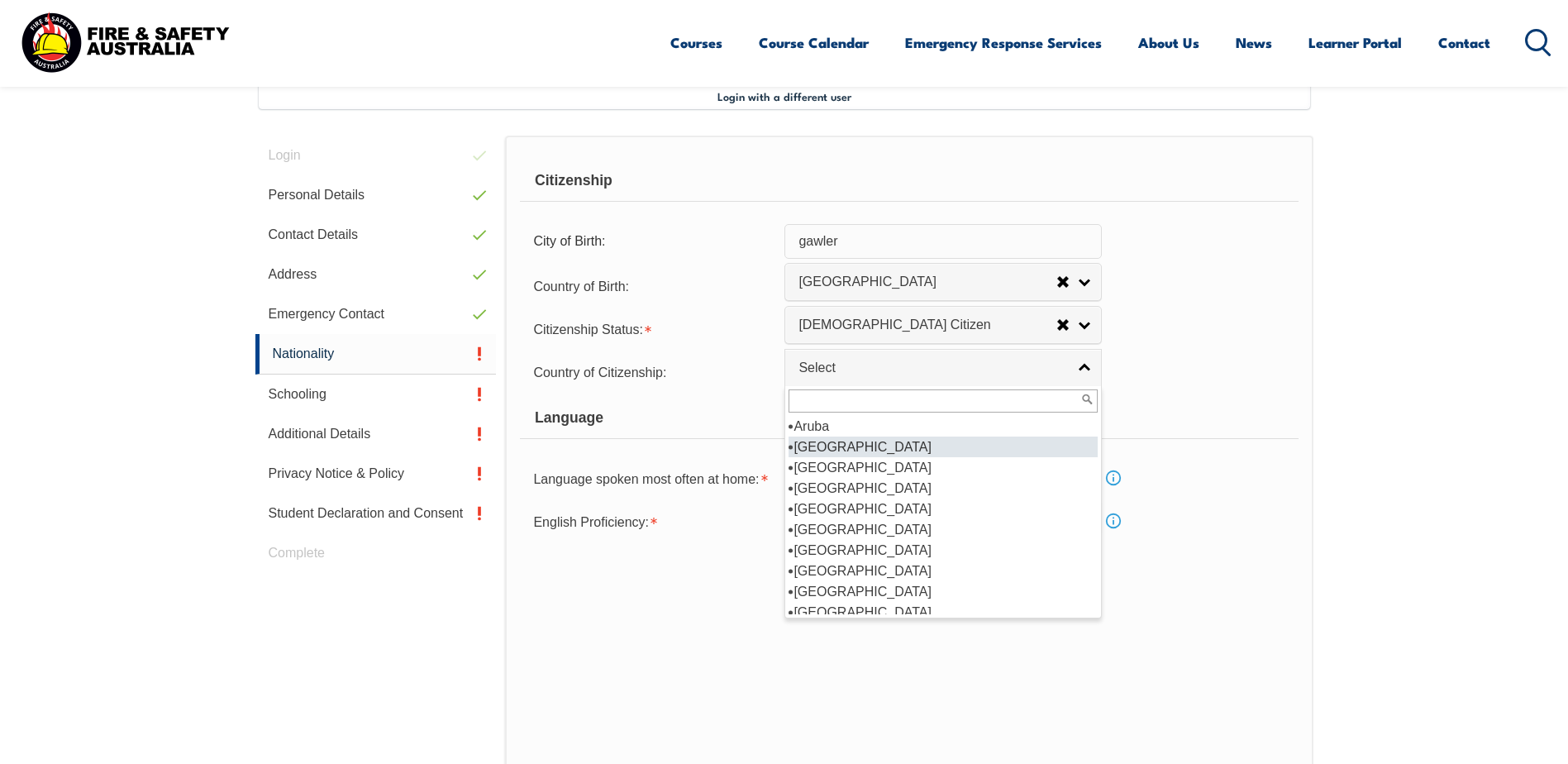
click at [824, 448] on li "[GEOGRAPHIC_DATA]" at bounding box center [944, 447] width 309 height 21
select select "1101"
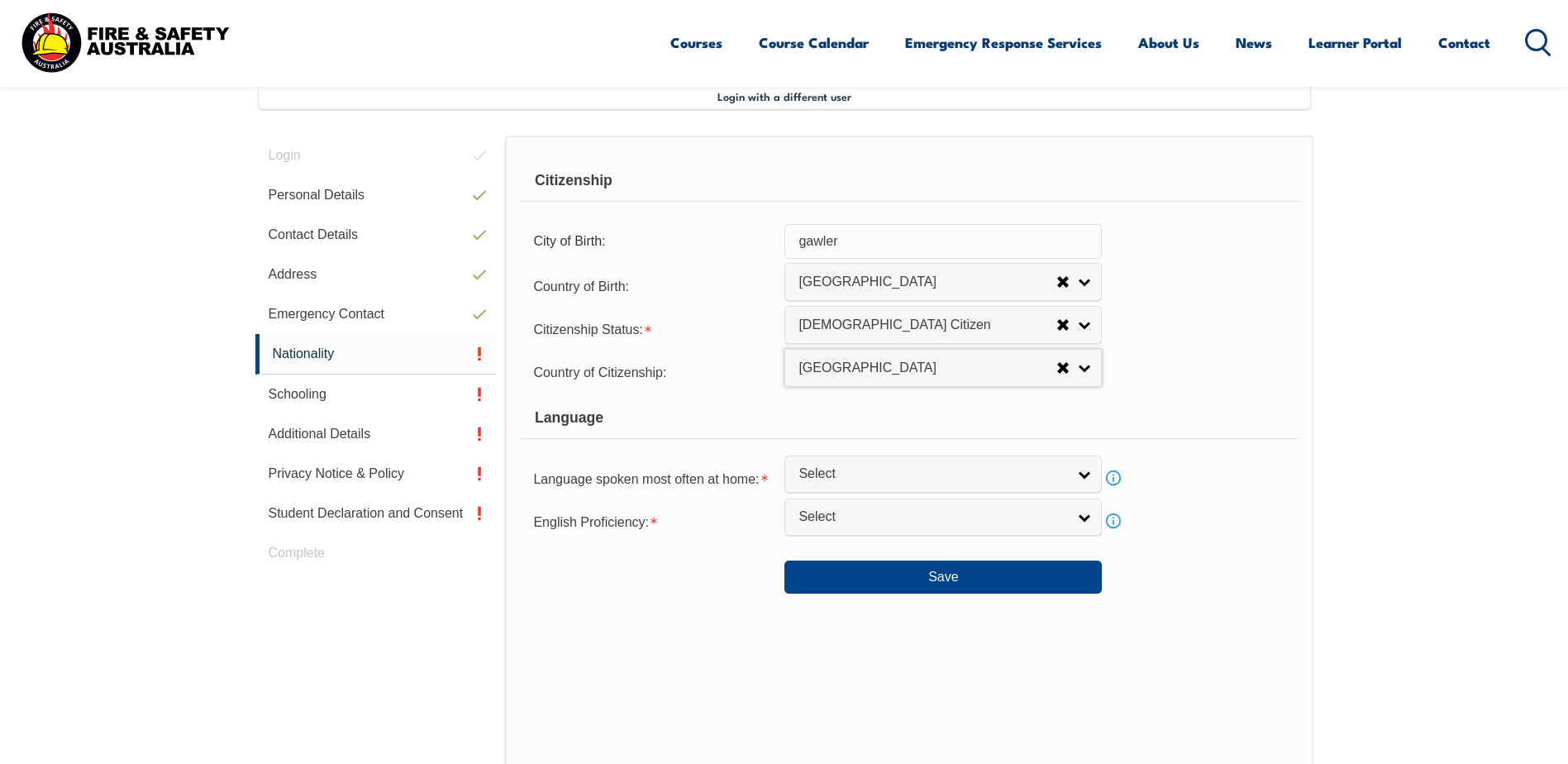
click at [981, 464] on link "Select" at bounding box center [943, 474] width 318 height 37
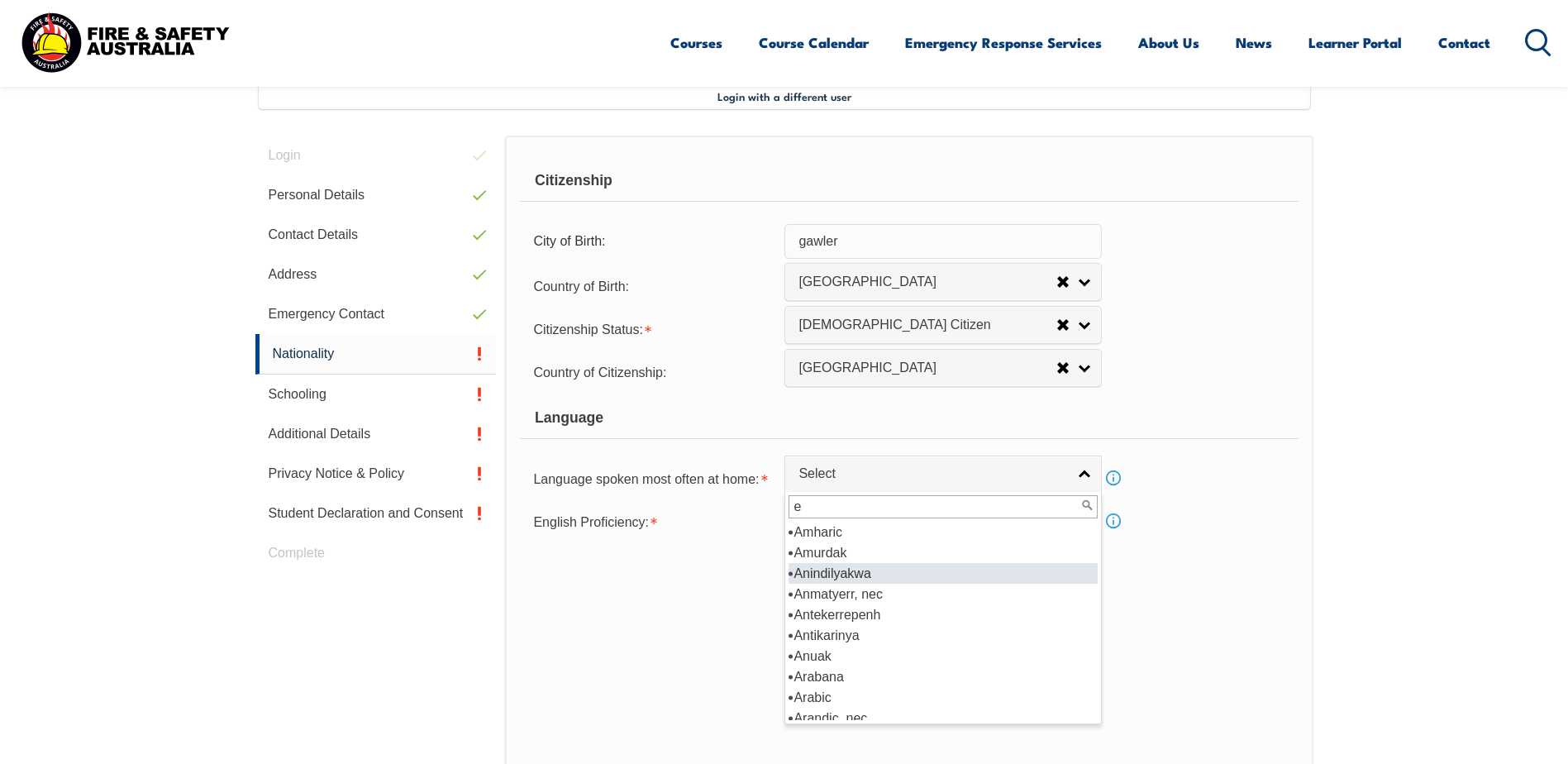
scroll to position [0, 0]
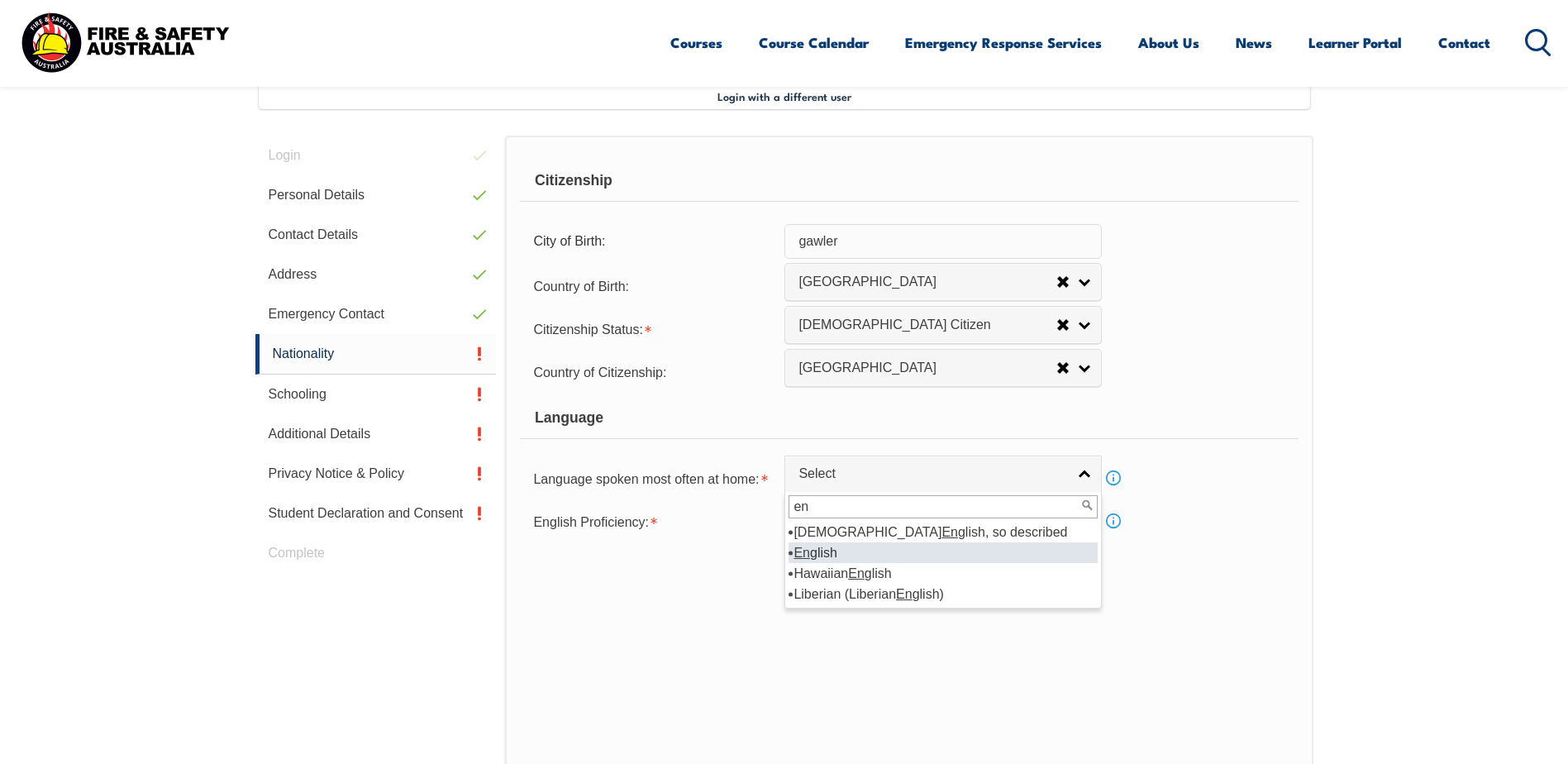
type input "en"
click at [837, 554] on li "En glish" at bounding box center [944, 553] width 309 height 21
select select "1201"
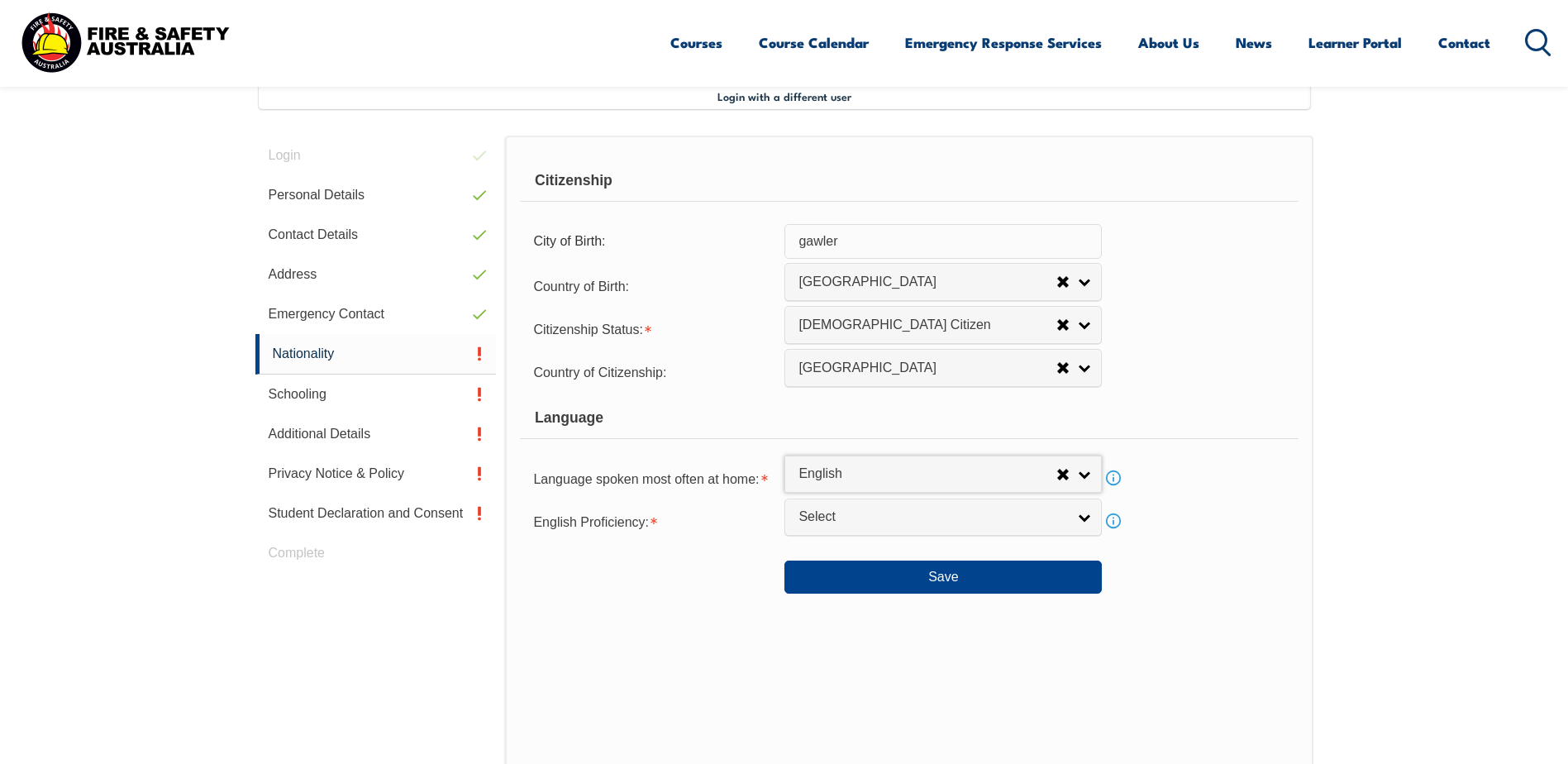
click at [961, 518] on span "Select" at bounding box center [932, 517] width 267 height 17
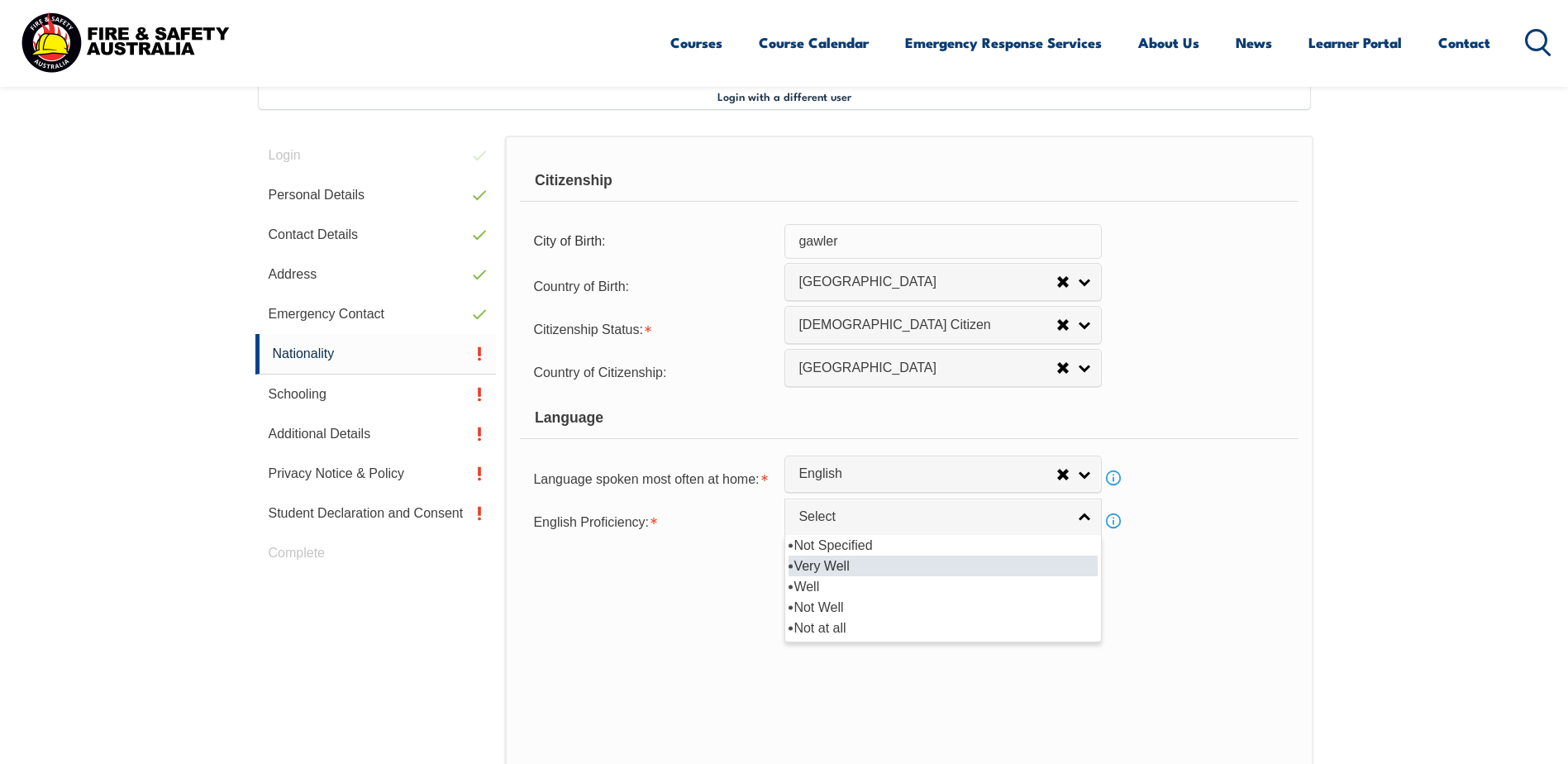
click at [868, 566] on li "Very Well" at bounding box center [944, 567] width 309 height 21
select select "1"
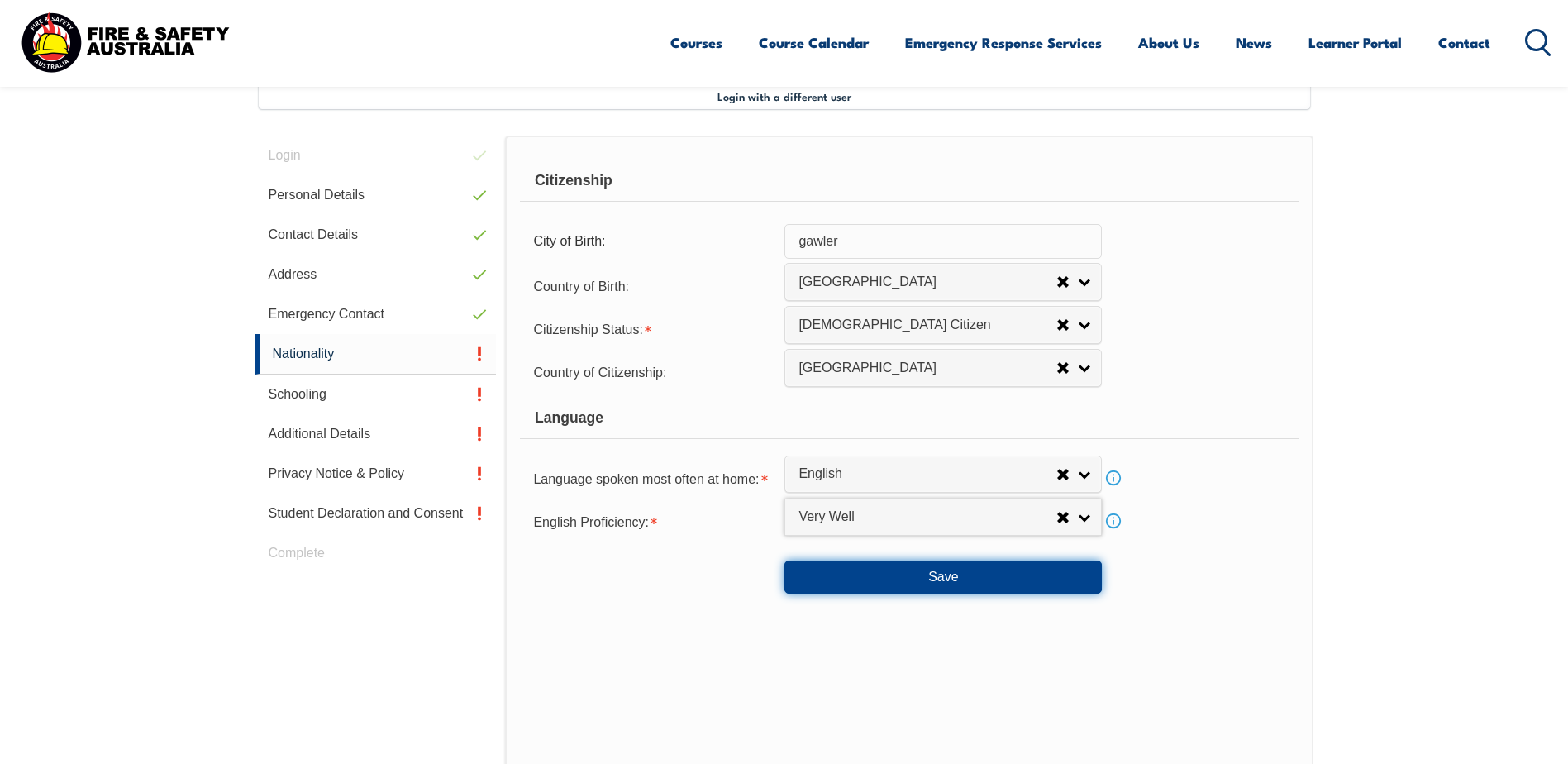
click at [933, 583] on button "Save" at bounding box center [943, 577] width 318 height 33
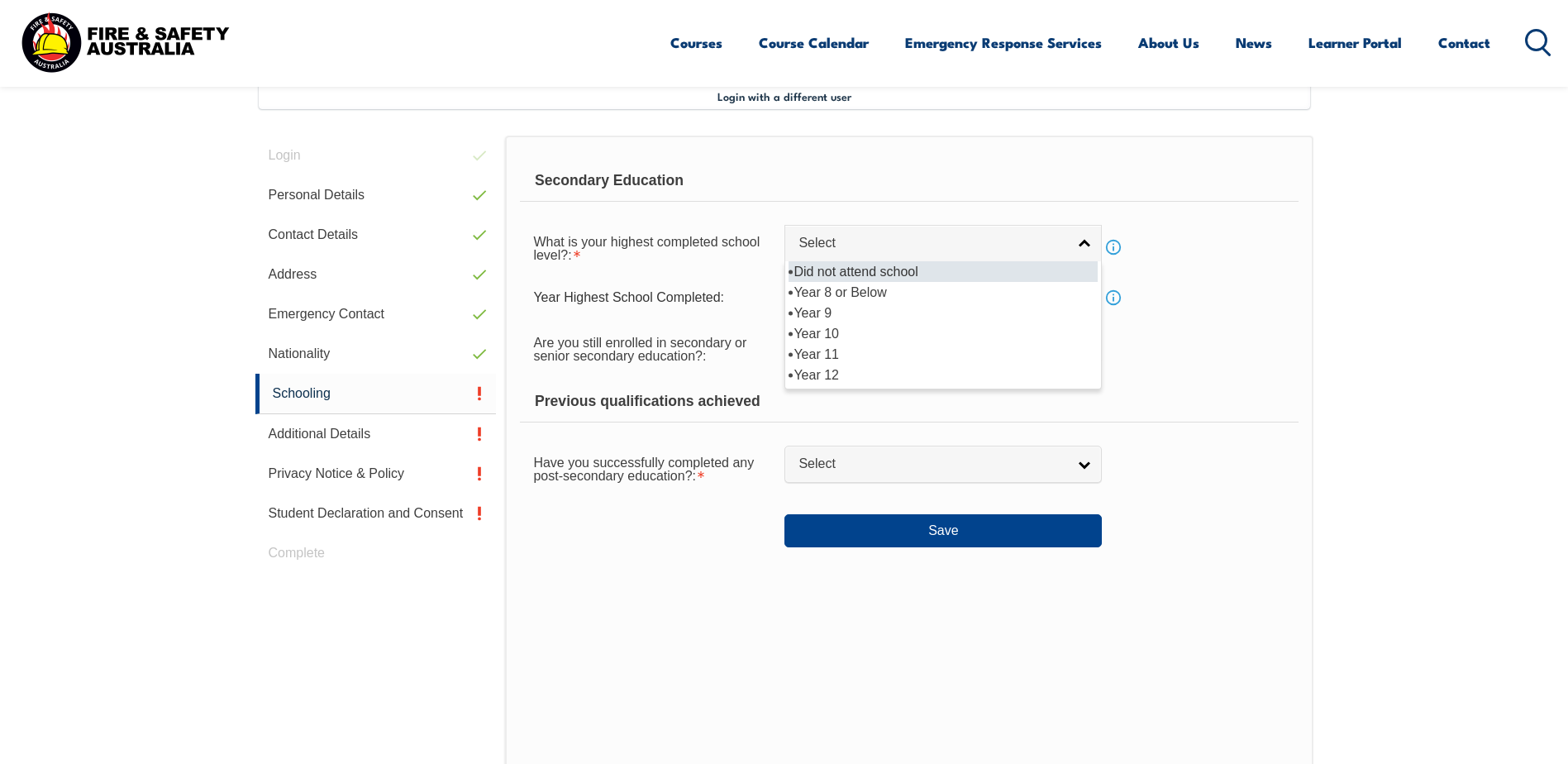
click at [1080, 243] on link "Select" at bounding box center [943, 243] width 318 height 37
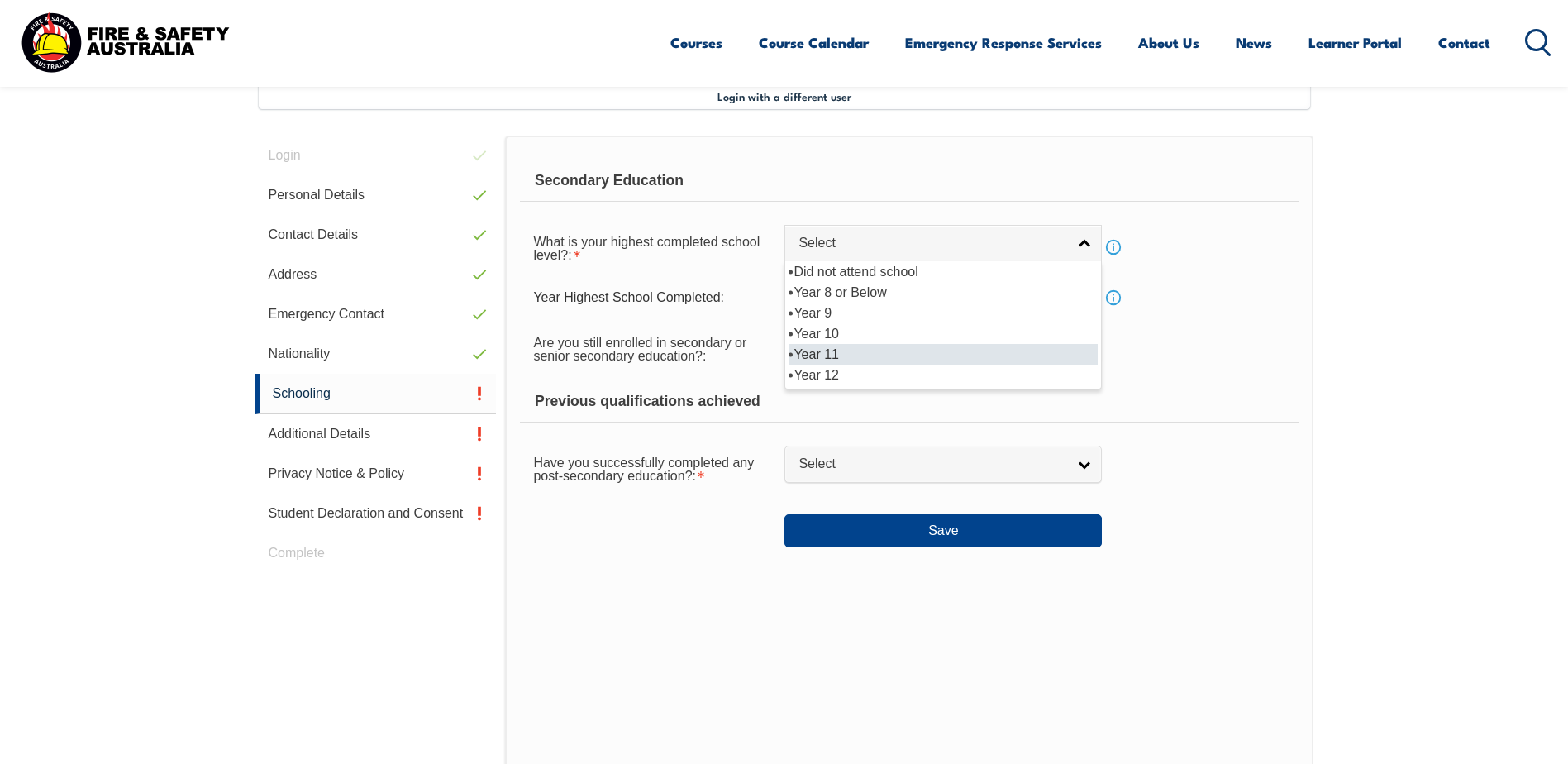
click at [843, 358] on li "Year 11" at bounding box center [944, 355] width 309 height 21
select select "11"
click at [984, 297] on input "text" at bounding box center [943, 297] width 318 height 35
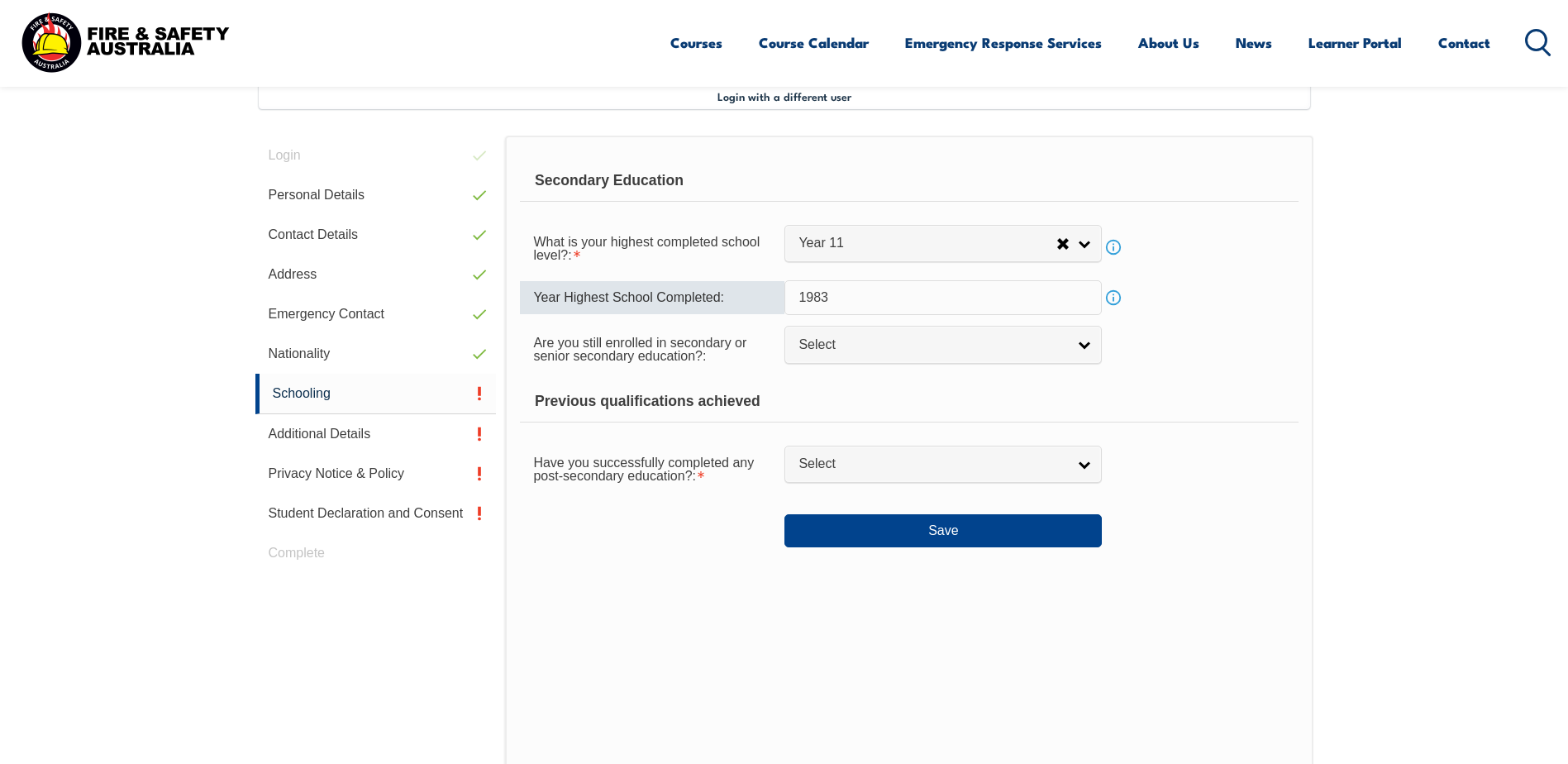
type input "1983"
click at [908, 340] on span "Select" at bounding box center [932, 345] width 267 height 17
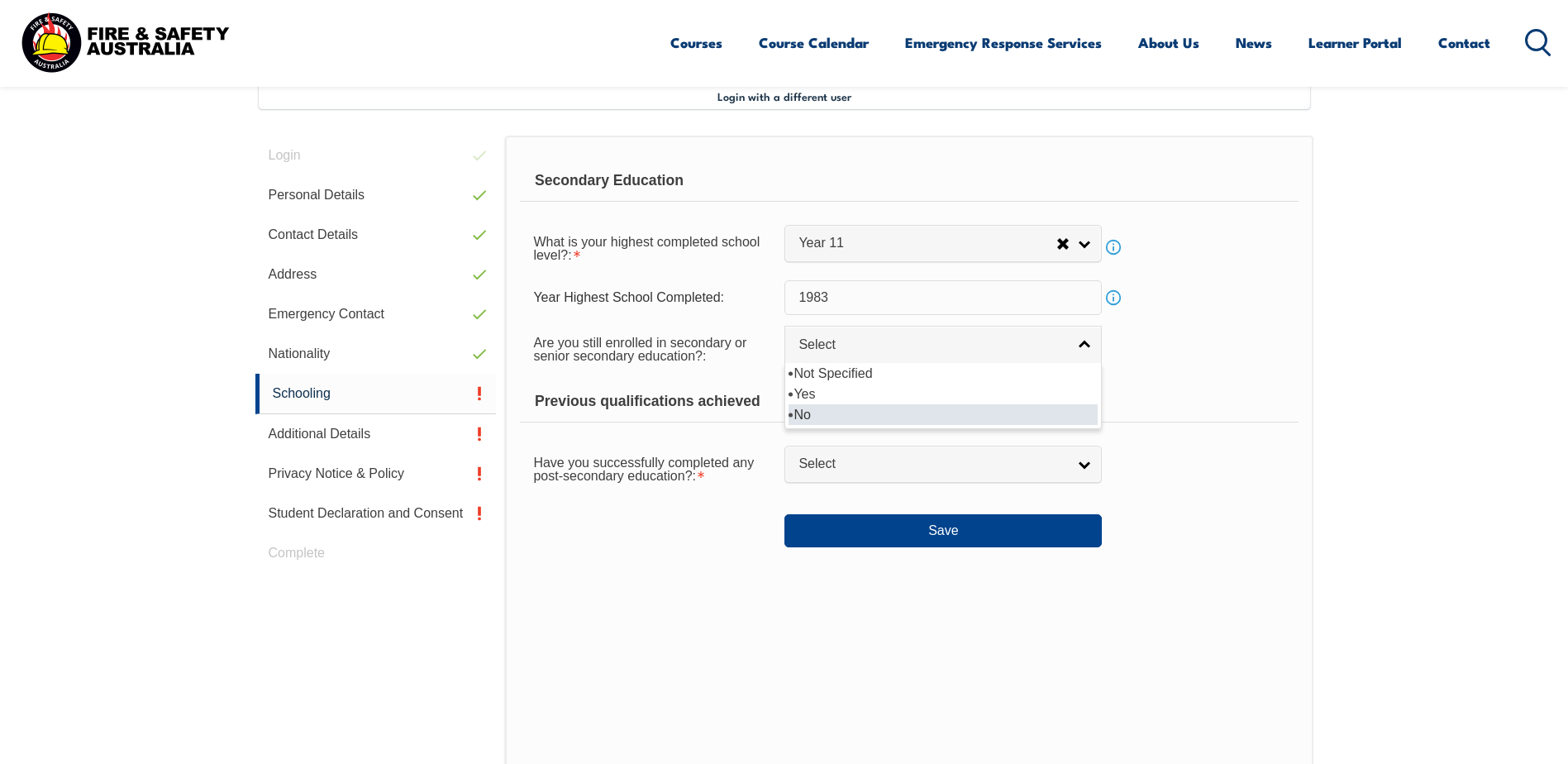
click at [821, 410] on li "No" at bounding box center [944, 415] width 309 height 21
select select "false"
click at [982, 469] on span "Select" at bounding box center [932, 464] width 267 height 17
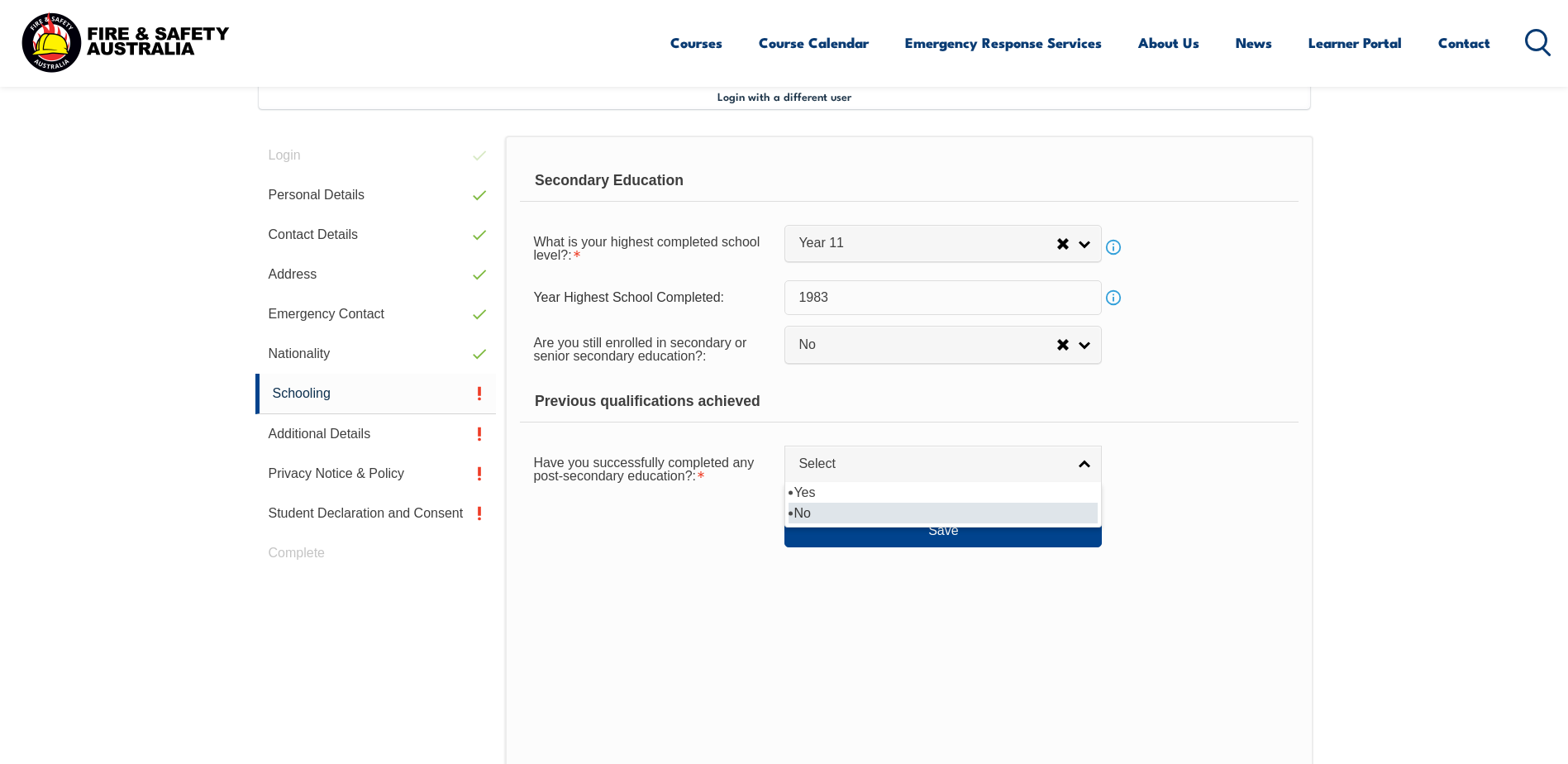
click at [930, 505] on li "No" at bounding box center [944, 513] width 309 height 21
select select "false"
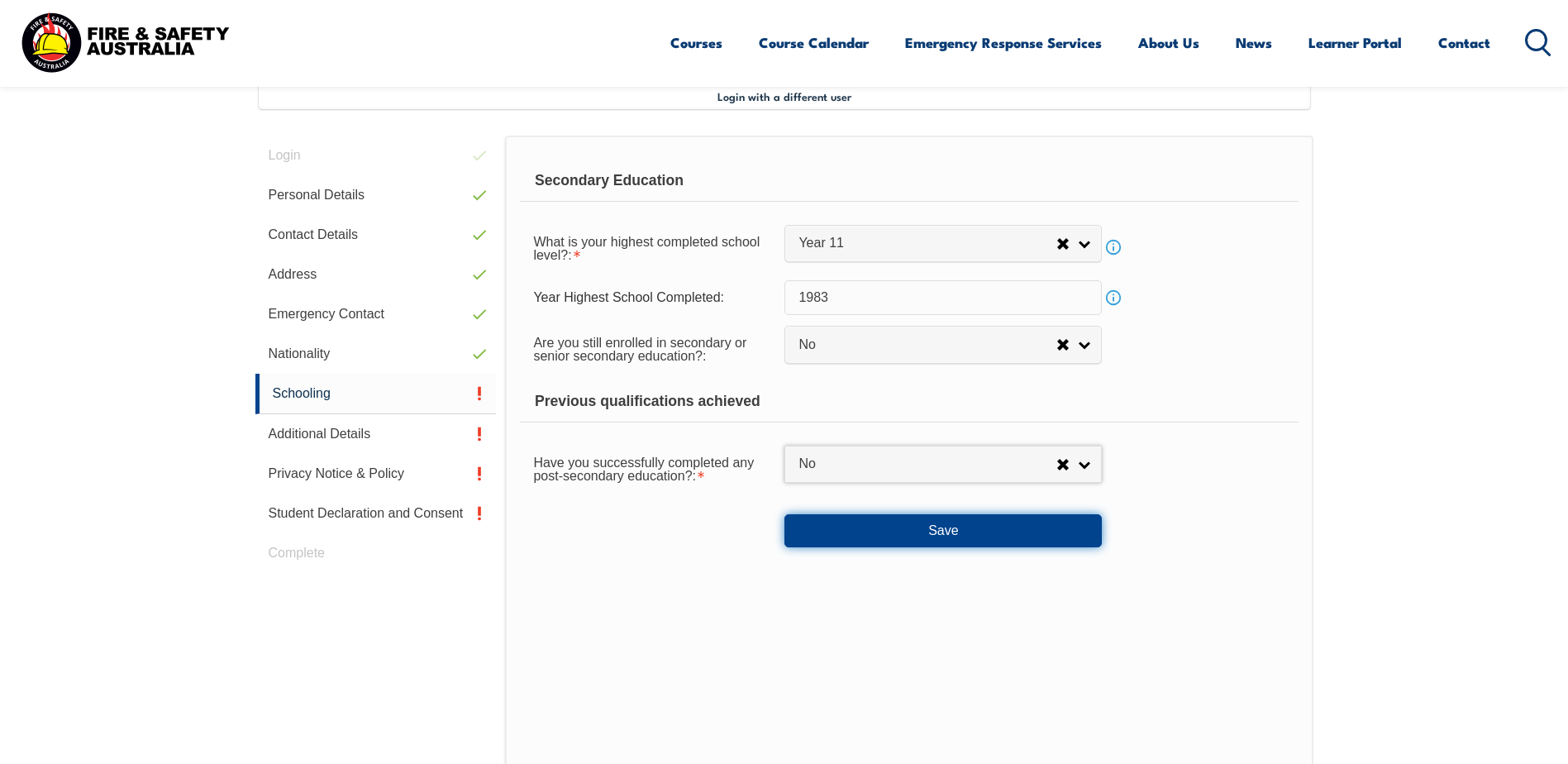
click at [991, 527] on button "Save" at bounding box center [943, 531] width 318 height 33
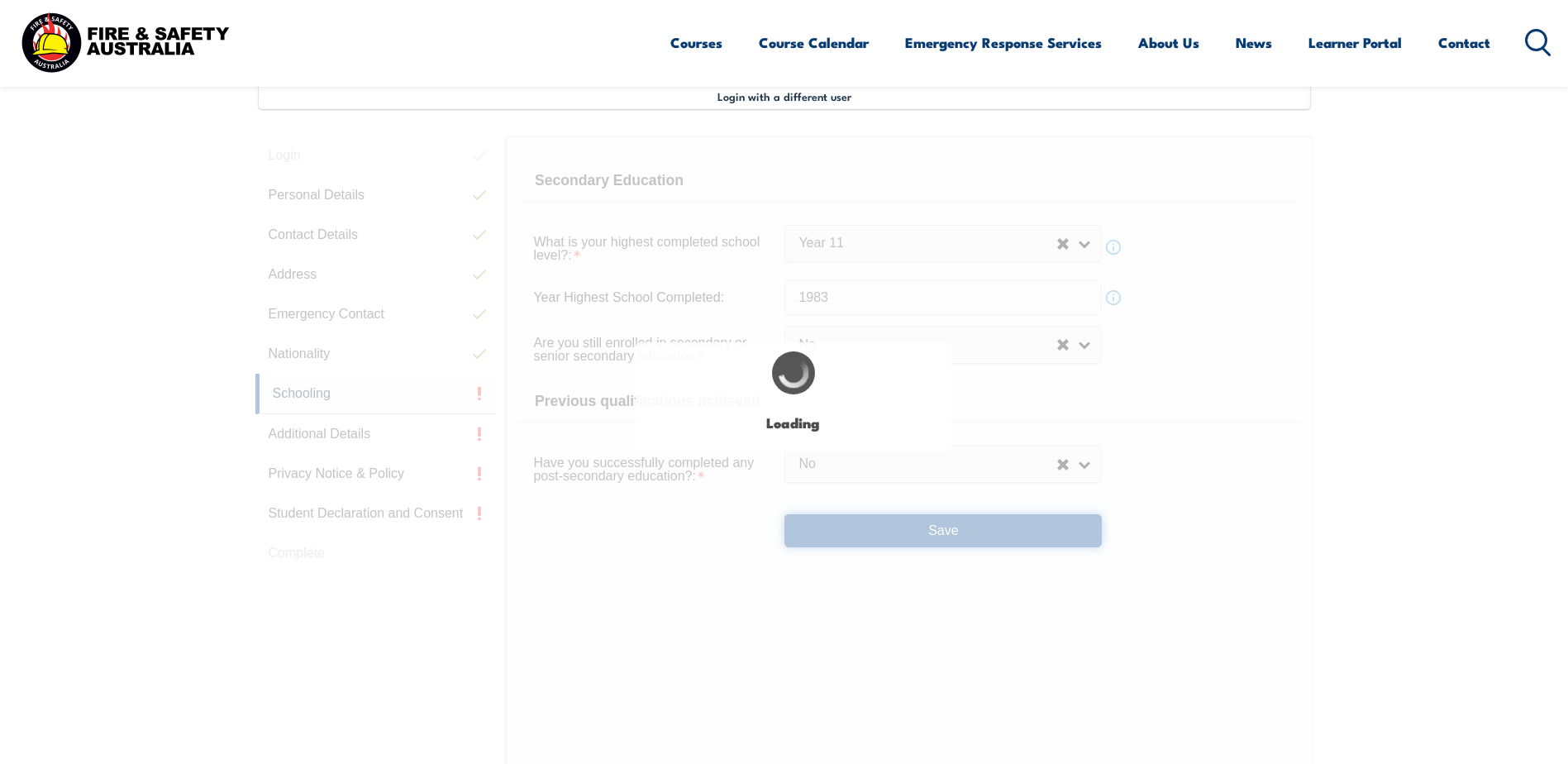
select select
select select "false"
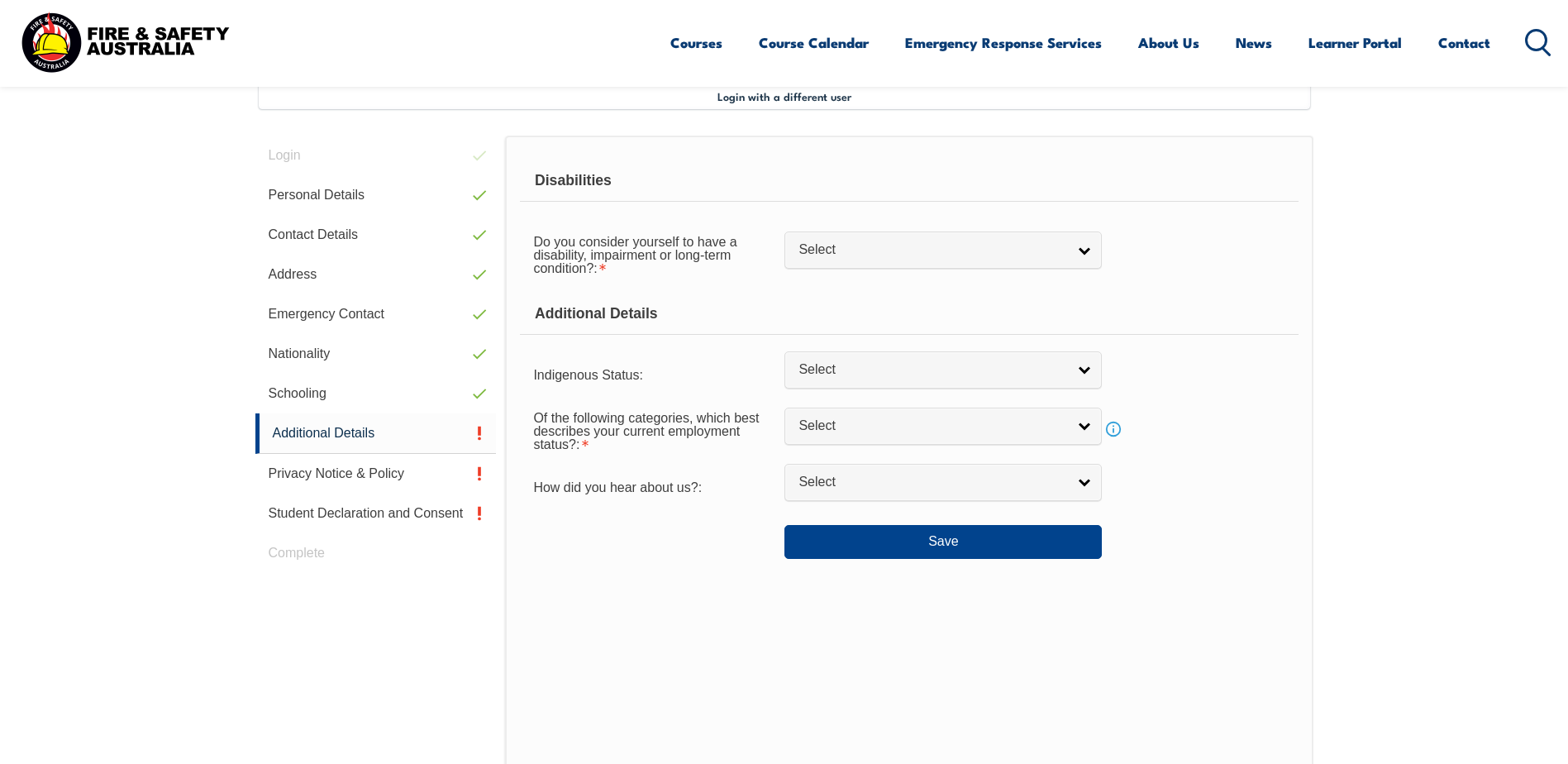
click at [1088, 255] on link "Select" at bounding box center [943, 250] width 318 height 37
click at [1311, 254] on div "Disabilities Do you consider yourself to have a disability, impairment or long-…" at bounding box center [910, 466] width 808 height 661
click at [1083, 257] on link "Select" at bounding box center [943, 250] width 318 height 37
click at [1298, 261] on div "Do you consider yourself to have a disability, impairment or long-term conditio…" at bounding box center [909, 253] width 778 height 60
click at [1025, 252] on span "Select" at bounding box center [932, 251] width 267 height 17
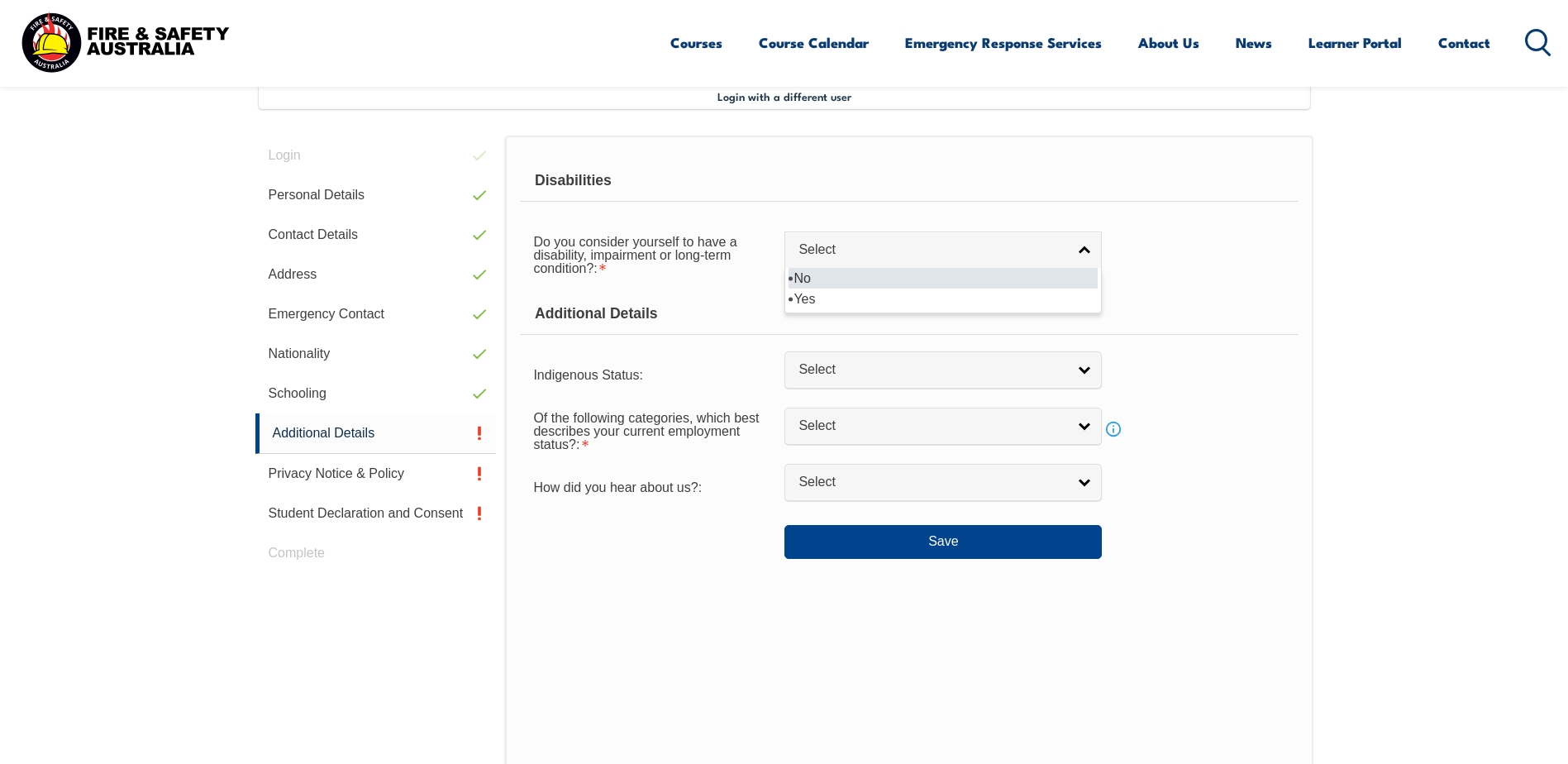
click at [886, 287] on li "No" at bounding box center [944, 278] width 309 height 21
select select "false"
click at [895, 364] on span "Select" at bounding box center [932, 370] width 267 height 17
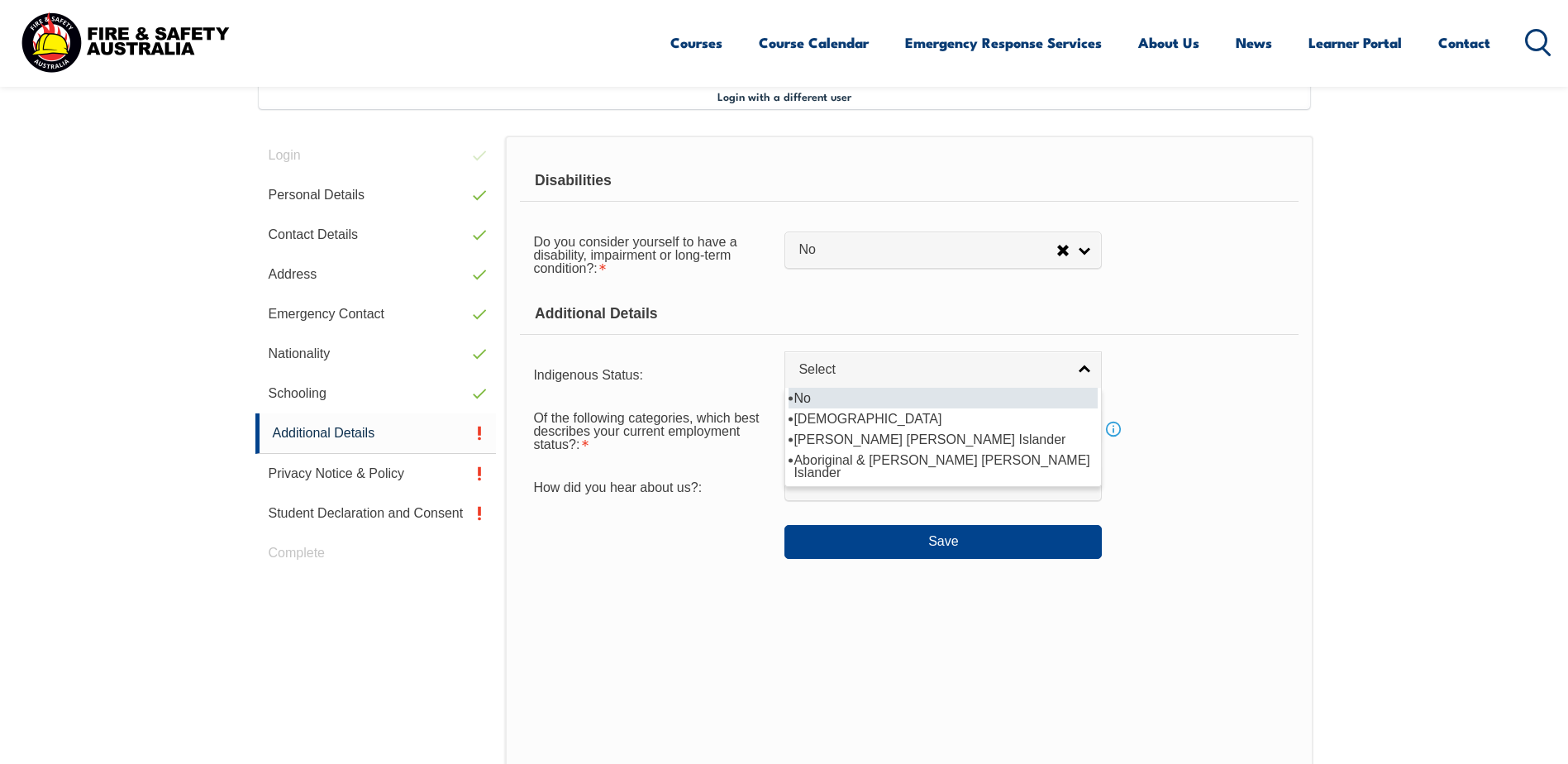
click at [852, 389] on li "No" at bounding box center [944, 399] width 309 height 21
select select "4"
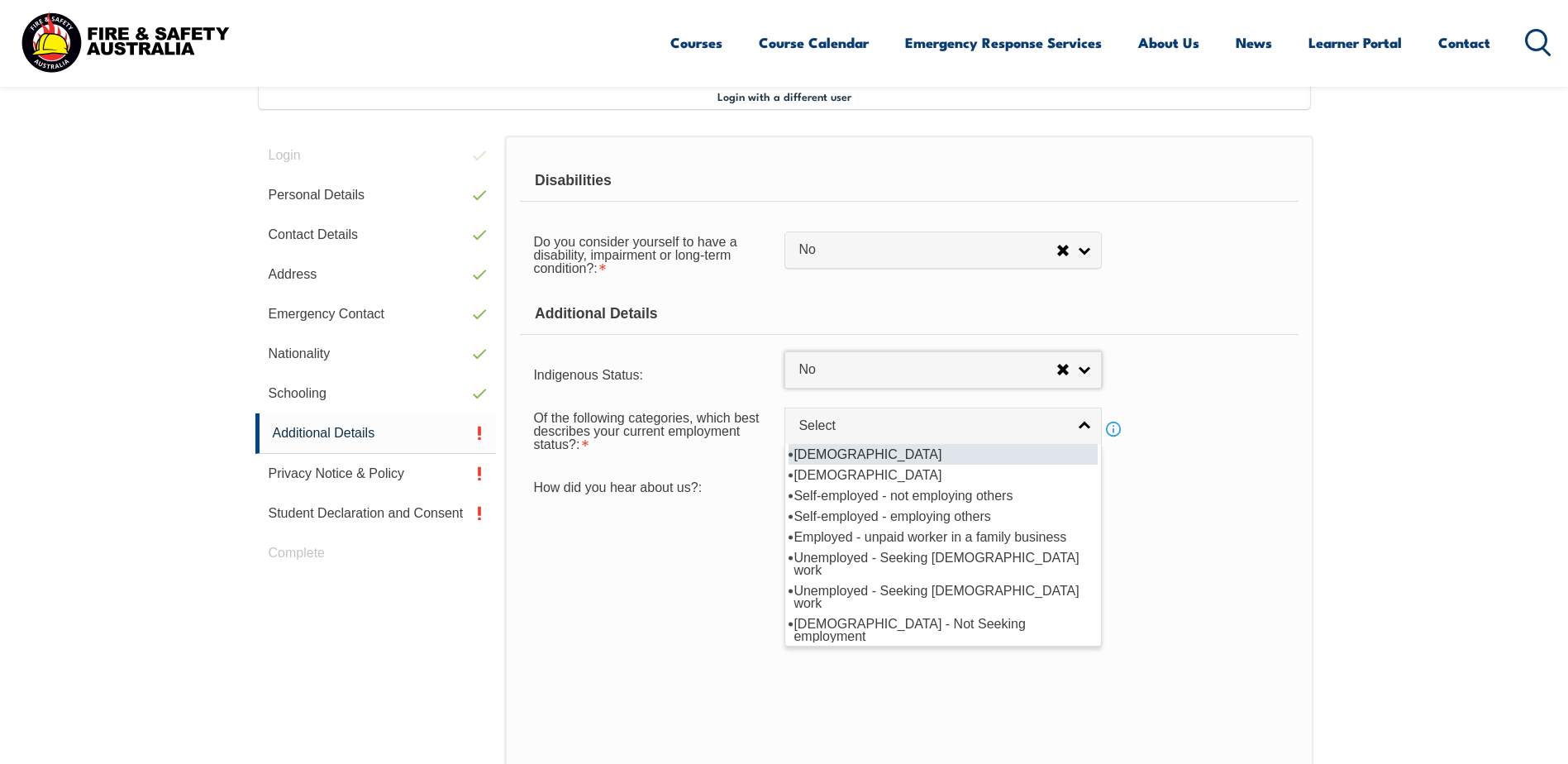
click at [947, 426] on span "Select" at bounding box center [932, 426] width 267 height 17
click at [895, 447] on li "[DEMOGRAPHIC_DATA]" at bounding box center [944, 455] width 309 height 21
select select "1"
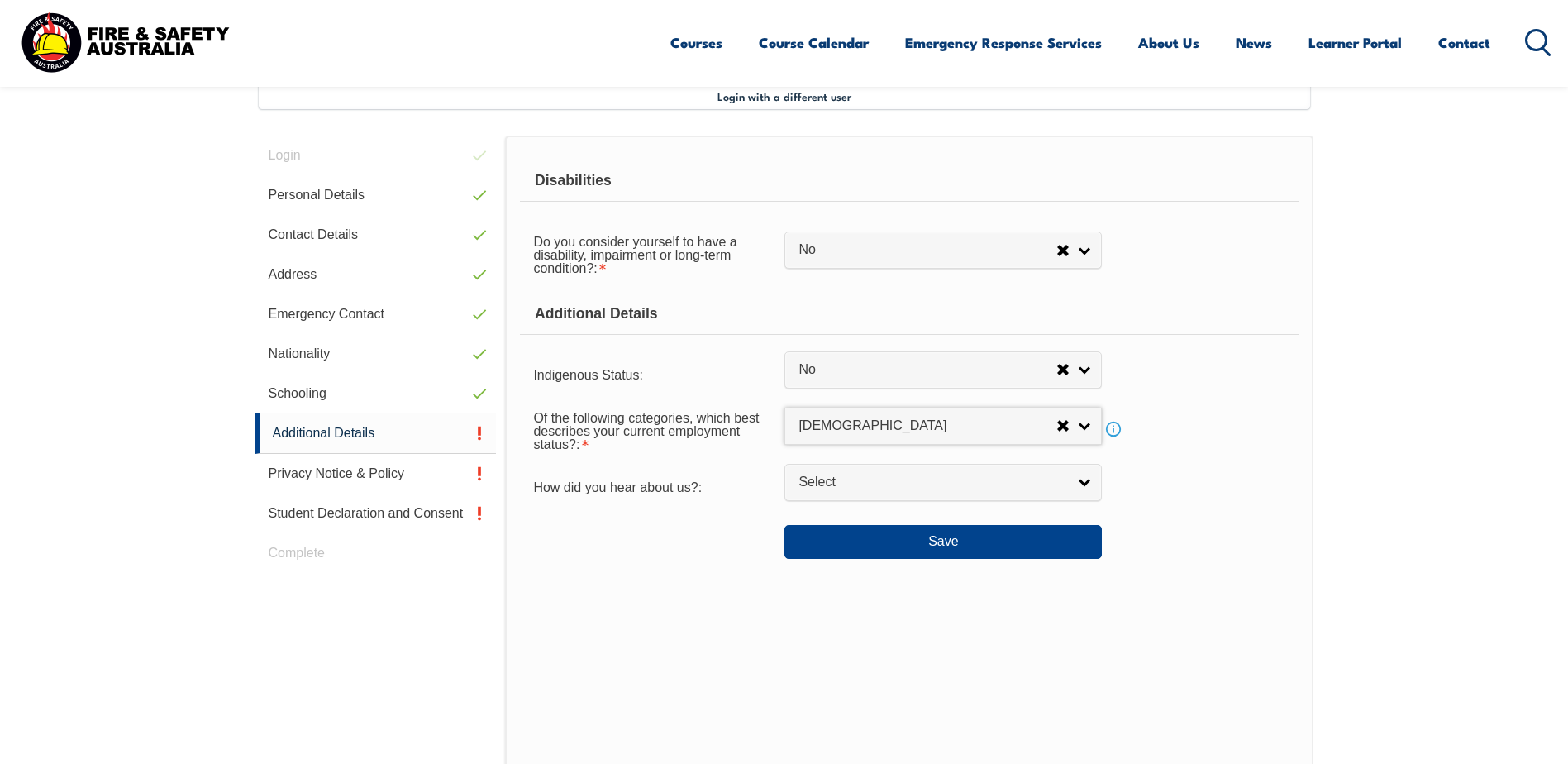
click at [1005, 488] on span "Select" at bounding box center [932, 482] width 267 height 17
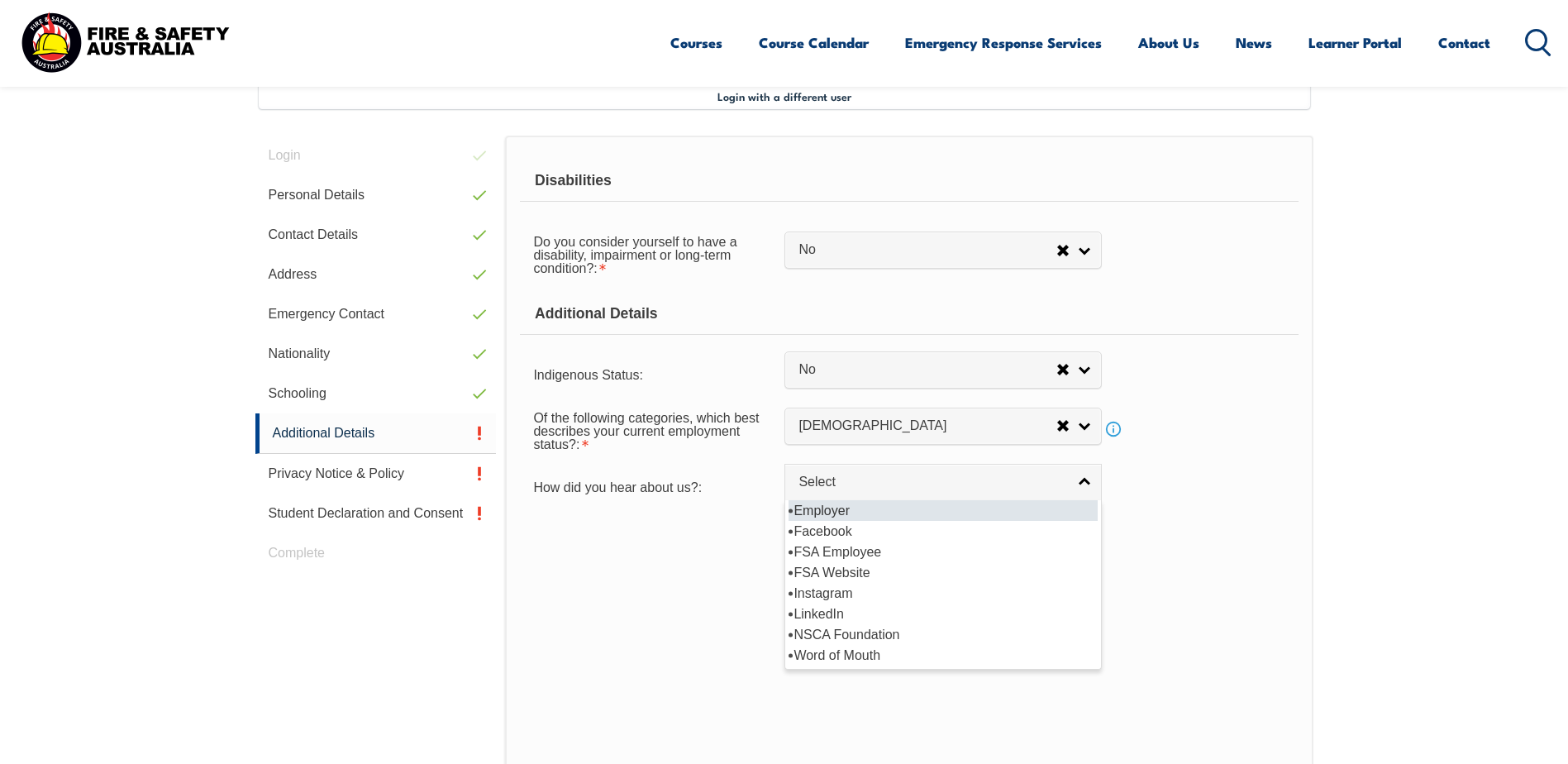
click at [828, 512] on li "Employer" at bounding box center [944, 511] width 309 height 21
select select "8019"
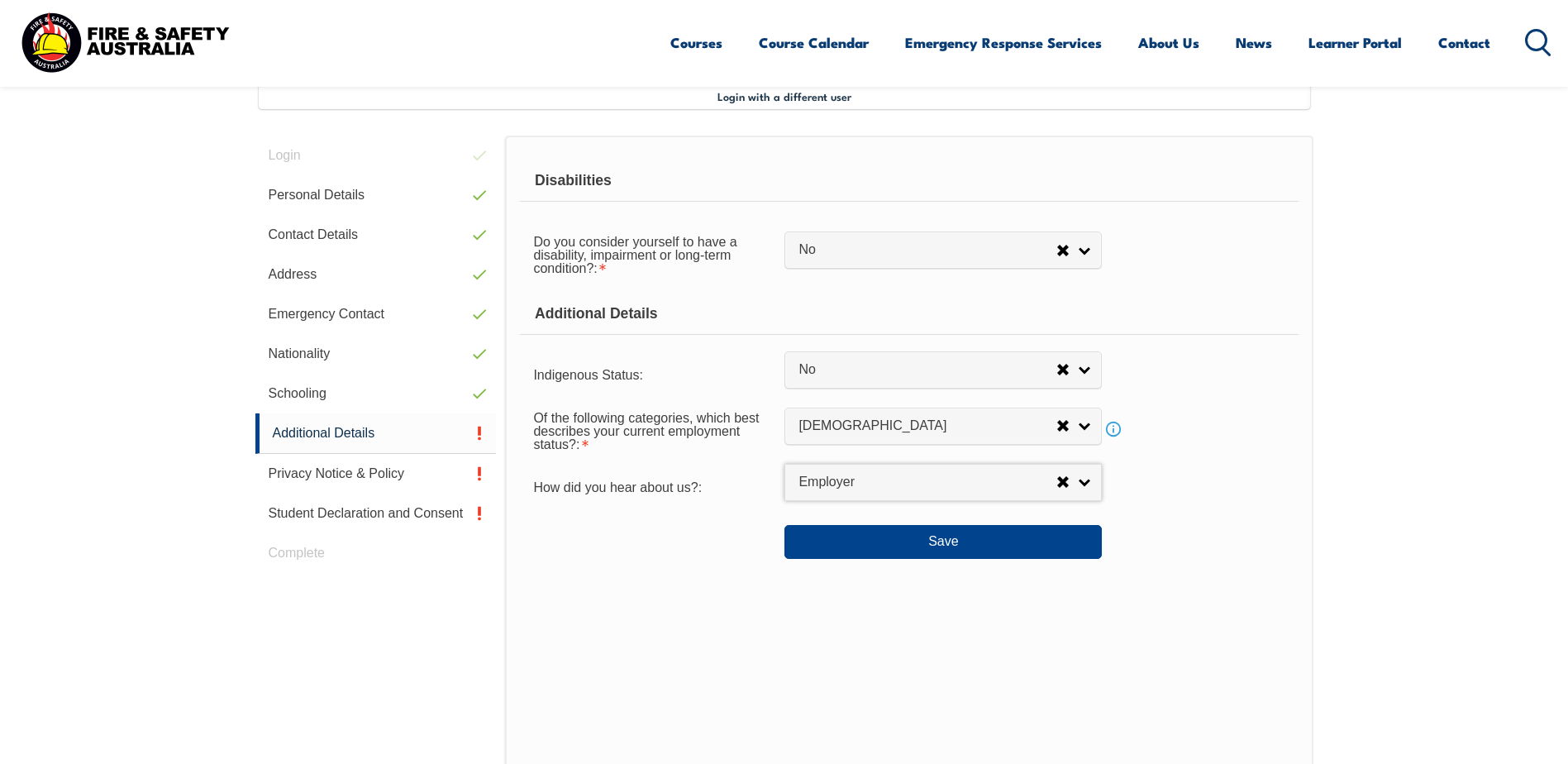
click at [1034, 519] on div "Save" at bounding box center [909, 535] width 778 height 47
click at [969, 548] on button "Save" at bounding box center [943, 541] width 318 height 33
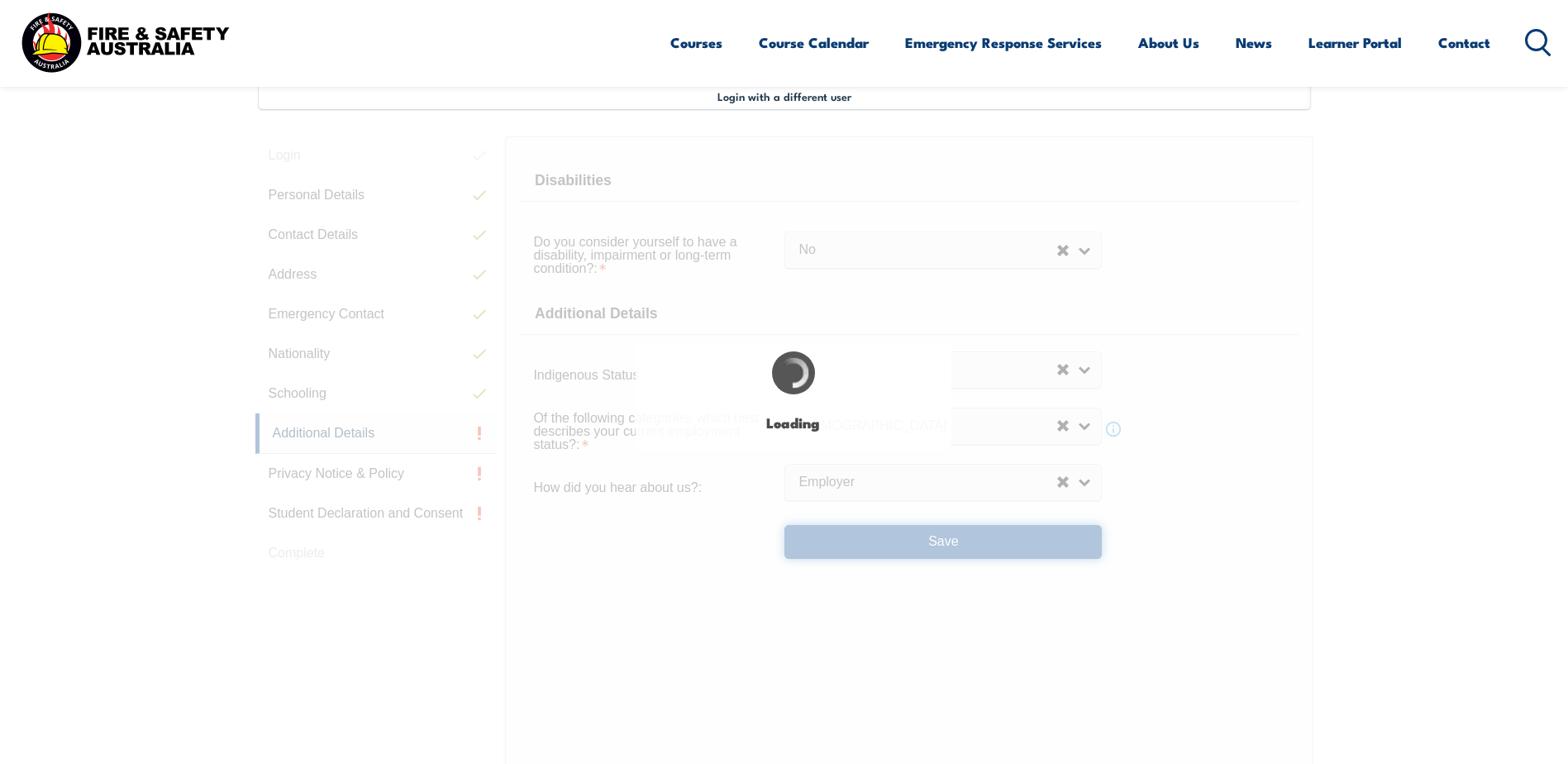
select select "false"
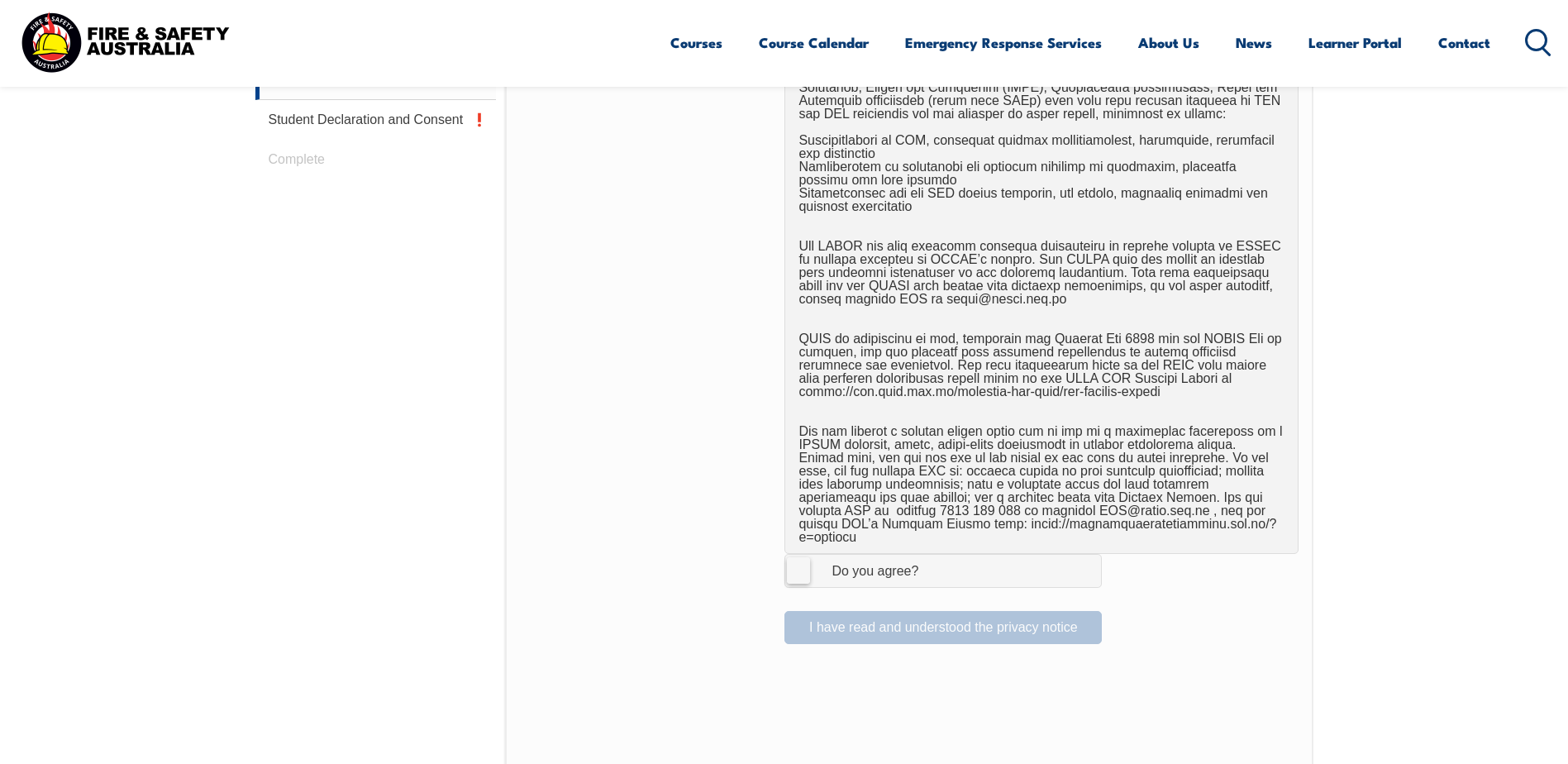
scroll to position [1030, 0]
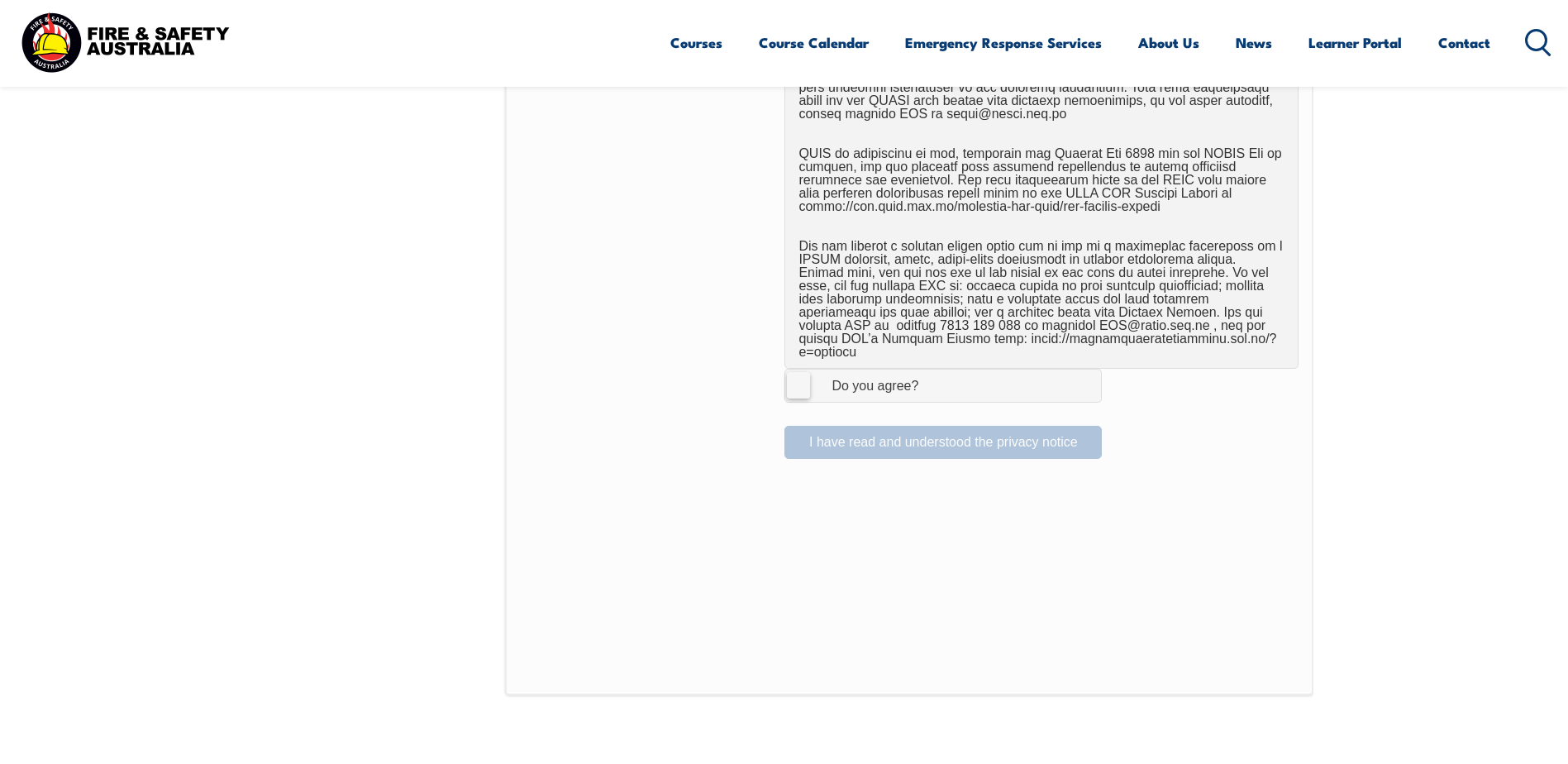
click at [811, 370] on span "I Agree Do you agree?" at bounding box center [858, 385] width 146 height 31
click at [932, 370] on input "I Agree Do you agree?" at bounding box center [946, 385] width 28 height 31
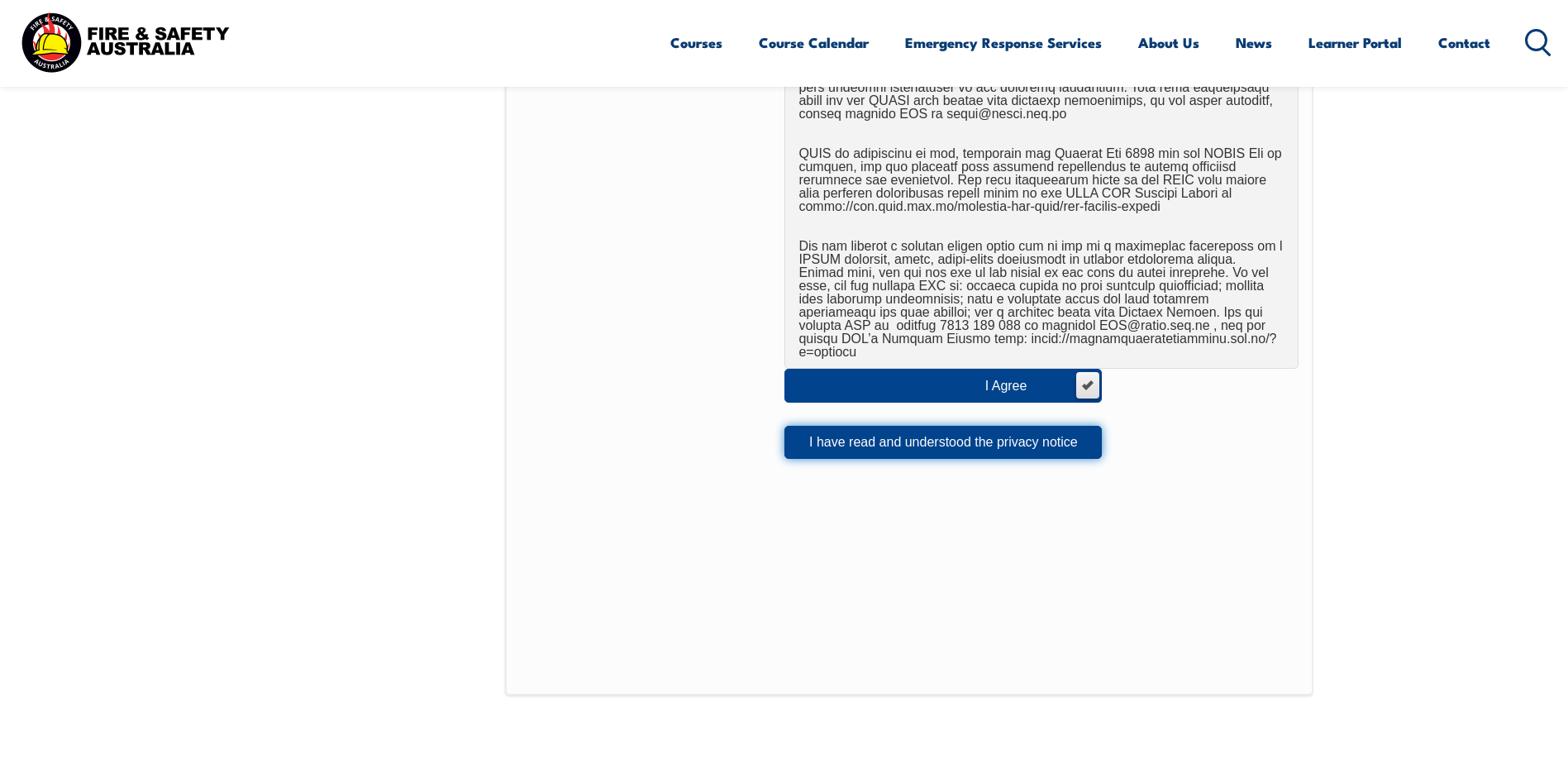
click at [994, 426] on button "I have read and understood the privacy notice" at bounding box center [943, 442] width 318 height 33
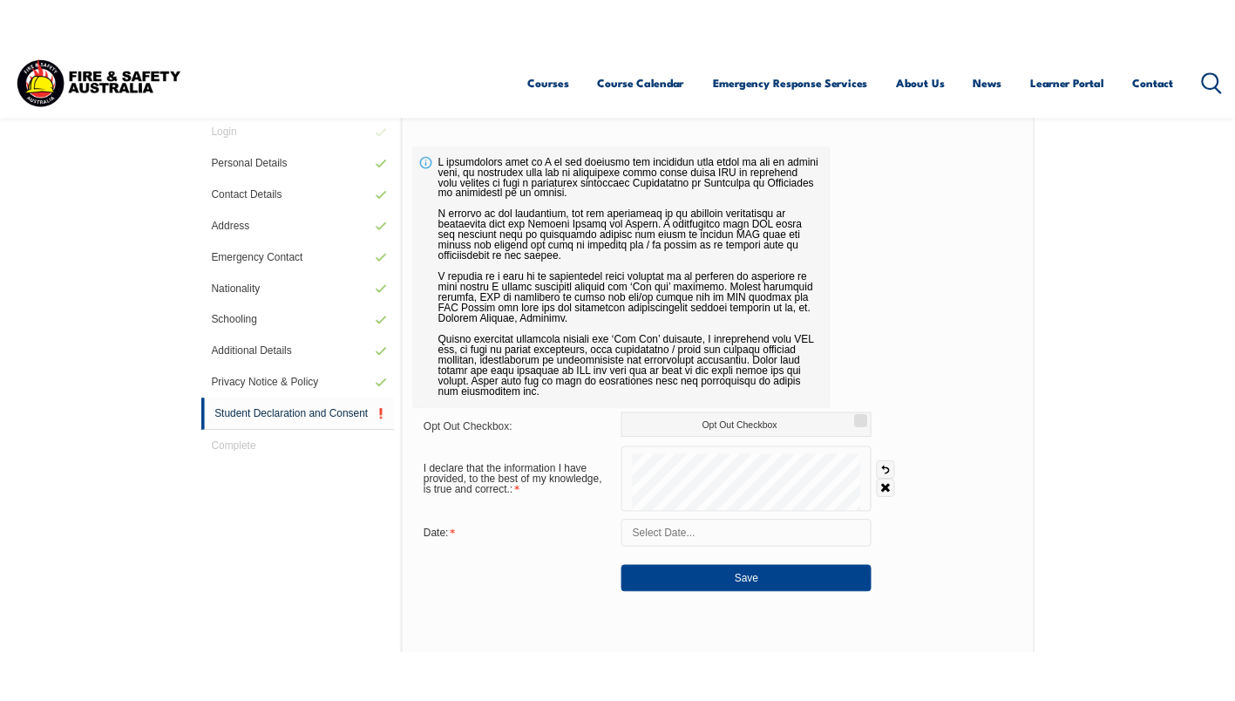
scroll to position [475, 0]
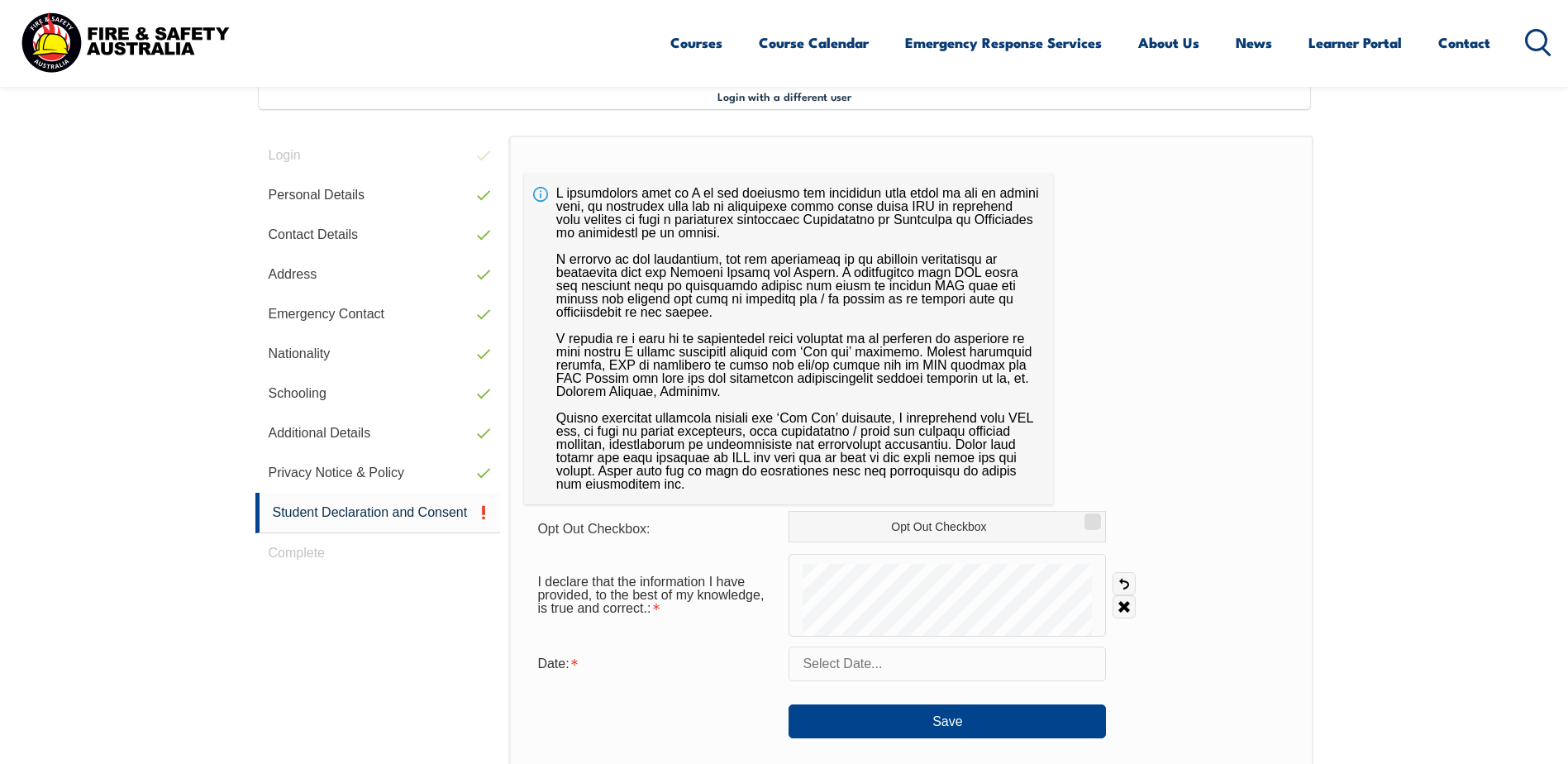
drag, startPoint x: 1021, startPoint y: 555, endPoint x: 1008, endPoint y: 555, distance: 13.0
click at [1019, 555] on div at bounding box center [948, 595] width 318 height 83
click at [956, 600] on div at bounding box center [948, 595] width 318 height 83
click at [1121, 608] on link "Clear" at bounding box center [1124, 607] width 23 height 23
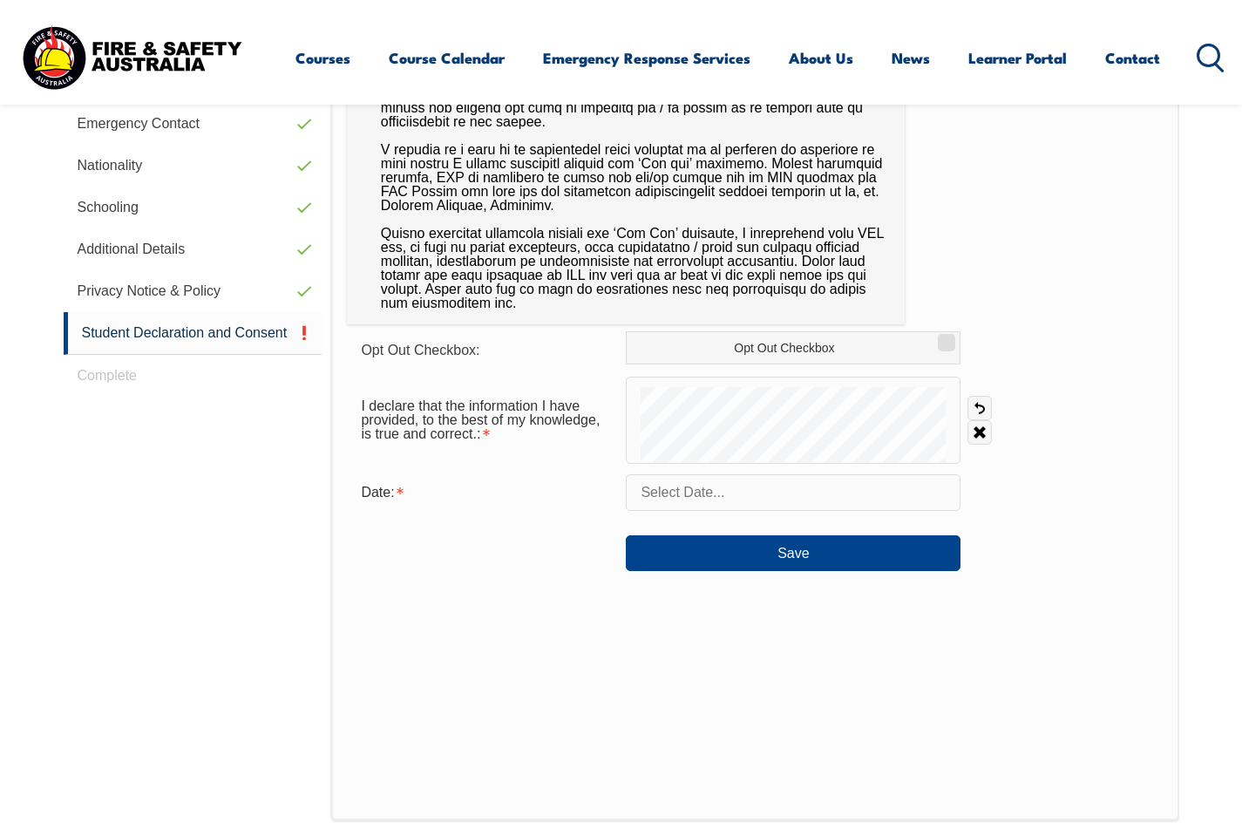
scroll to position [697, 0]
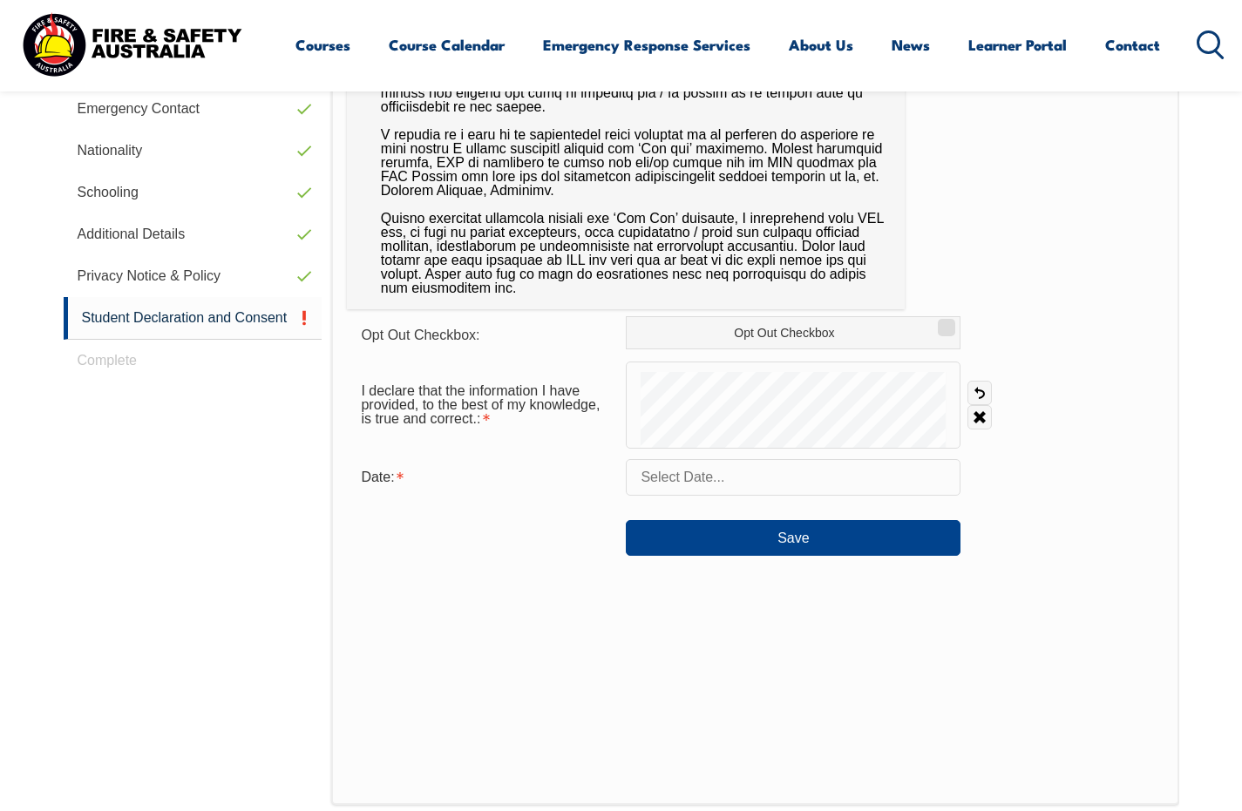
click at [757, 481] on input "text" at bounding box center [793, 477] width 335 height 37
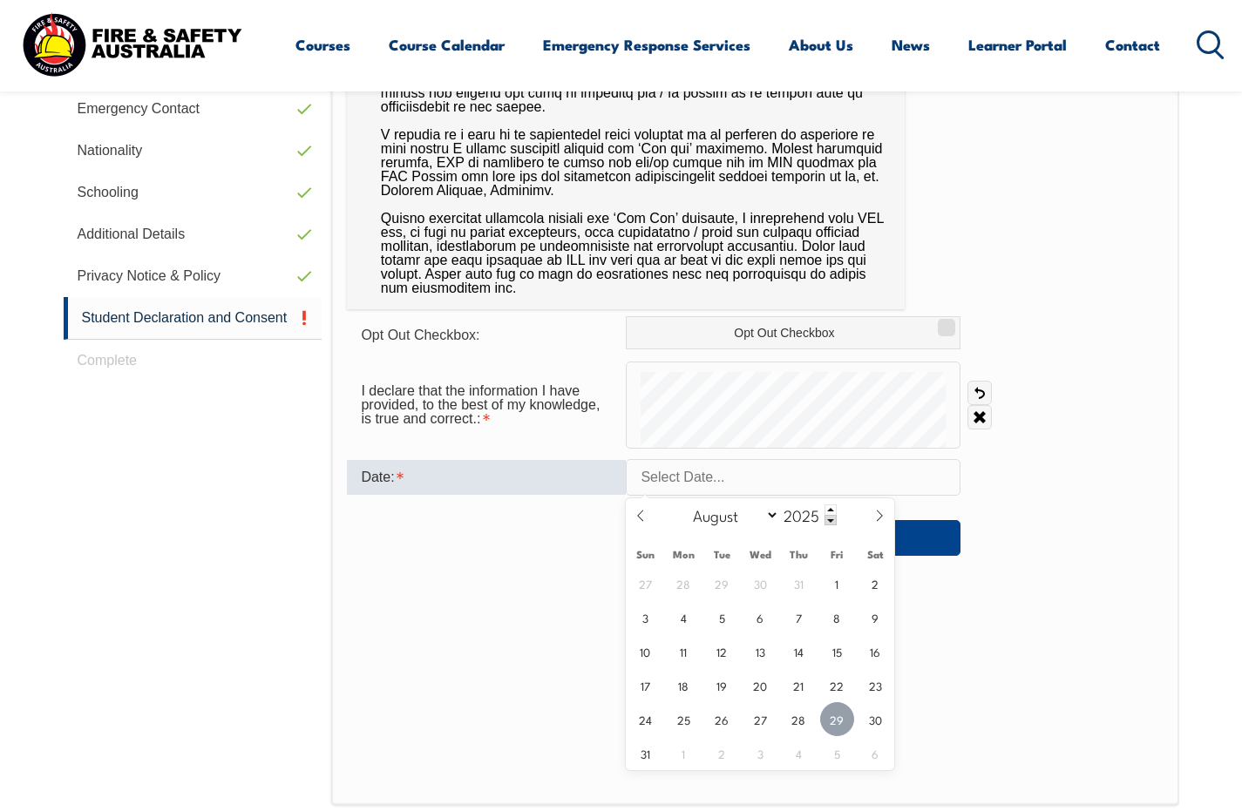
click at [838, 713] on span "29" at bounding box center [837, 720] width 34 height 34
type input "[DATE]"
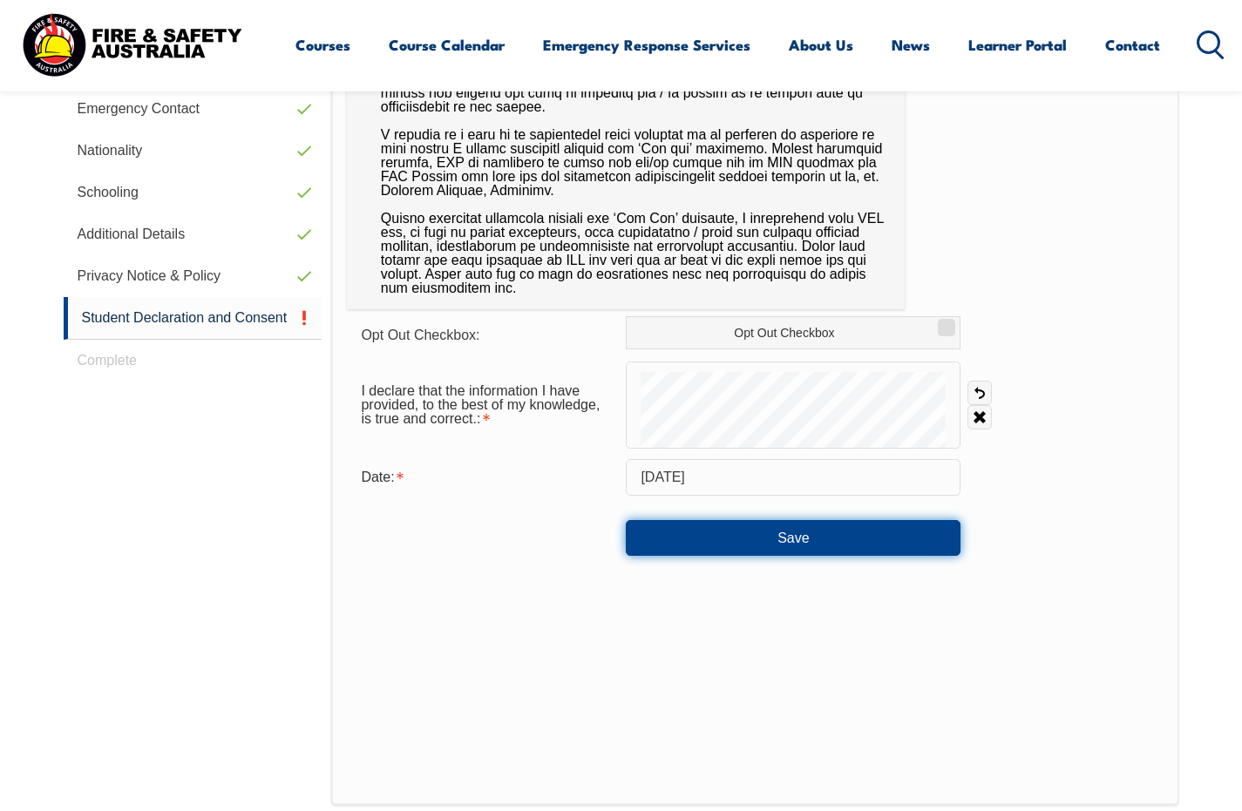
click at [777, 540] on button "Save" at bounding box center [793, 537] width 335 height 35
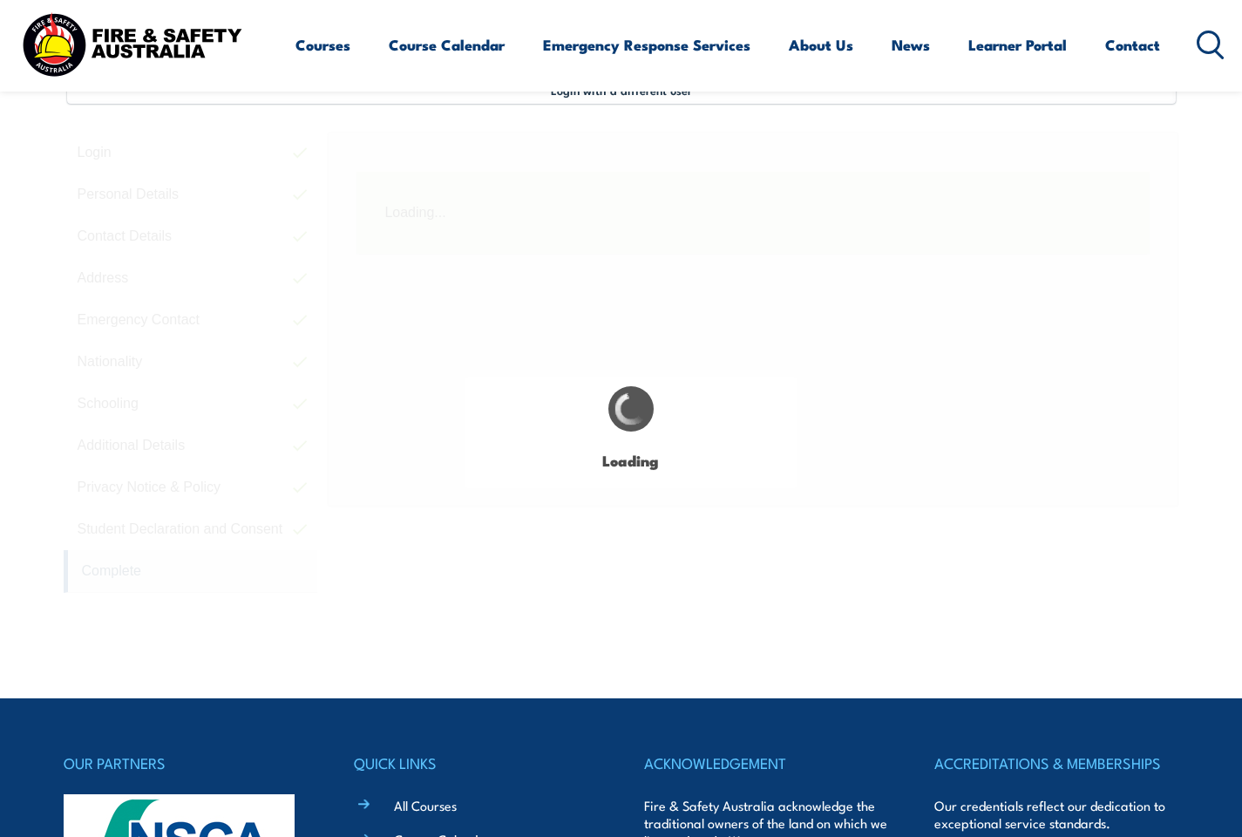
scroll to position [475, 0]
